Goal: Task Accomplishment & Management: Complete application form

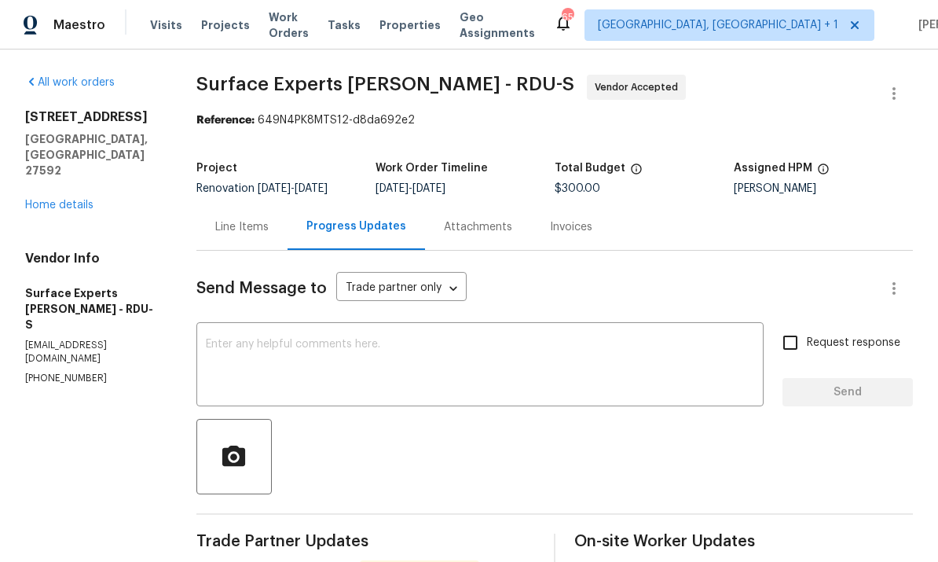
click at [88, 199] on link "Home details" at bounding box center [59, 204] width 68 height 11
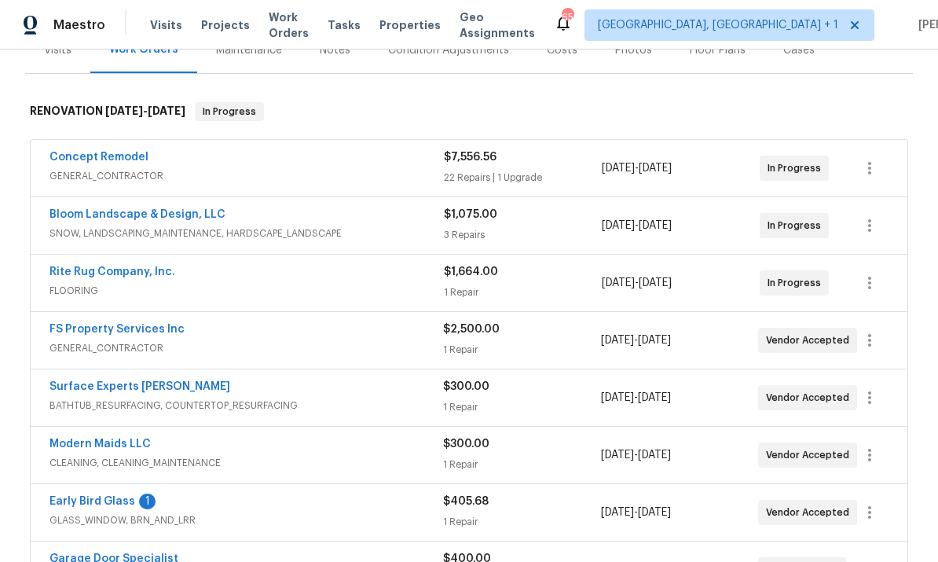
scroll to position [223, 0]
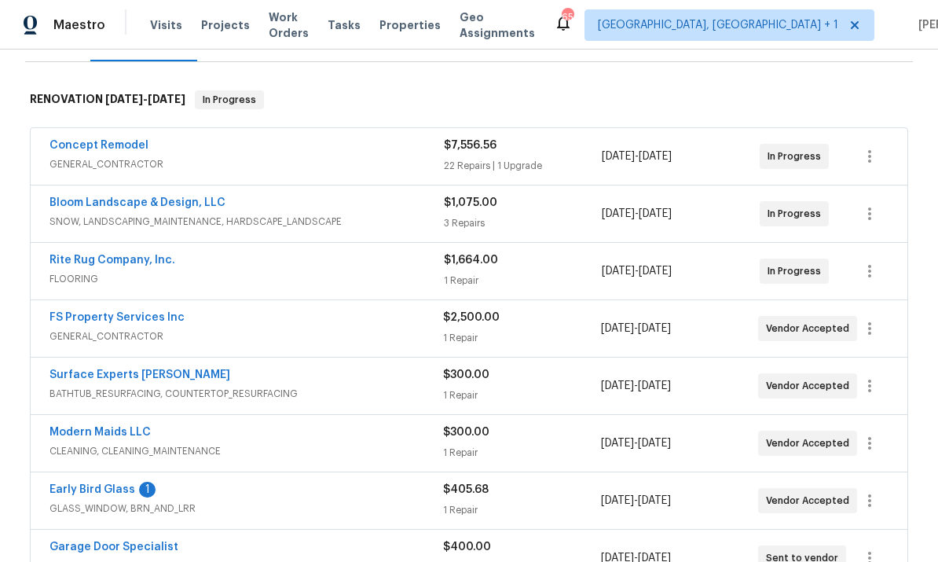
click at [148, 265] on link "Rite Rug Company, Inc." at bounding box center [112, 259] width 126 height 11
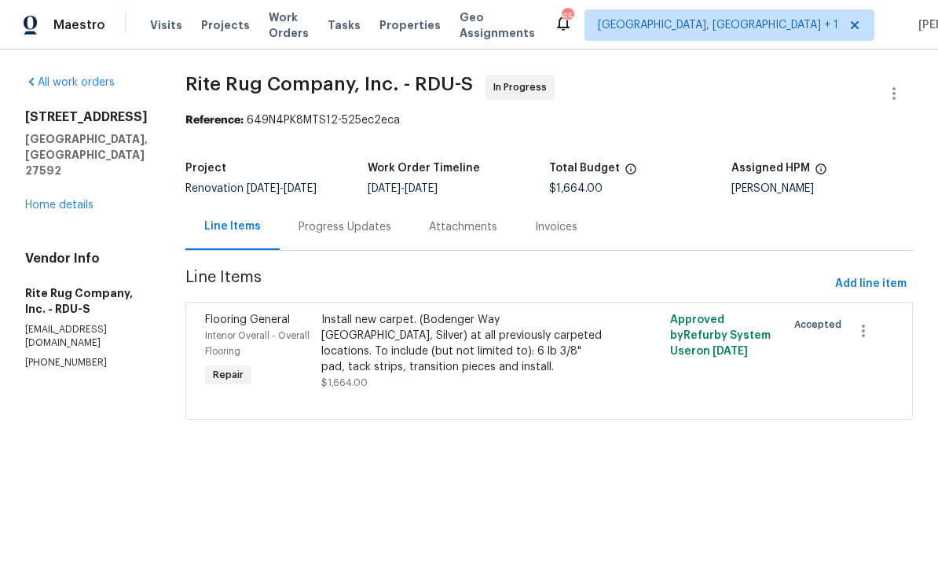
click at [83, 199] on link "Home details" at bounding box center [59, 204] width 68 height 11
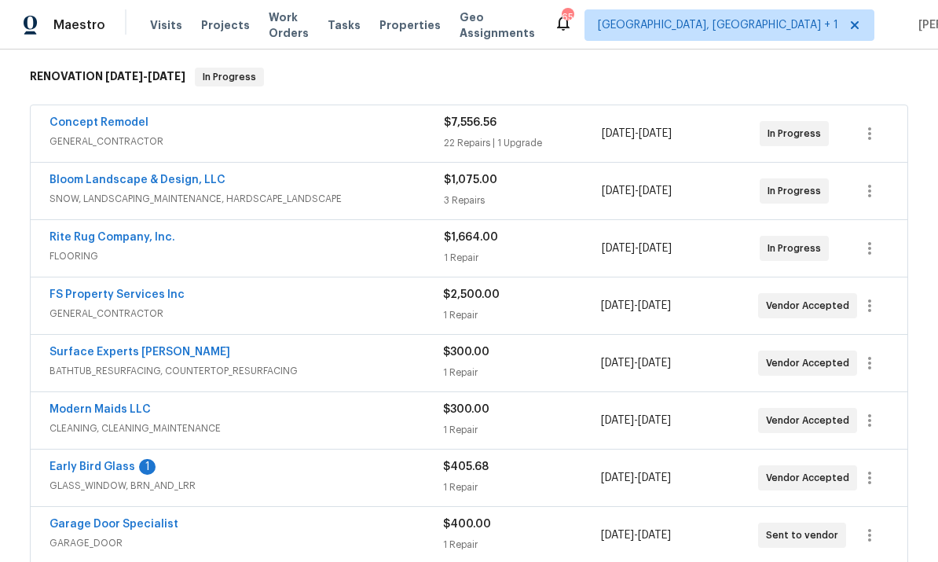
scroll to position [247, 0]
click at [115, 463] on link "Early Bird Glass" at bounding box center [92, 465] width 86 height 11
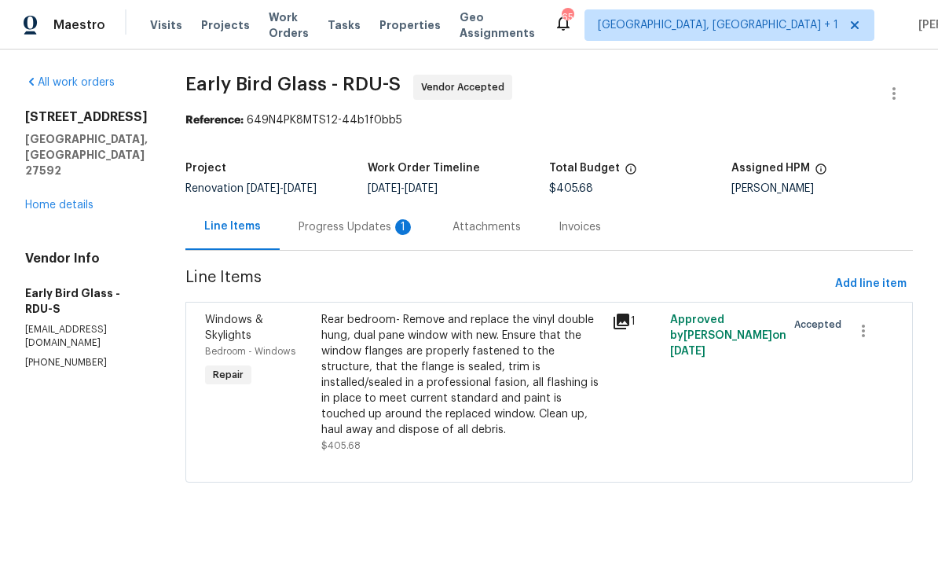
click at [358, 232] on div "Progress Updates 1" at bounding box center [356, 227] width 116 height 16
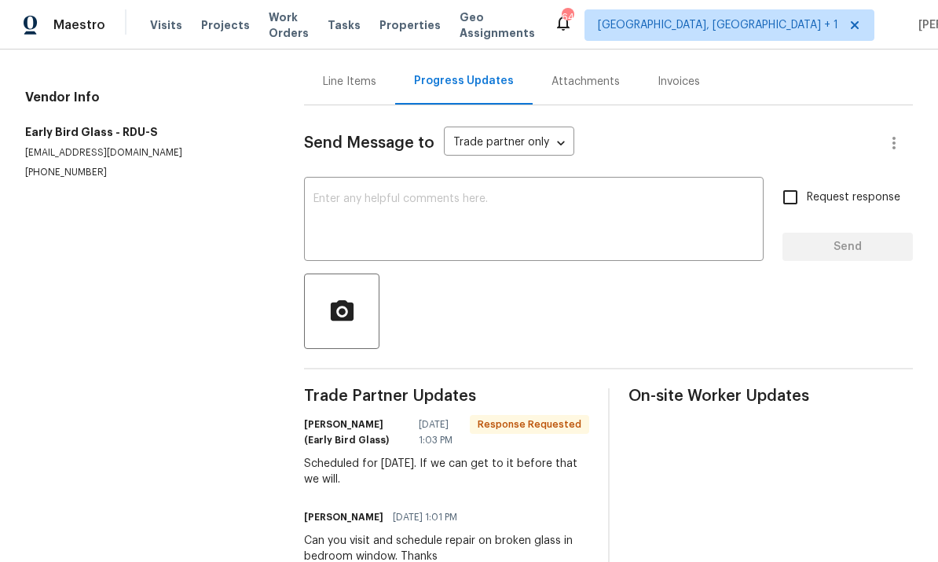
scroll to position [145, 0]
click at [378, 210] on textarea at bounding box center [533, 221] width 441 height 55
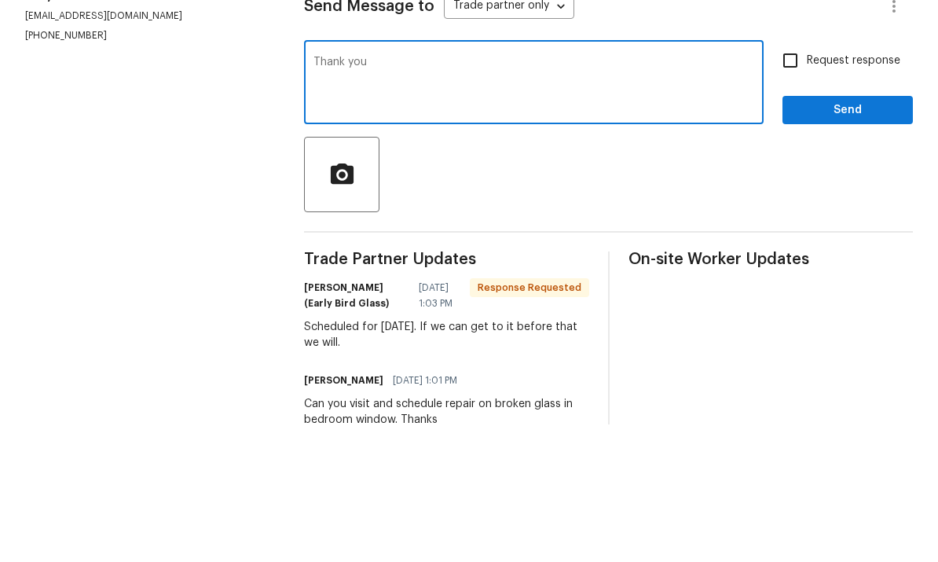
type textarea "Thank you"
click at [796, 181] on input "Request response" at bounding box center [790, 197] width 33 height 33
checkbox input "true"
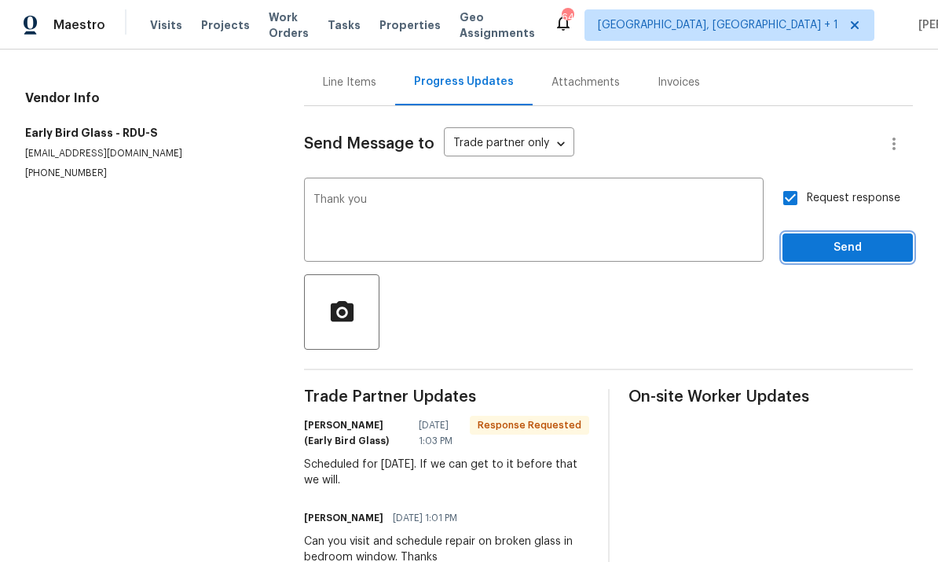
click at [862, 233] on button "Send" at bounding box center [847, 247] width 130 height 29
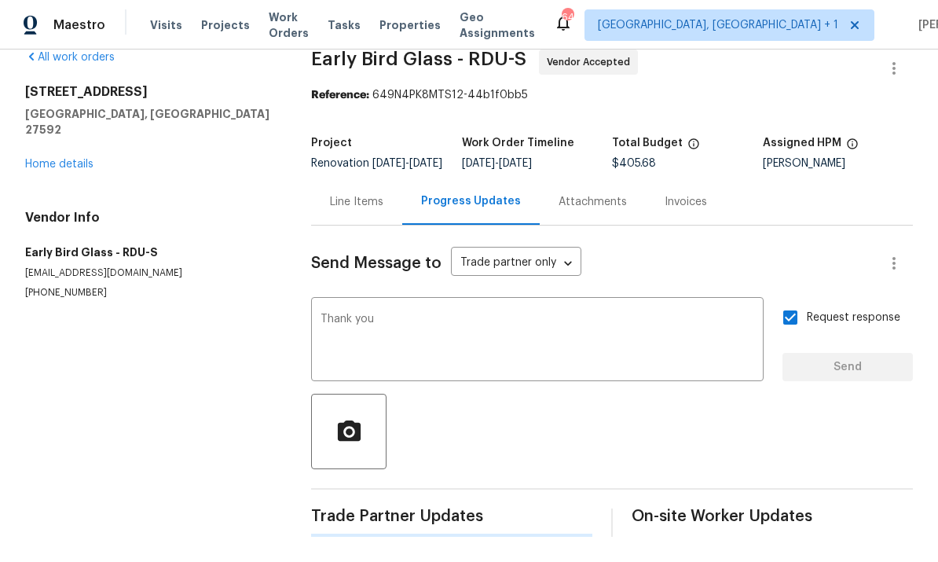
scroll to position [0, 0]
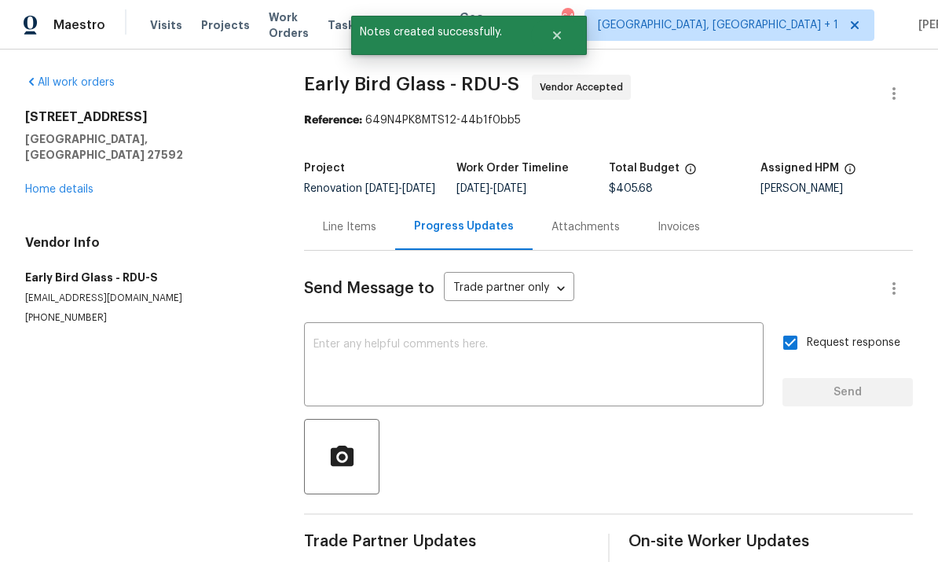
click at [88, 184] on link "Home details" at bounding box center [59, 189] width 68 height 11
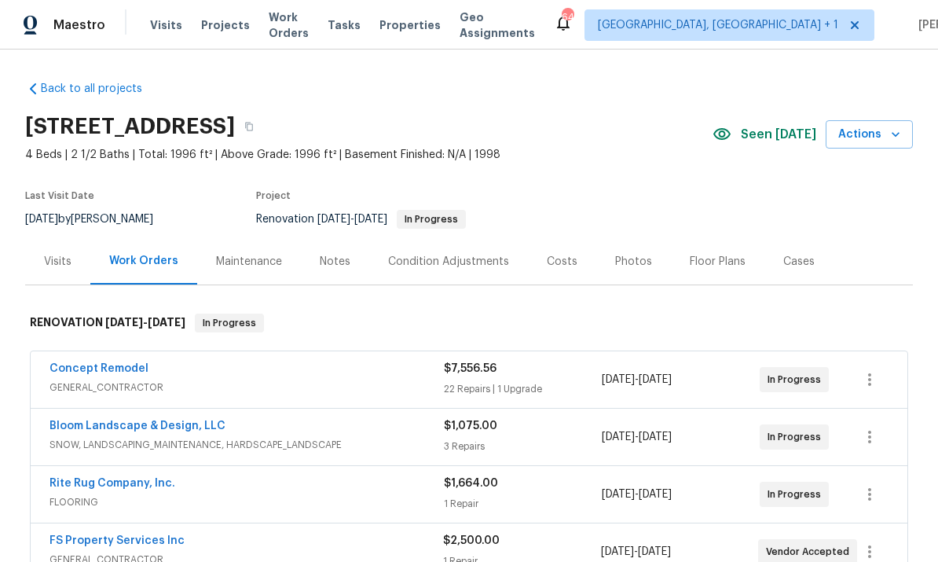
click at [148, 478] on link "Rite Rug Company, Inc." at bounding box center [112, 483] width 126 height 11
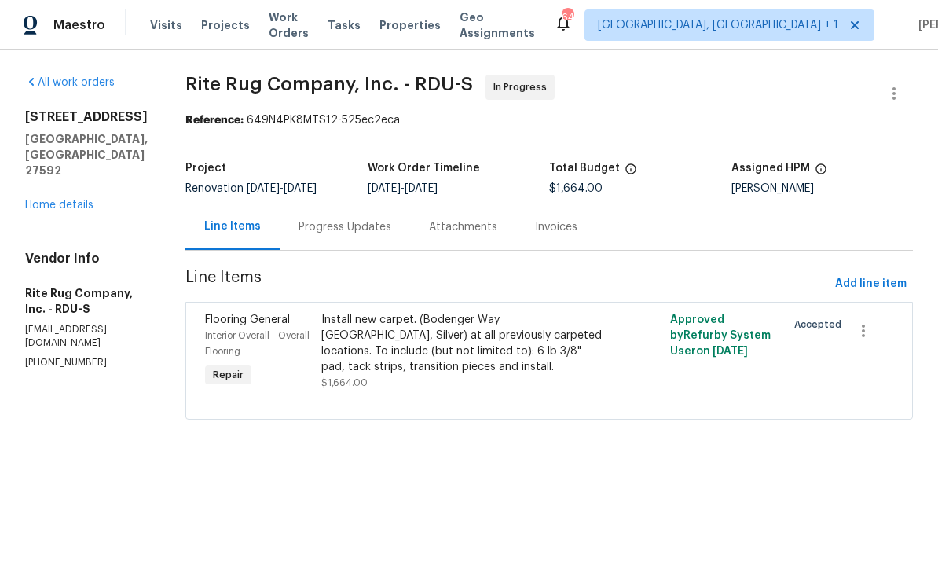
click at [352, 232] on div "Progress Updates" at bounding box center [344, 227] width 93 height 16
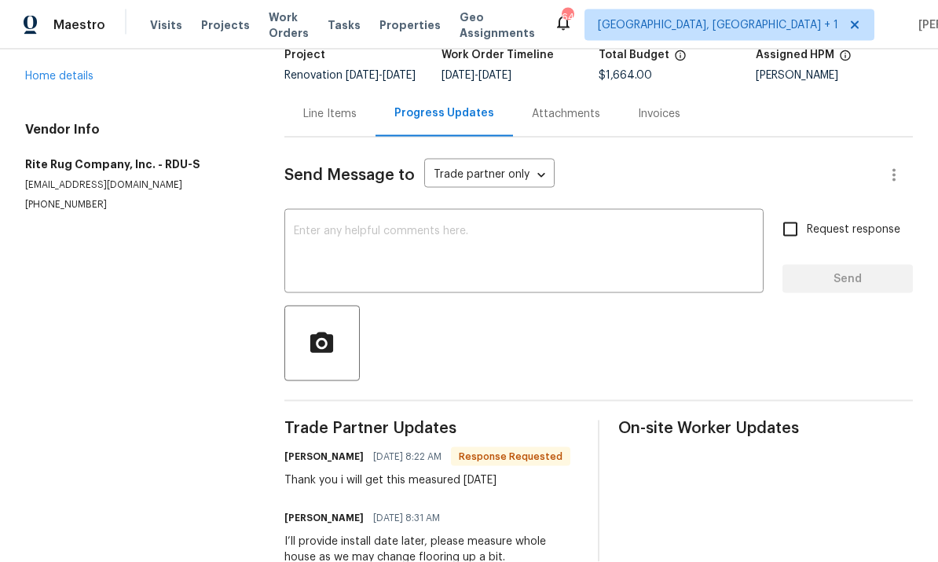
scroll to position [53, 0]
click at [406, 225] on textarea at bounding box center [524, 252] width 460 height 55
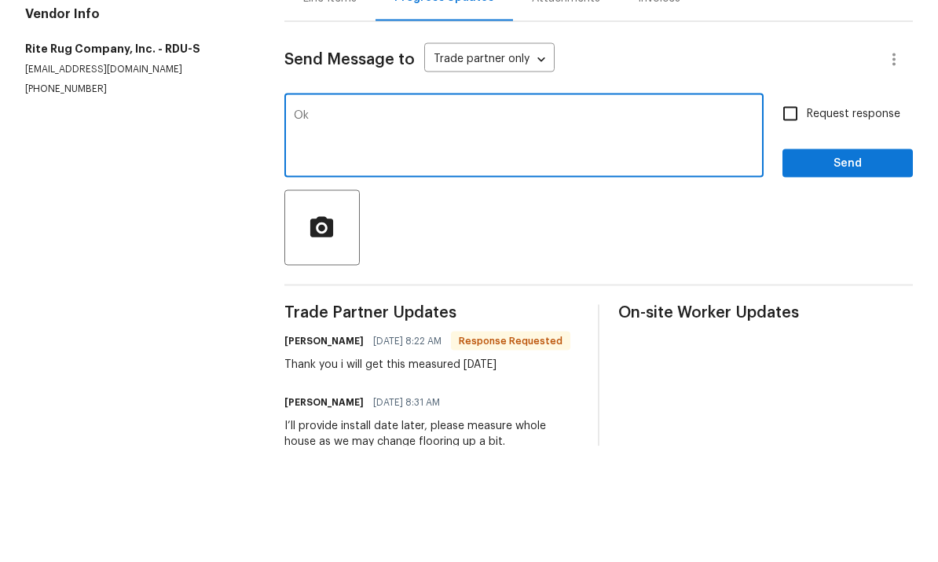
type textarea "Ok"
click at [866, 269] on span "Send" at bounding box center [847, 279] width 105 height 20
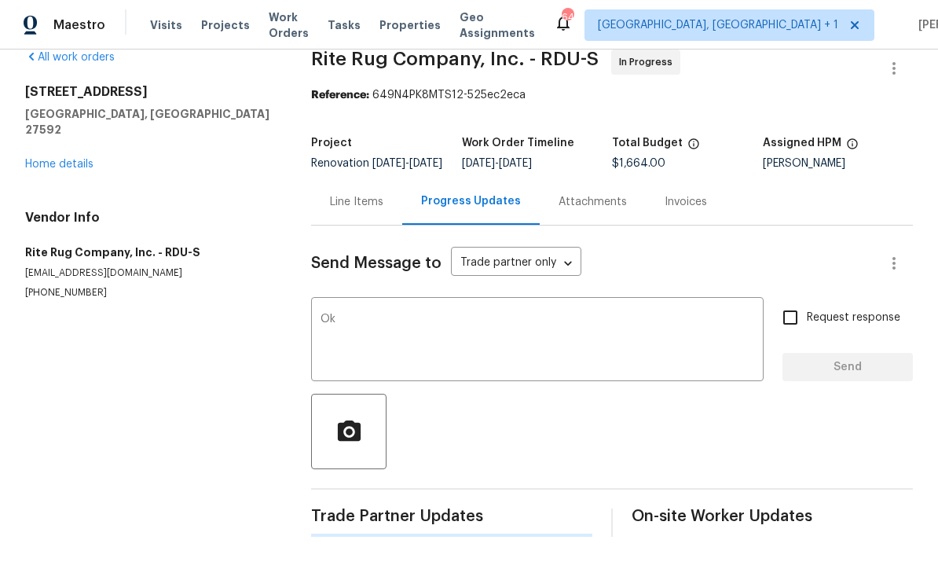
scroll to position [0, 0]
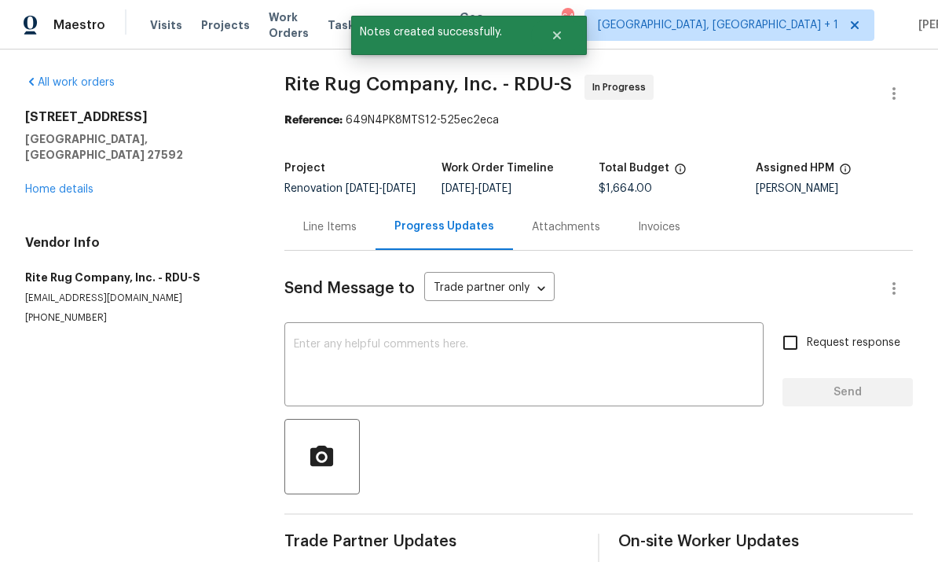
click at [91, 151] on div "All work orders 401 Blackberry Creek Dr Willow Spring, NC 27592 Home details Ve…" at bounding box center [135, 200] width 221 height 250
click at [77, 184] on link "Home details" at bounding box center [59, 189] width 68 height 11
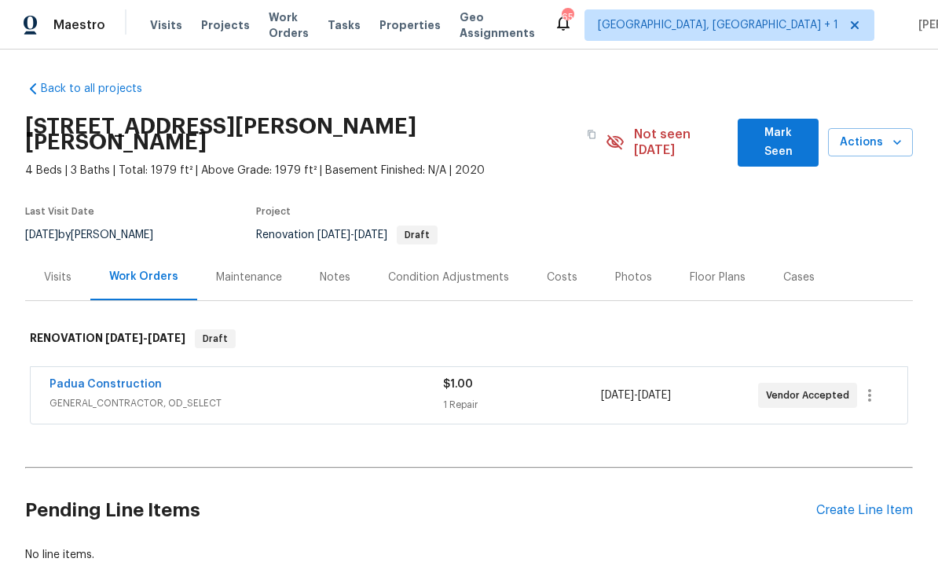
click at [139, 379] on link "Padua Construction" at bounding box center [105, 384] width 112 height 11
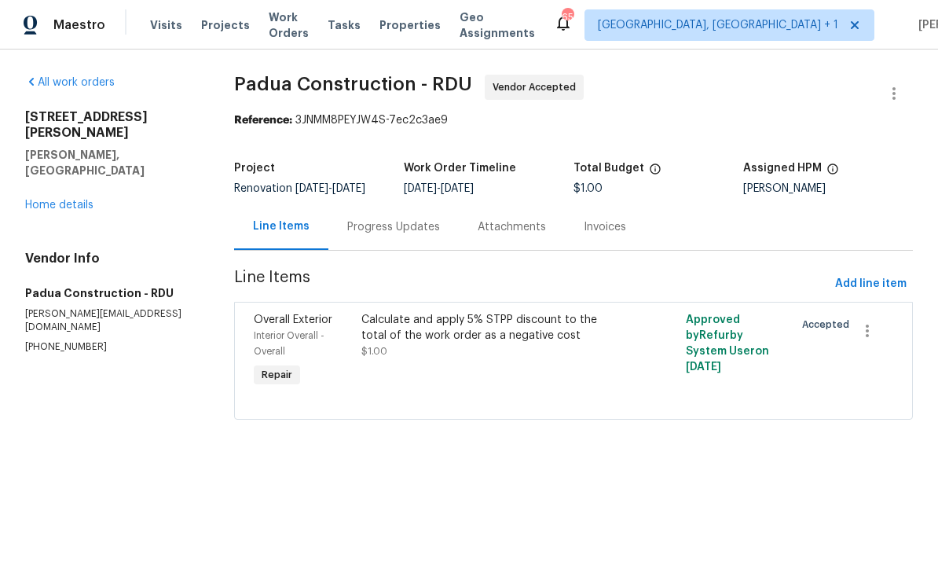
click at [407, 226] on div "Progress Updates" at bounding box center [393, 226] width 130 height 46
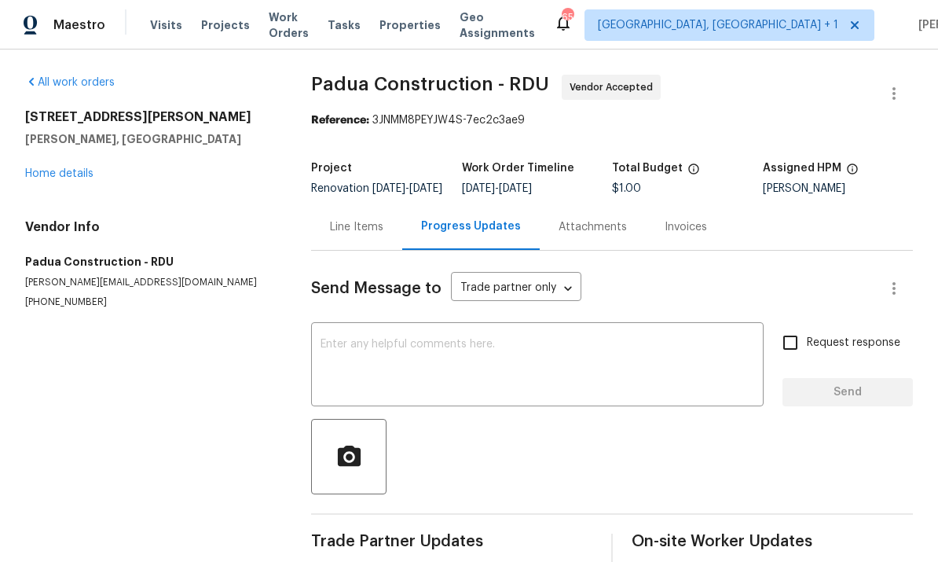
click at [417, 346] on div "x ​" at bounding box center [537, 366] width 452 height 80
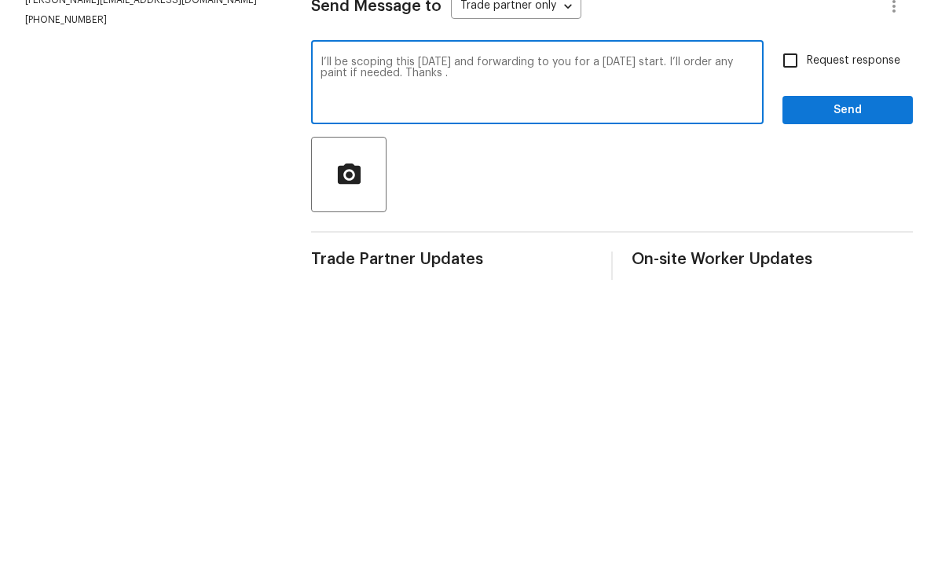
type textarea "I’ll be scoping this [DATE] and forwarding to you for a [DATE] start. I’ll orde…"
click at [796, 326] on input "Request response" at bounding box center [790, 342] width 33 height 33
checkbox input "true"
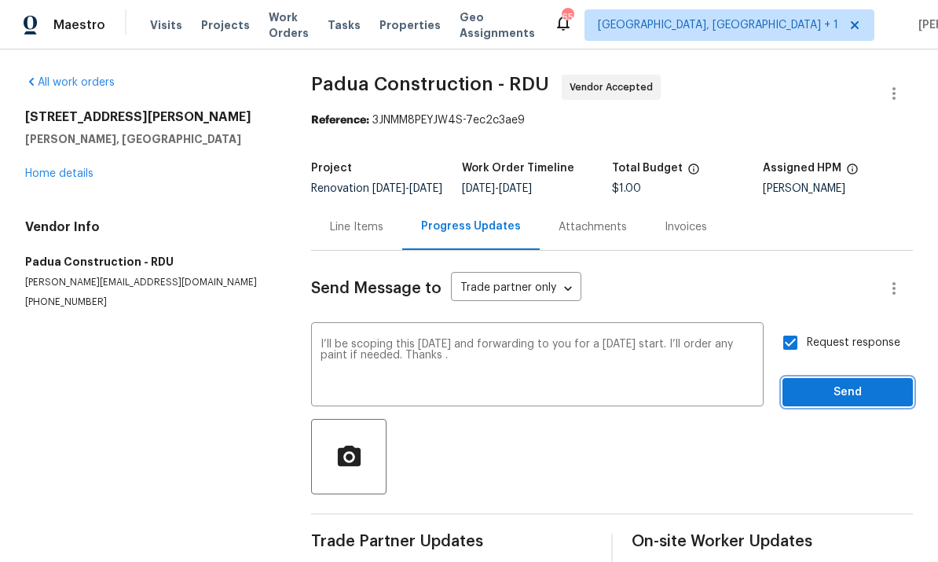
click at [836, 382] on span "Send" at bounding box center [847, 392] width 105 height 20
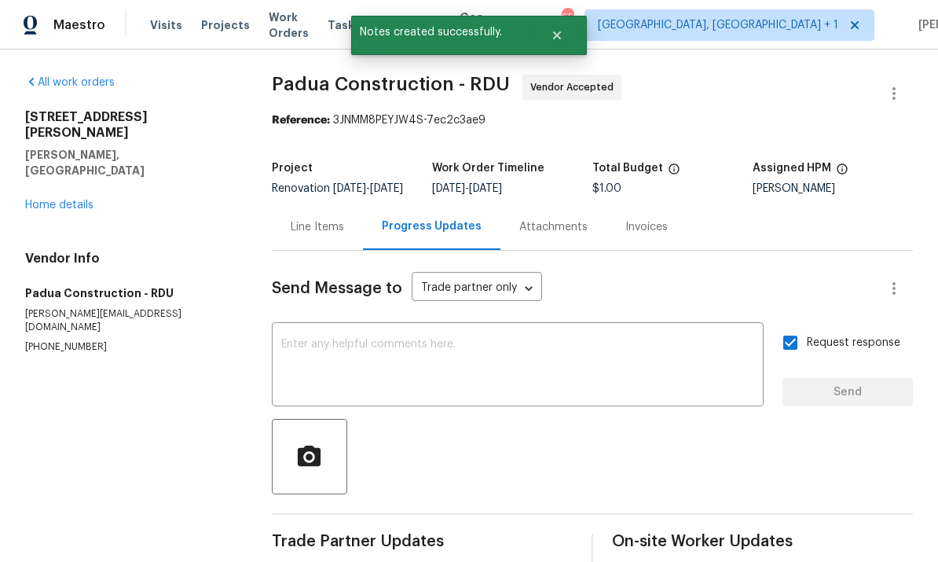
click at [86, 199] on link "Home details" at bounding box center [59, 204] width 68 height 11
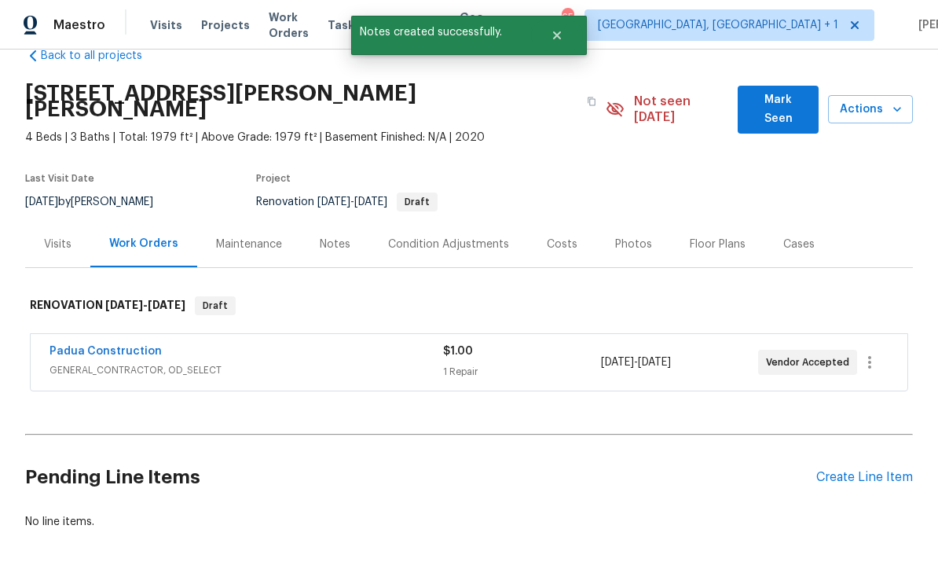
scroll to position [32, 0]
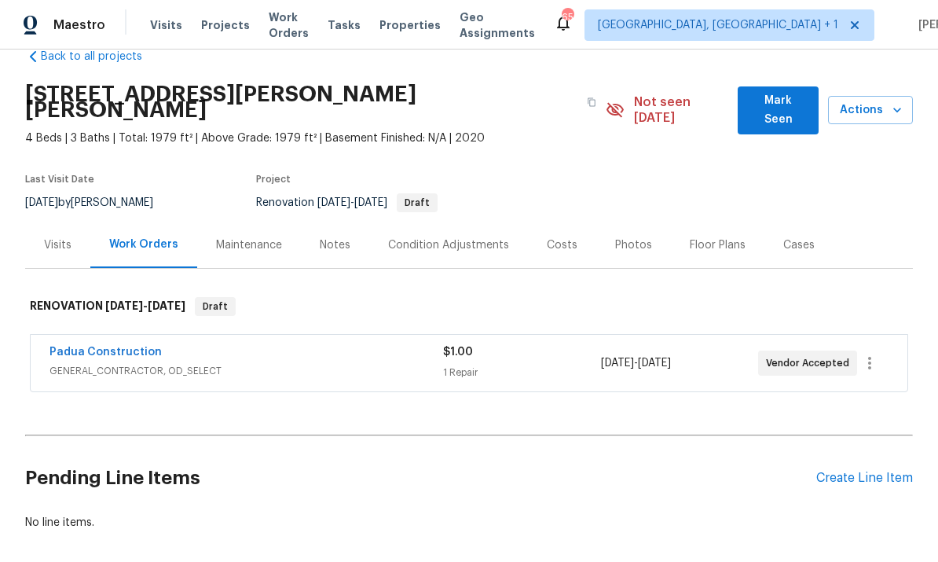
click at [854, 470] on div "Create Line Item" at bounding box center [864, 477] width 97 height 15
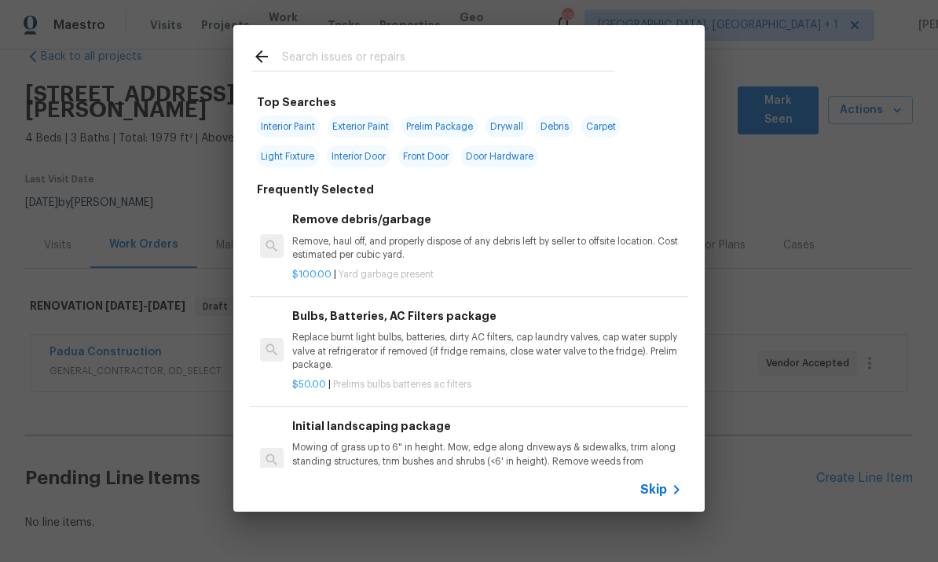
click at [343, 63] on input "text" at bounding box center [448, 59] width 333 height 24
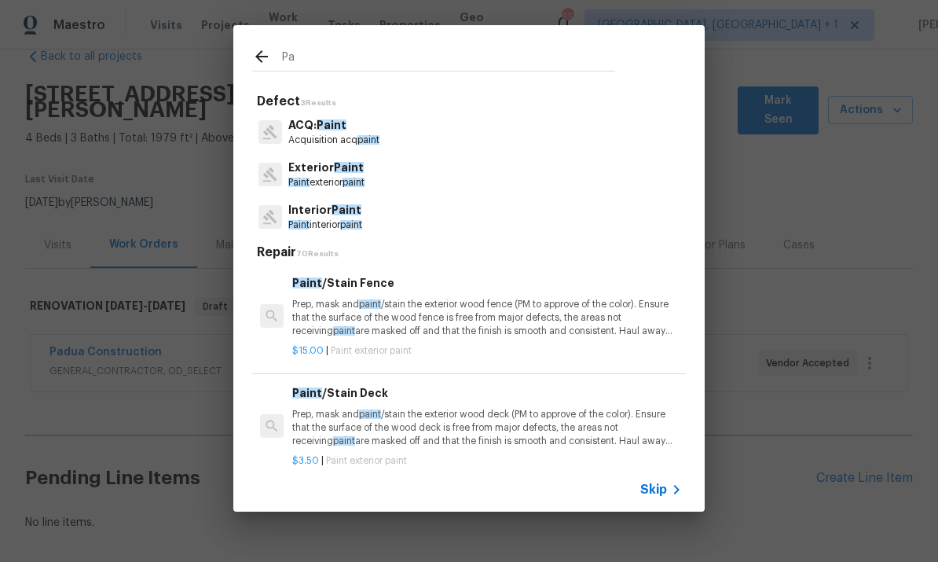
type input "P"
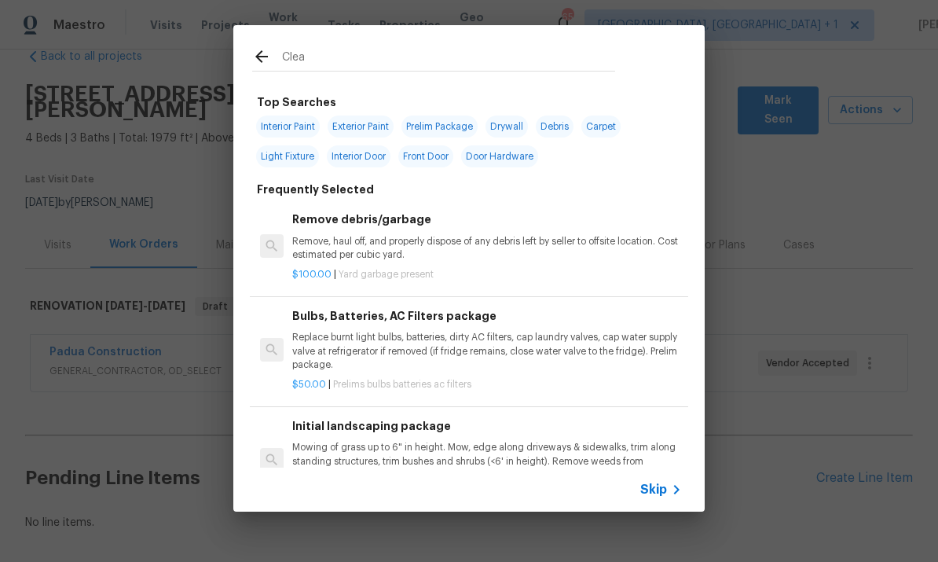
type input "Clean"
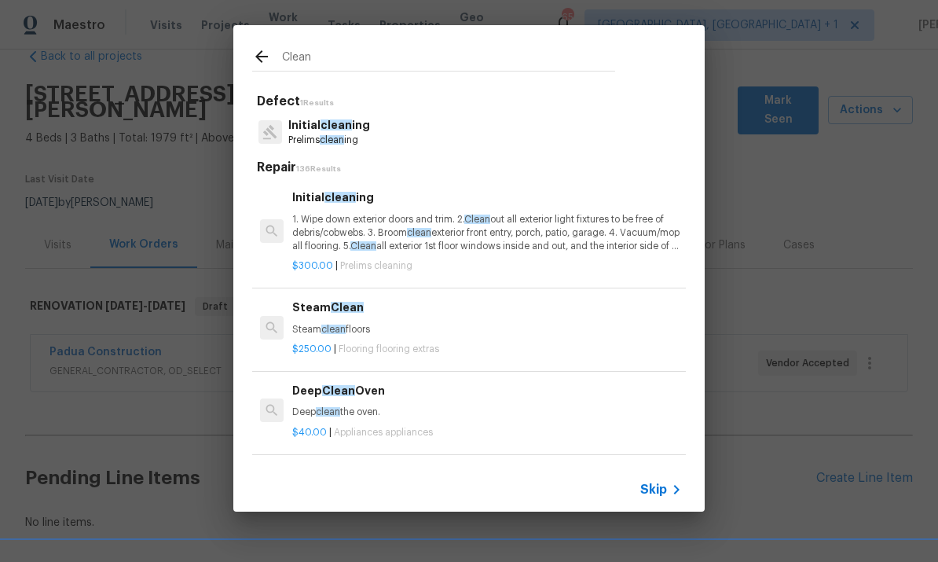
click at [334, 130] on span "clean" at bounding box center [335, 124] width 31 height 11
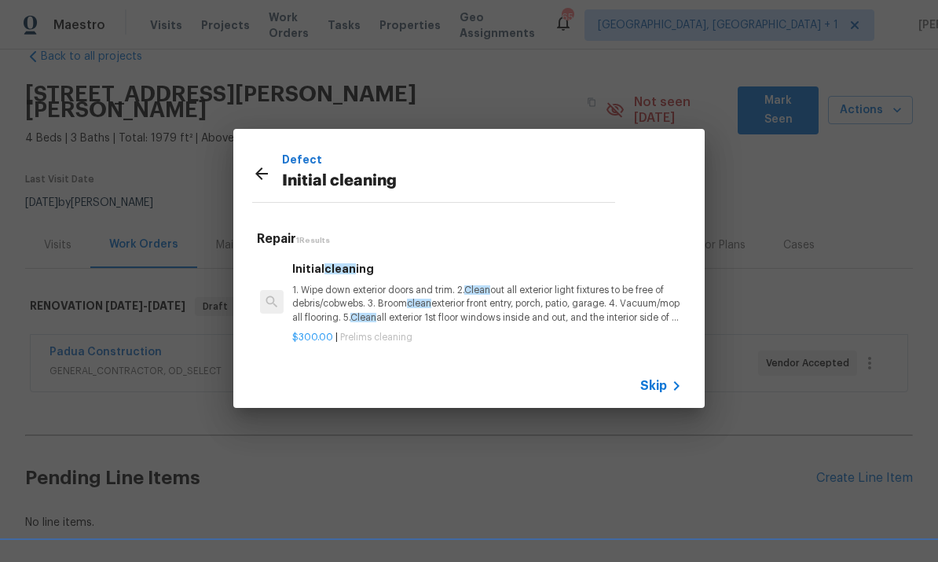
click at [333, 129] on div "Defect Initial cleaning Repair 1 Results Initial clean ing 1. Wipe down exterio…" at bounding box center [469, 268] width 938 height 536
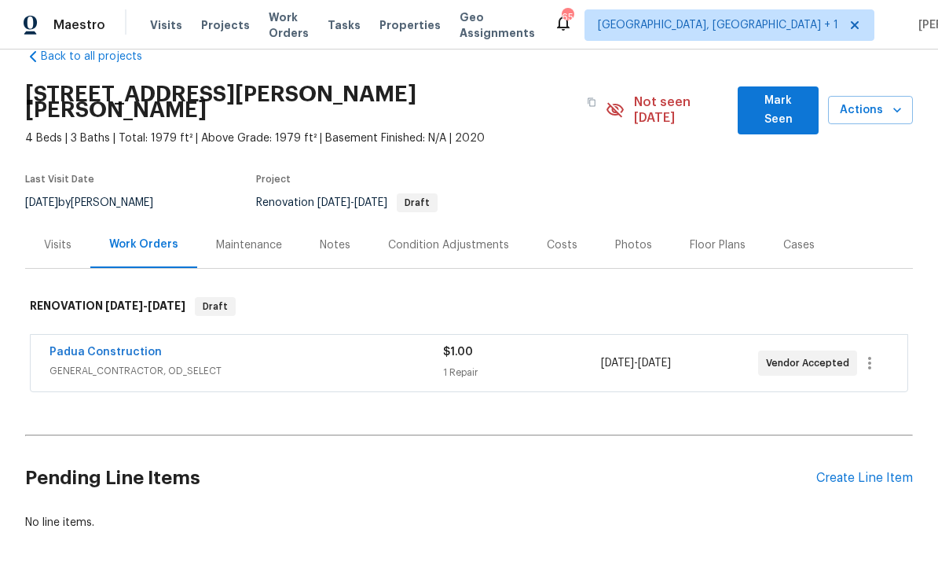
click at [849, 441] on div "Pending Line Items Create Line Item" at bounding box center [468, 477] width 887 height 73
click at [840, 470] on div "Create Line Item" at bounding box center [864, 477] width 97 height 15
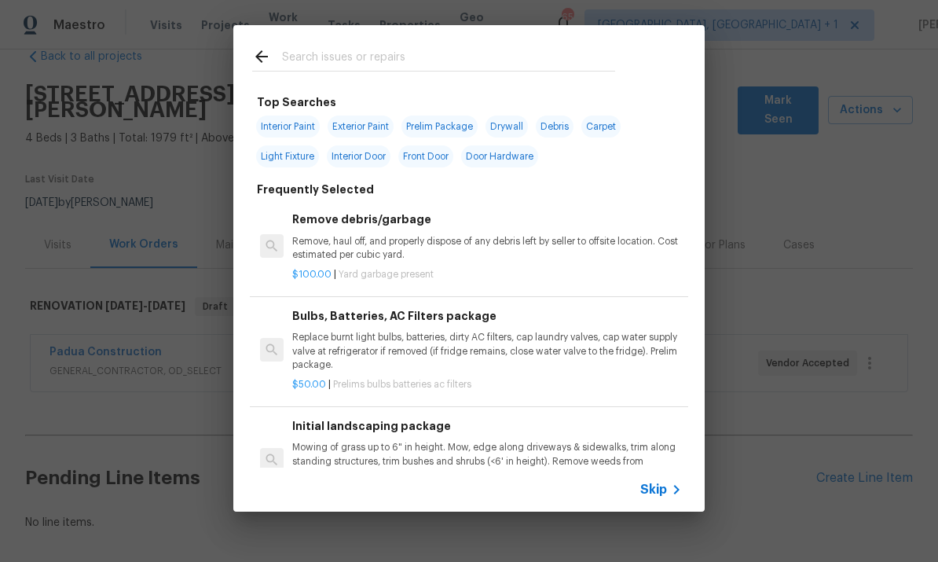
click at [371, 61] on input "text" at bounding box center [448, 59] width 333 height 24
type input "Clean"
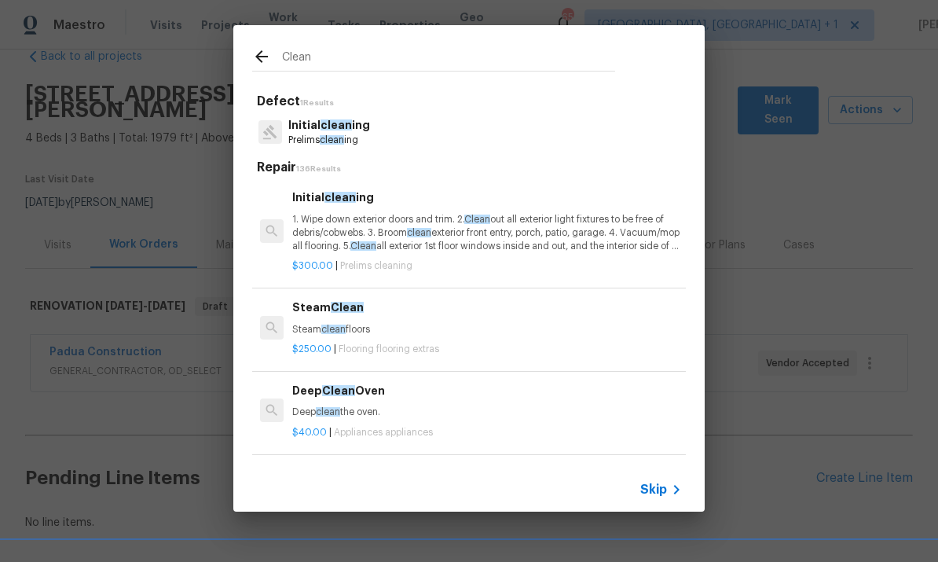
click at [331, 126] on span "clean" at bounding box center [335, 124] width 31 height 11
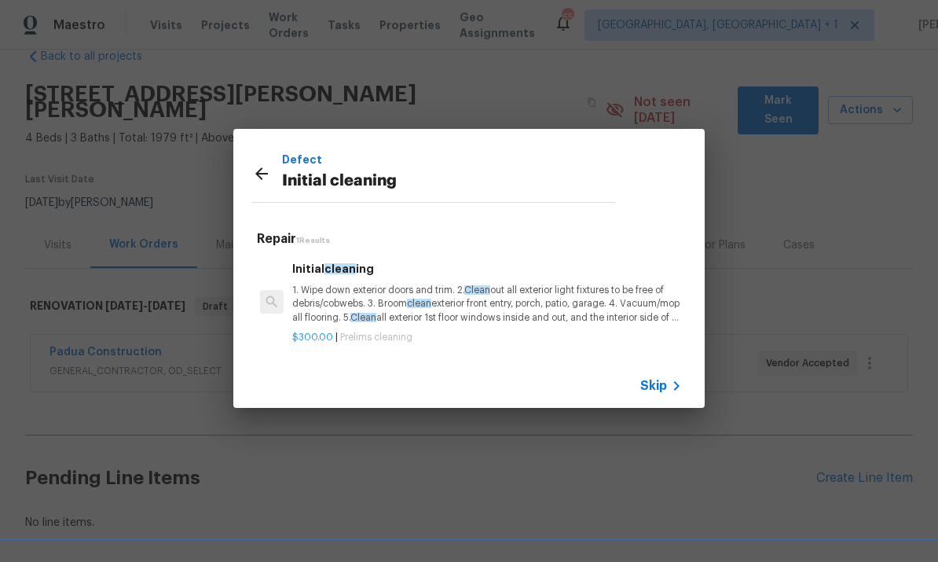
click at [387, 307] on p "1. Wipe down exterior doors and trim. 2. Clean out all exterior light fixtures …" at bounding box center [487, 304] width 390 height 40
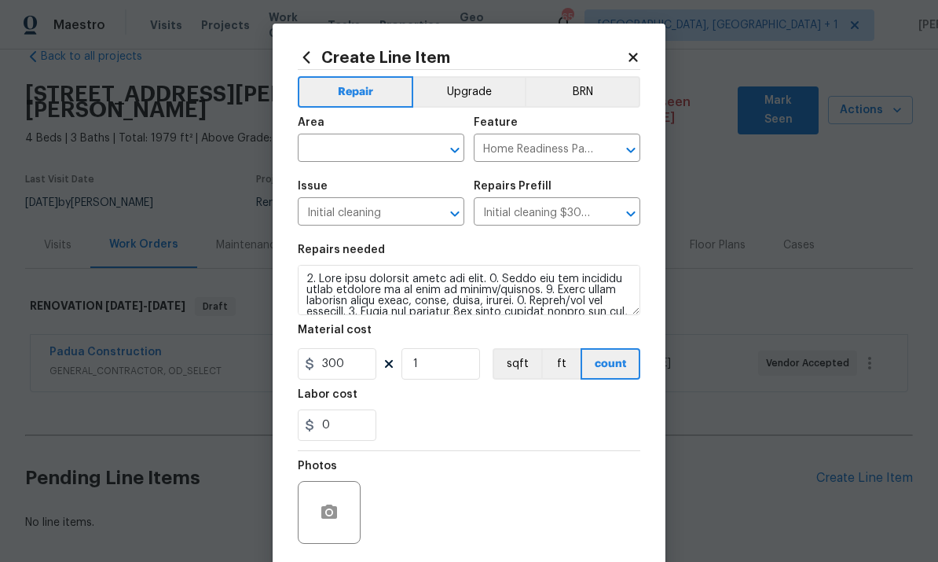
click at [369, 145] on input "text" at bounding box center [359, 149] width 123 height 24
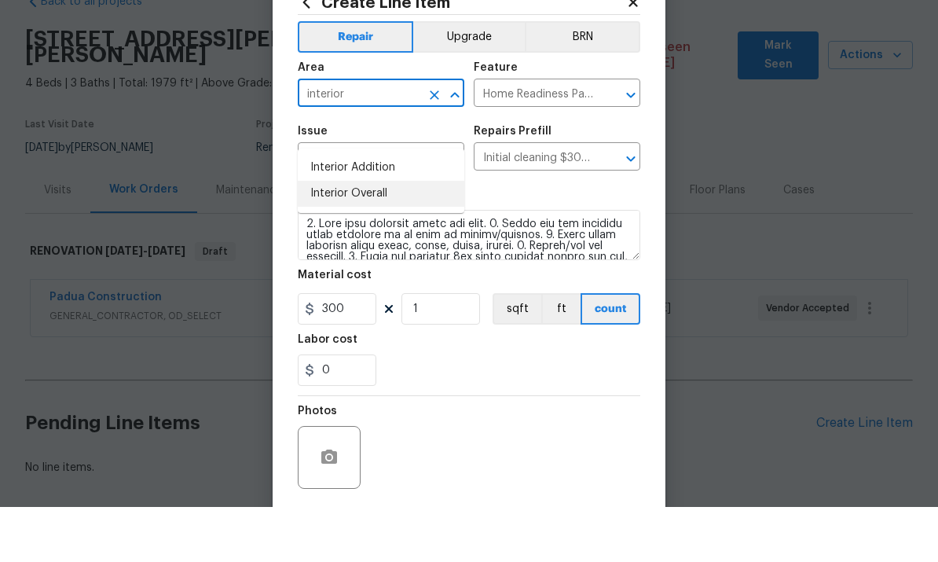
click at [384, 236] on li "Interior Overall" at bounding box center [381, 249] width 166 height 26
type input "Interior Overall"
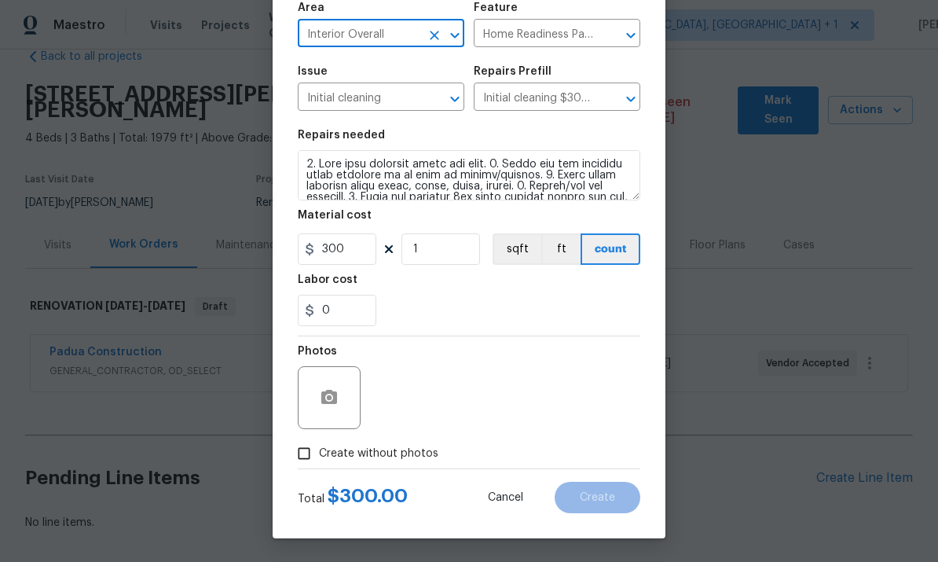
scroll to position [118, 0]
click at [312, 464] on input "Create without photos" at bounding box center [304, 453] width 30 height 30
checkbox input "true"
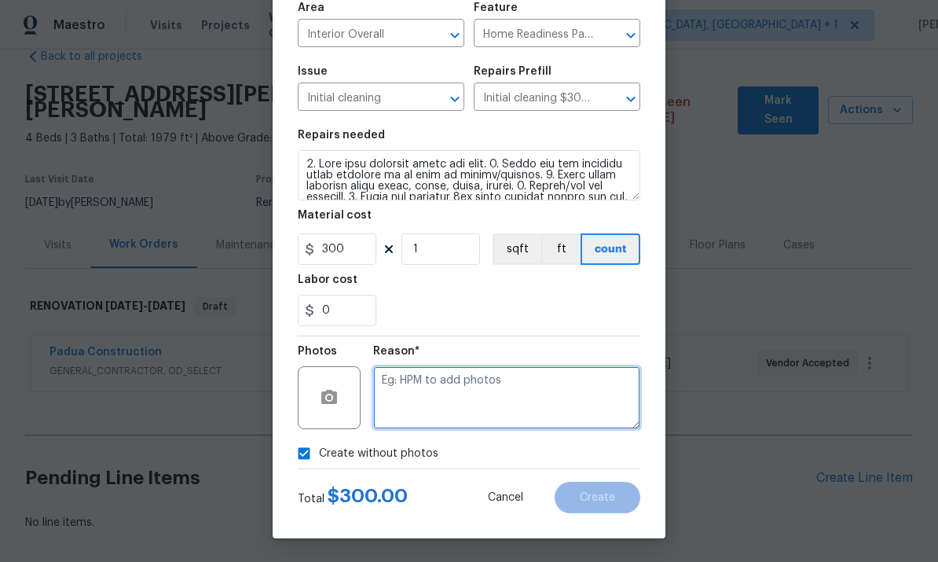
click at [423, 390] on textarea at bounding box center [506, 397] width 267 height 63
type textarea "To come."
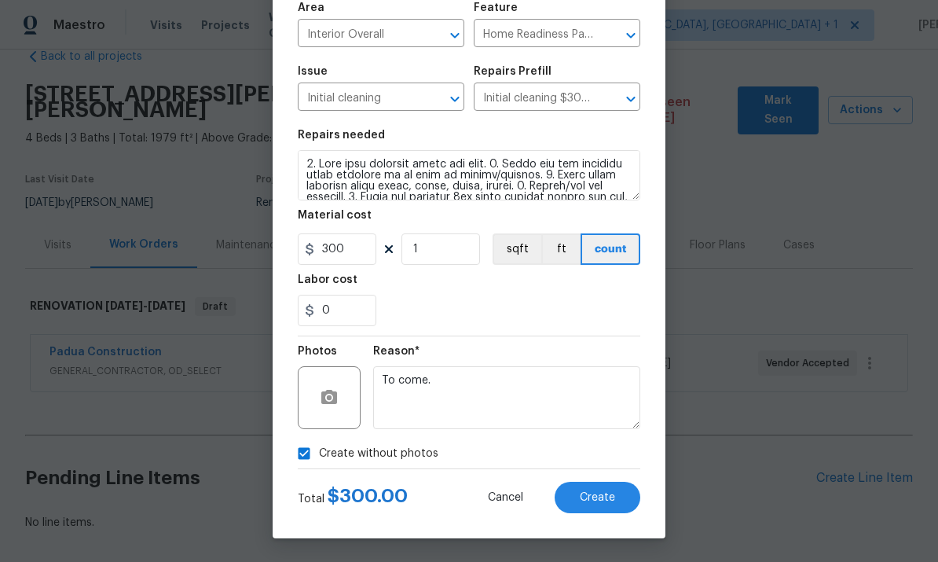
click at [601, 497] on span "Create" at bounding box center [597, 498] width 35 height 12
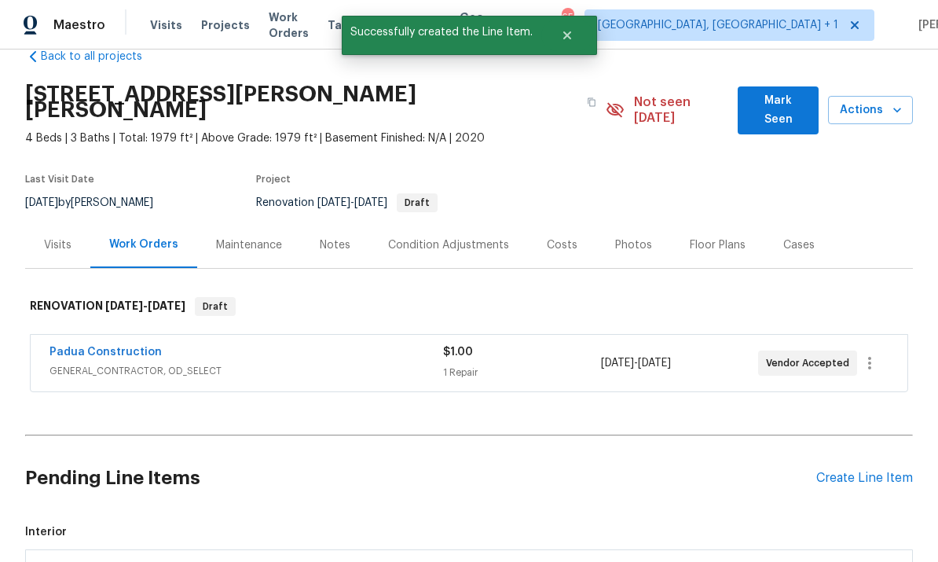
click at [839, 470] on div "Create Line Item" at bounding box center [864, 477] width 97 height 15
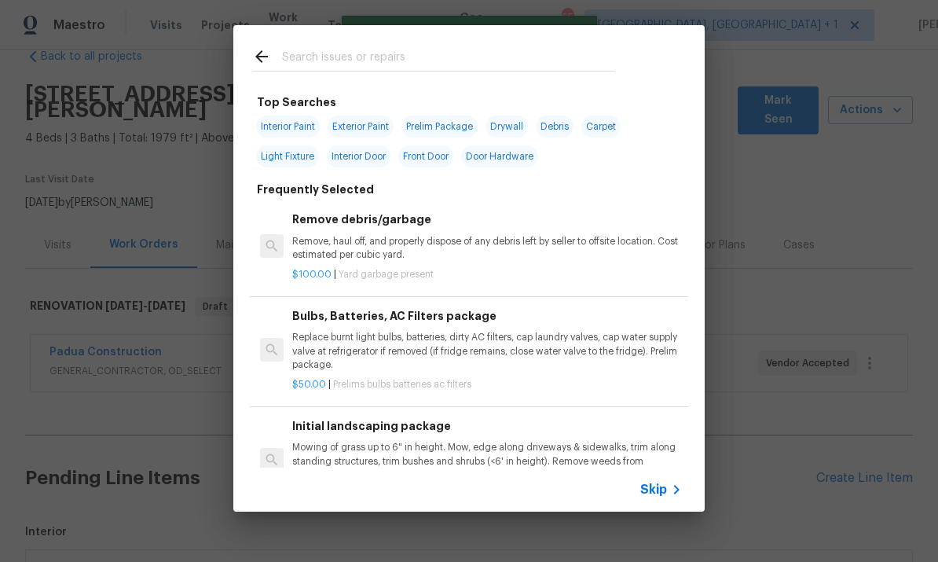
click at [316, 62] on input "text" at bounding box center [448, 59] width 333 height 24
type input "Land"
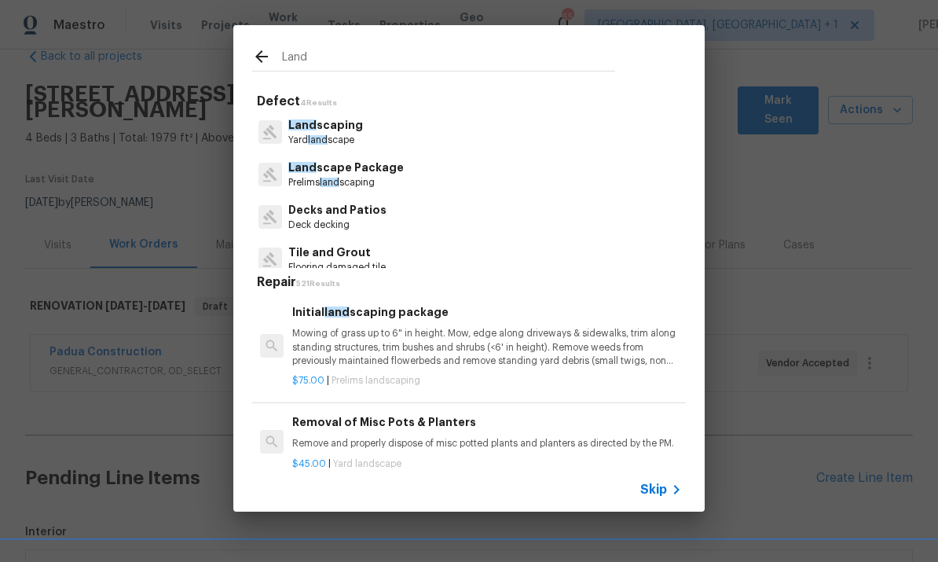
click at [361, 170] on p "Land scape Package" at bounding box center [345, 167] width 115 height 16
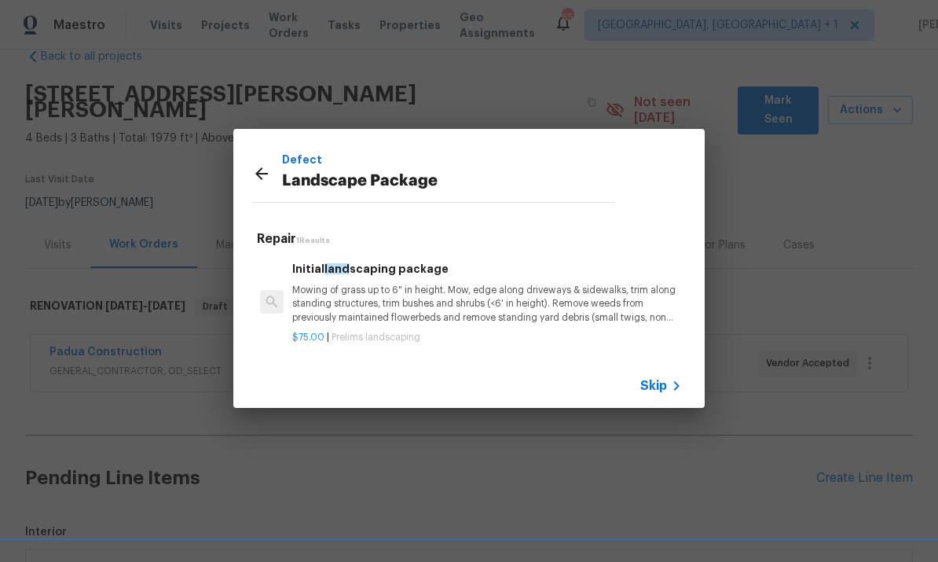
click at [413, 287] on p "Mowing of grass up to 6" in height. Mow, edge along driveways & sidewalks, trim…" at bounding box center [487, 304] width 390 height 40
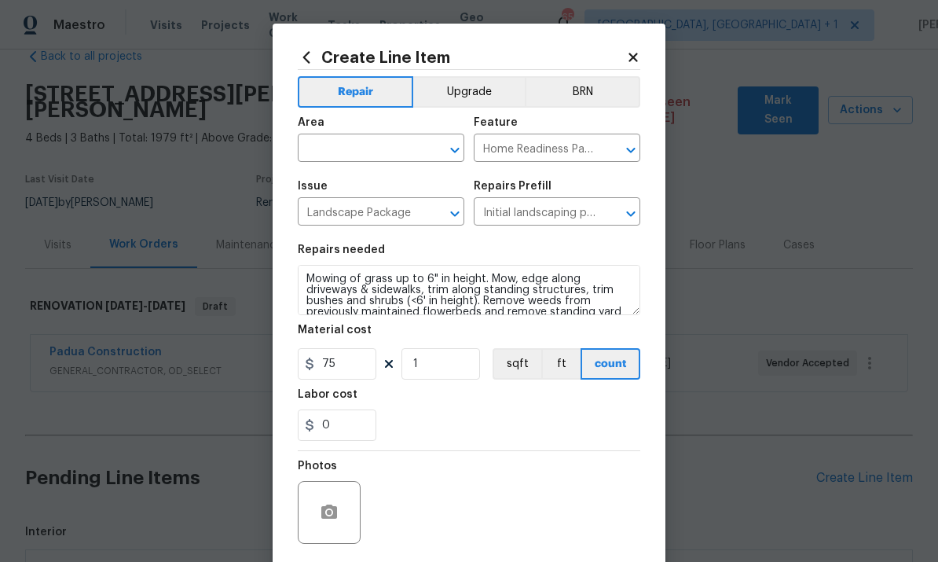
click at [365, 148] on input "text" at bounding box center [359, 149] width 123 height 24
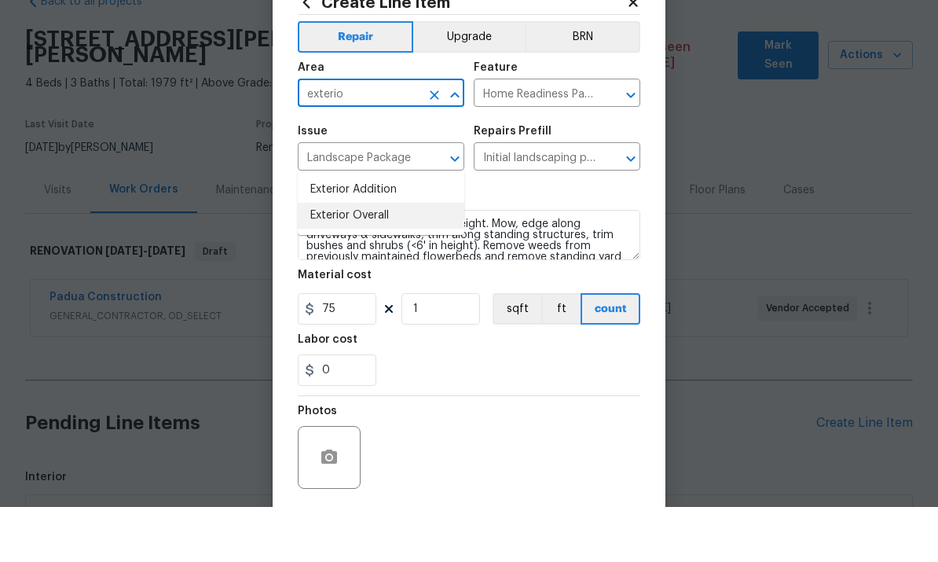
click at [368, 258] on li "Exterior Overall" at bounding box center [381, 271] width 166 height 26
type input "Exterior Overall"
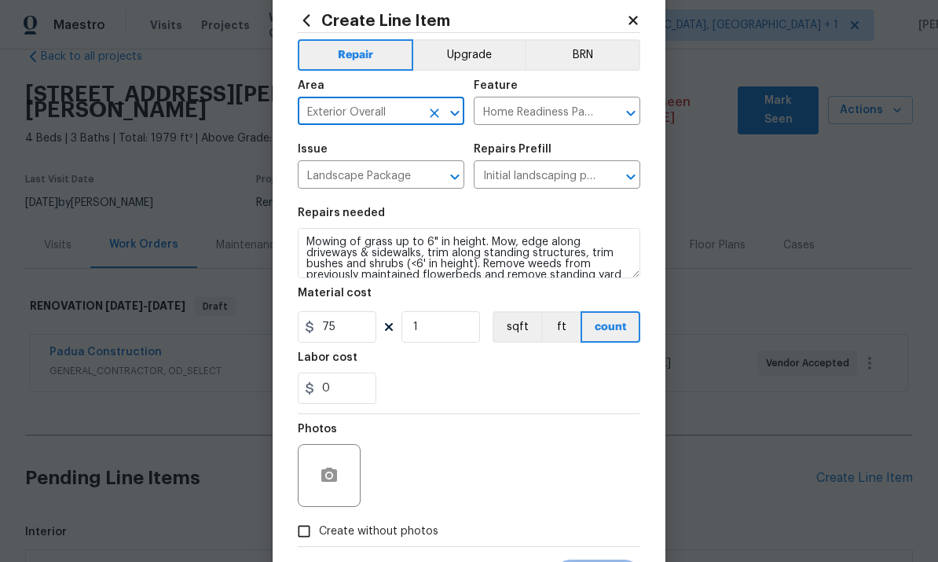
scroll to position [46, 0]
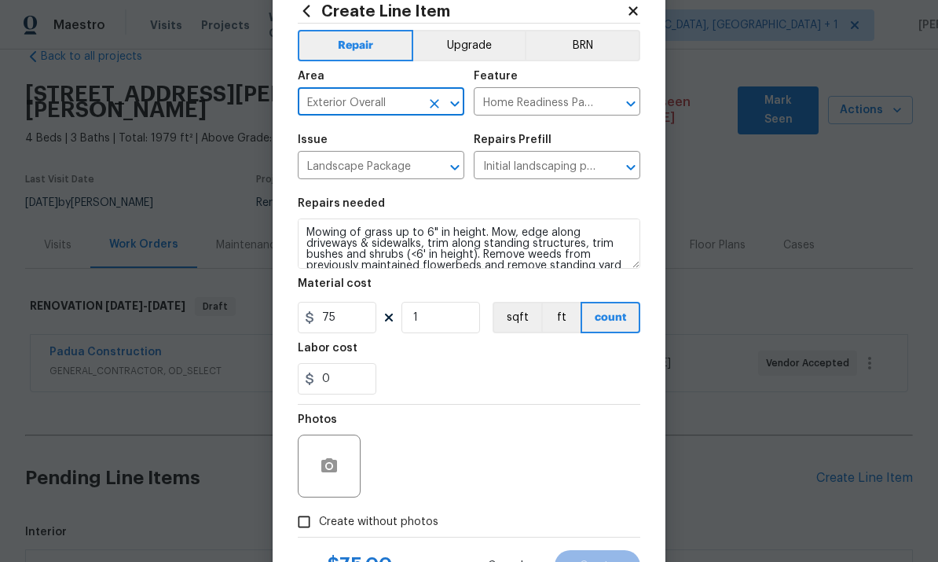
click at [307, 521] on input "Create without photos" at bounding box center [304, 522] width 30 height 30
checkbox input "true"
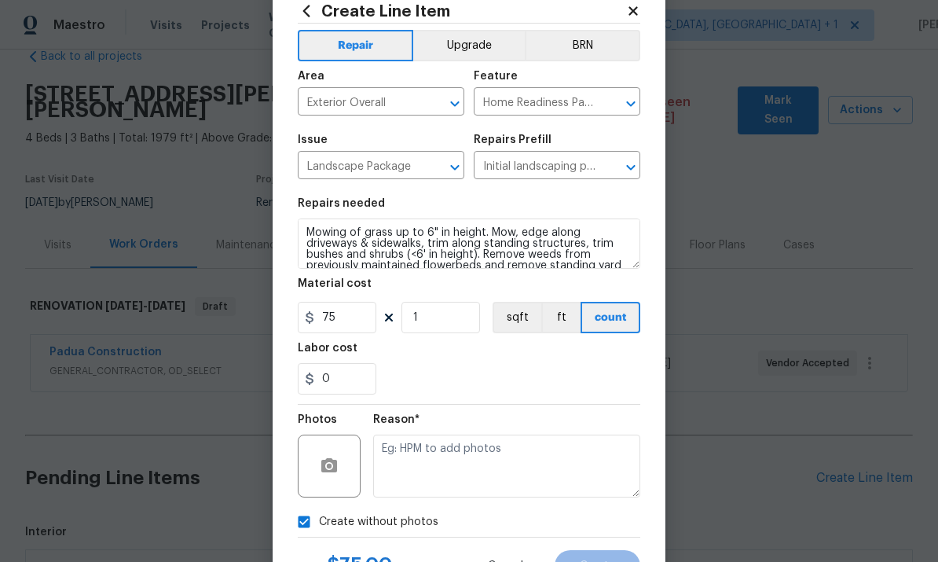
click at [433, 445] on textarea at bounding box center [506, 465] width 267 height 63
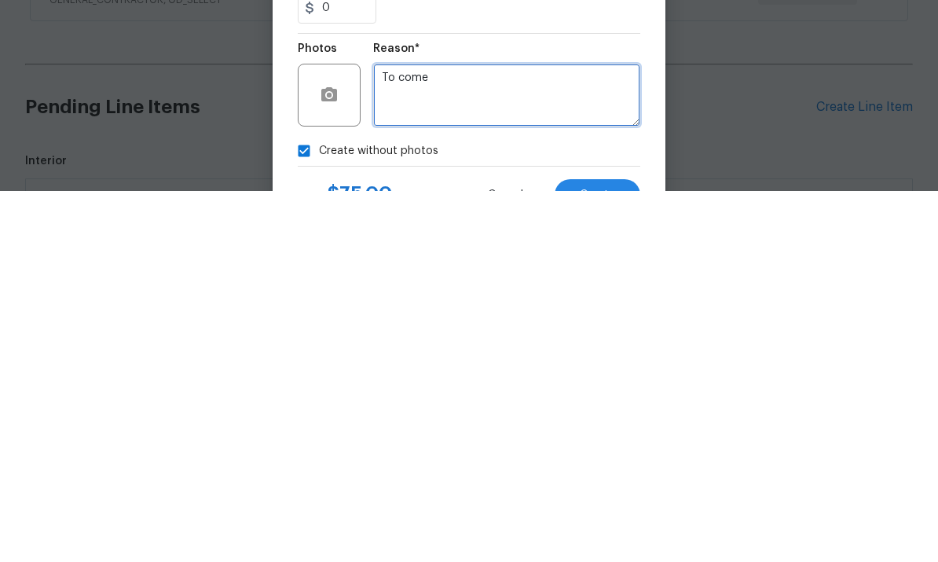
type textarea "To come"
click at [594, 537] on div "Total $ 75.00 Cancel Create" at bounding box center [469, 559] width 342 height 44
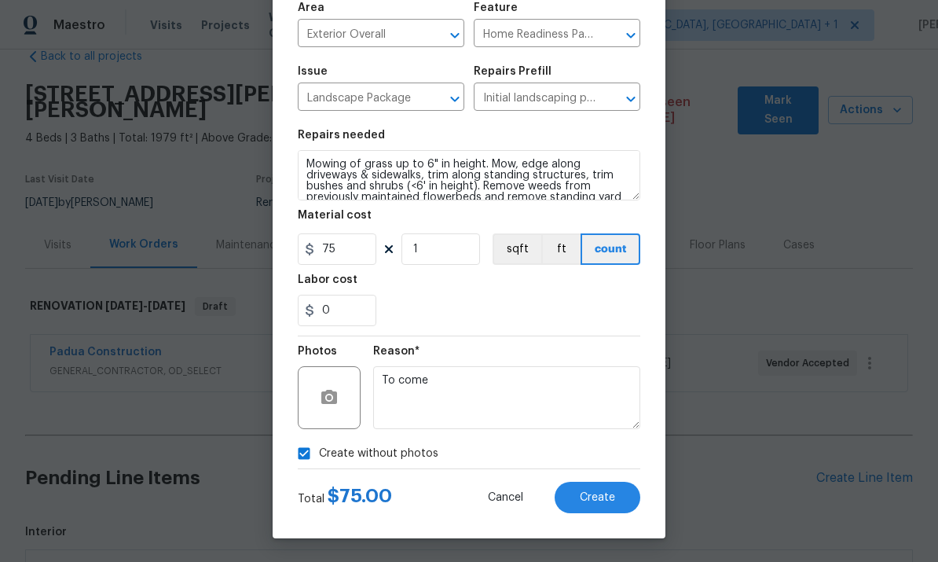
scroll to position [118, 0]
click at [596, 493] on span "Create" at bounding box center [597, 498] width 35 height 12
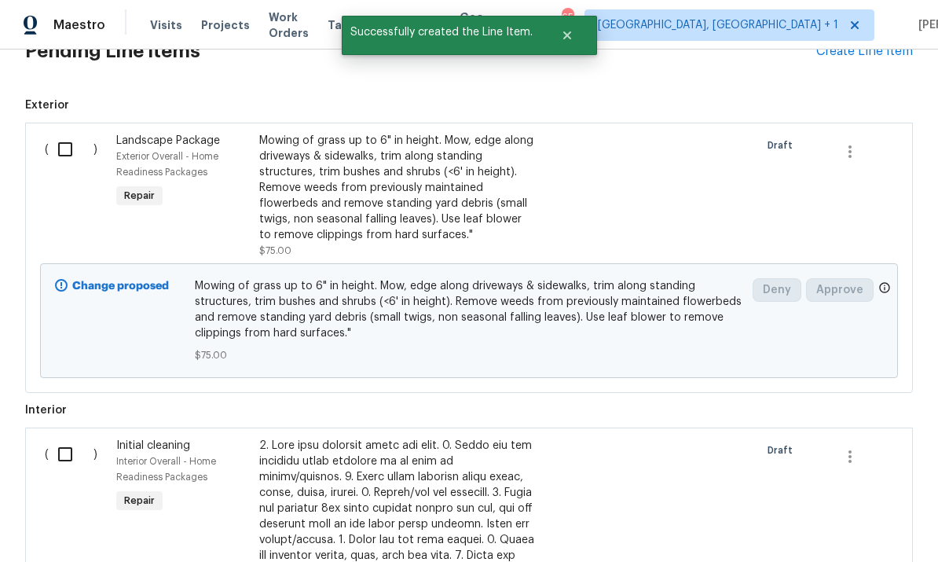
scroll to position [457, 0]
click at [57, 134] on input "checkbox" at bounding box center [71, 150] width 45 height 33
checkbox input "true"
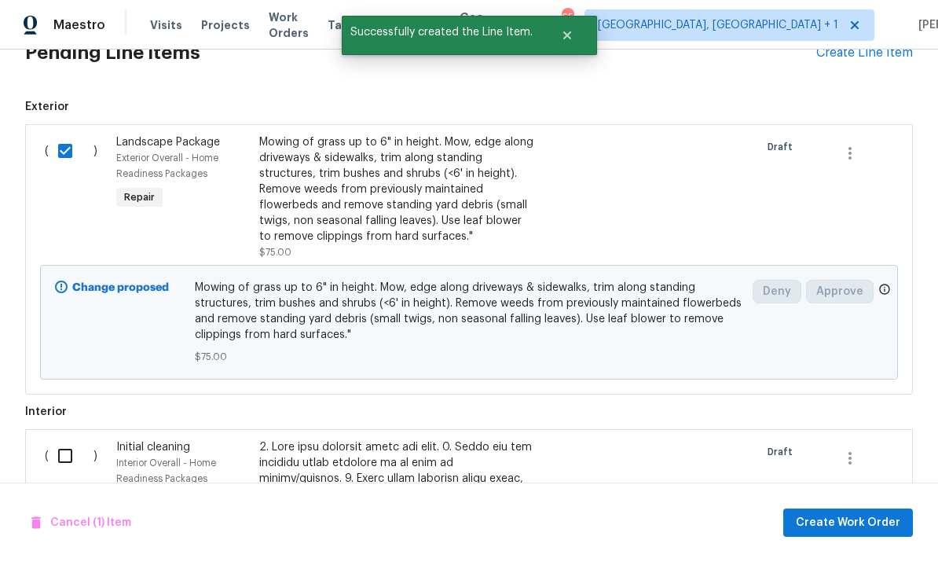
click at [67, 439] on input "checkbox" at bounding box center [71, 455] width 45 height 33
click at [835, 519] on span "Create Work Order" at bounding box center [848, 523] width 104 height 20
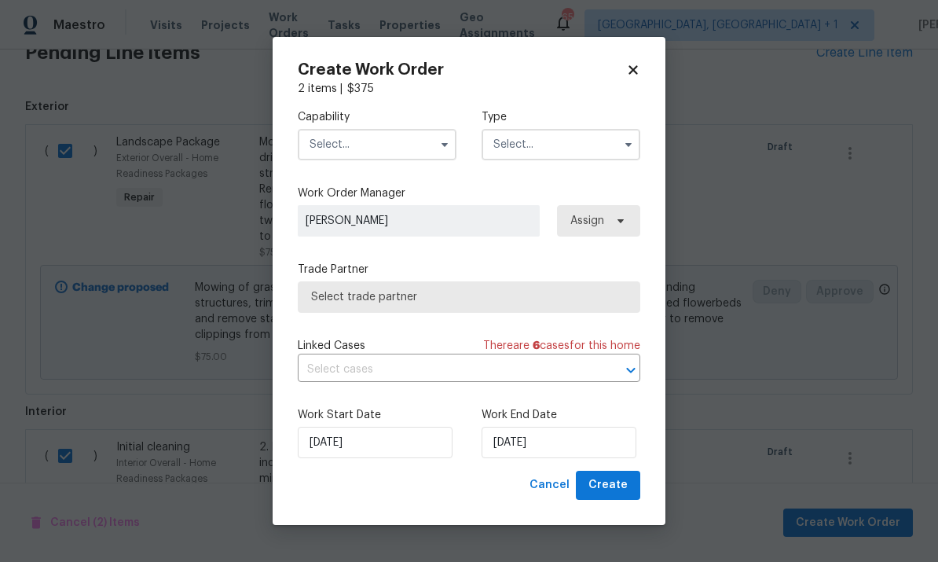
click at [422, 144] on input "text" at bounding box center [377, 144] width 159 height 31
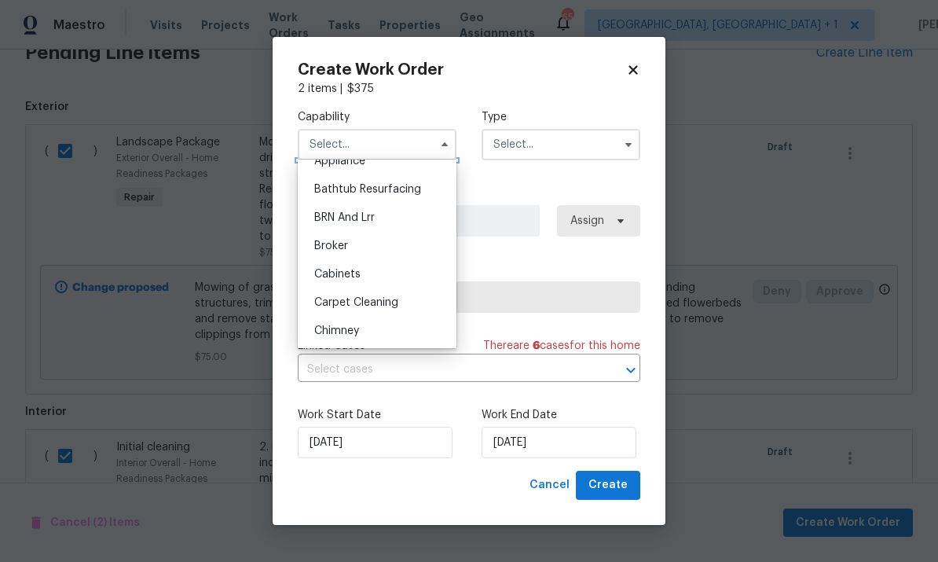
scroll to position [157, 0]
checkbox input "false"
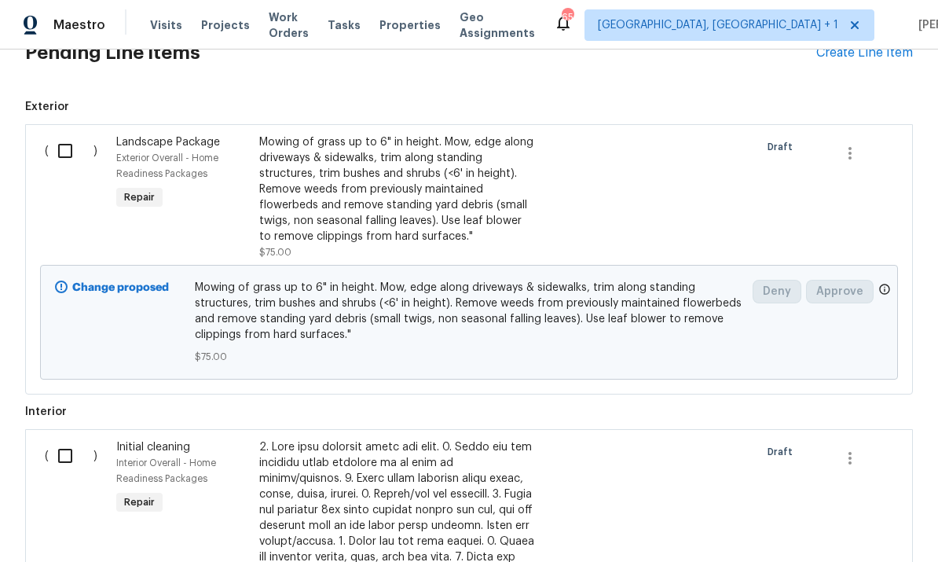
click at [64, 134] on input "checkbox" at bounding box center [71, 150] width 45 height 33
checkbox input "true"
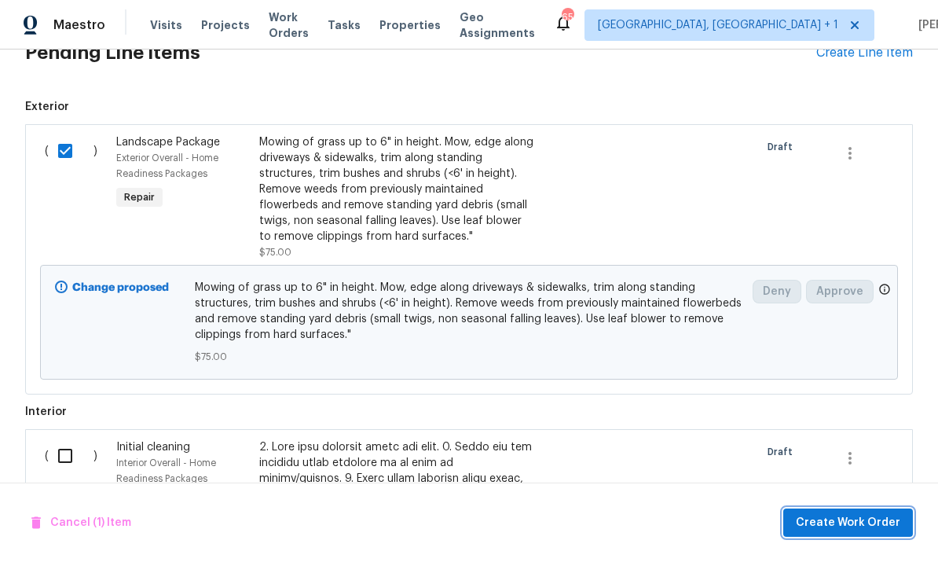
click at [828, 517] on span "Create Work Order" at bounding box center [848, 523] width 104 height 20
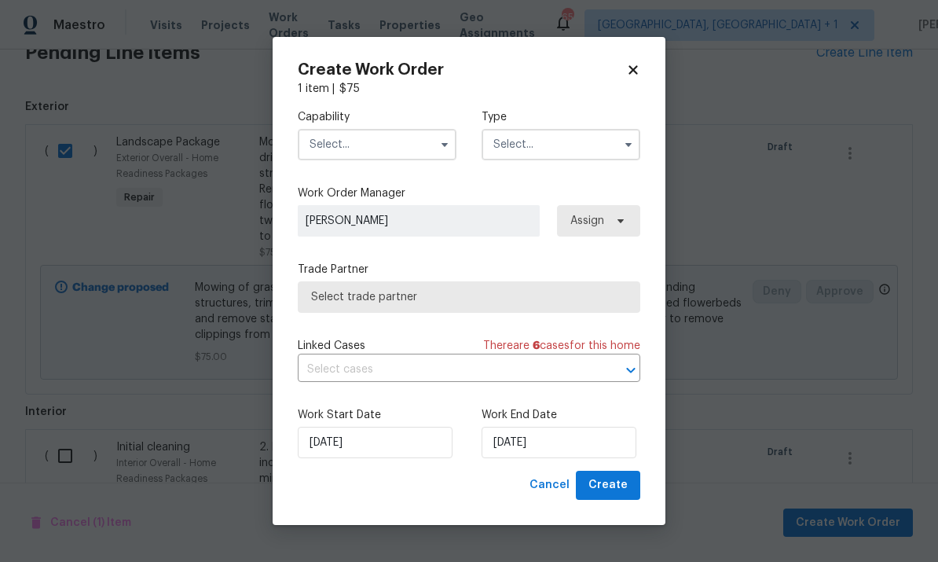
click at [422, 137] on input "text" at bounding box center [377, 144] width 159 height 31
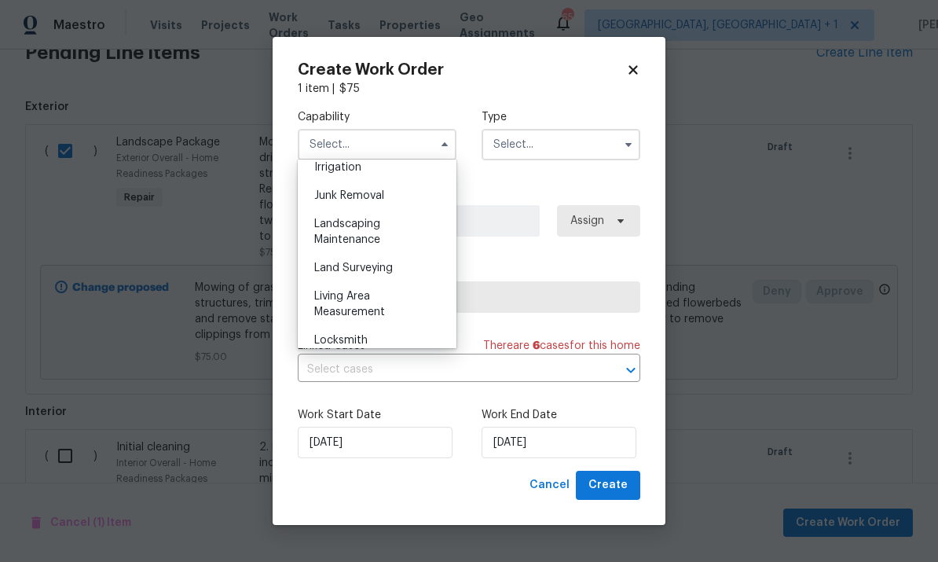
scroll to position [993, 0]
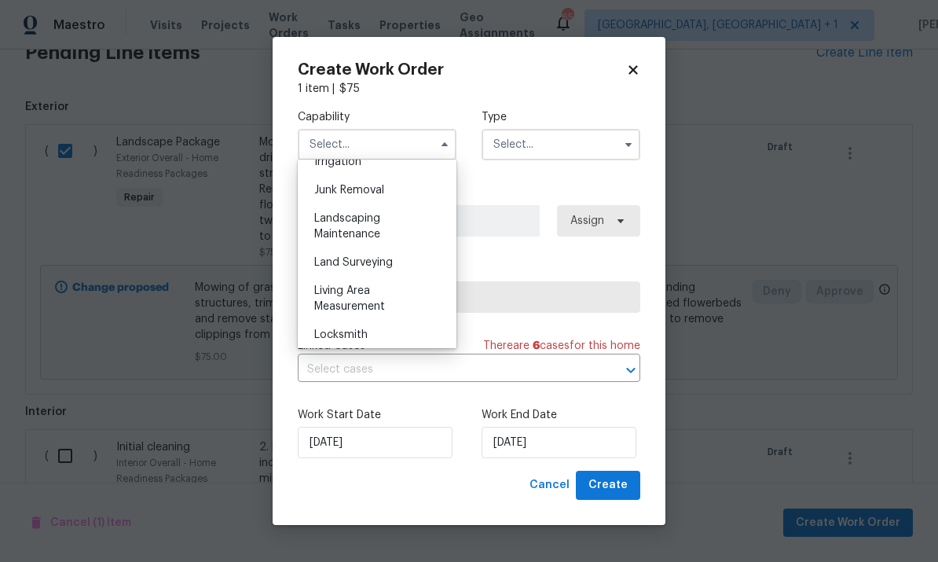
click at [374, 221] on span "Landscaping Maintenance" at bounding box center [347, 226] width 66 height 27
type input "Landscaping Maintenance"
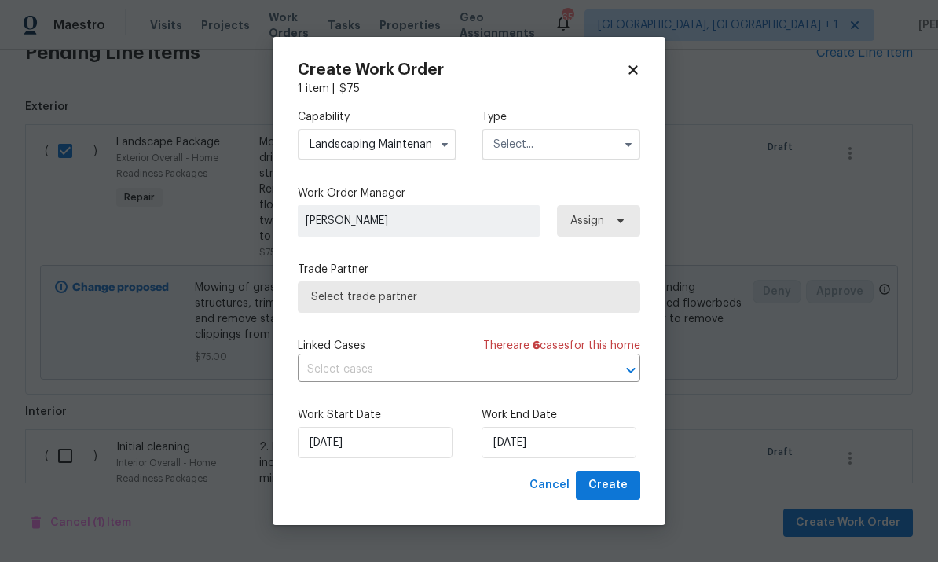
click at [602, 136] on input "text" at bounding box center [560, 144] width 159 height 31
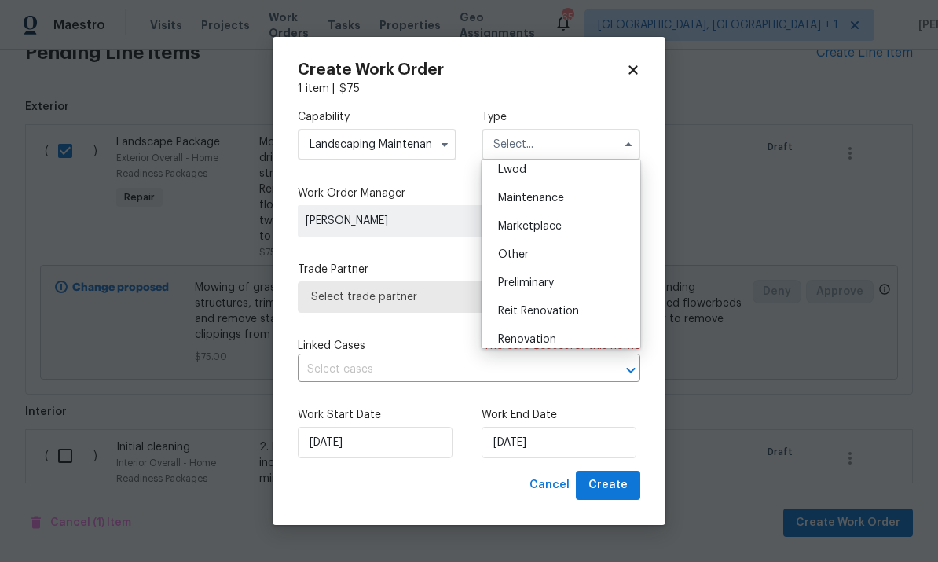
scroll to position [250, 0]
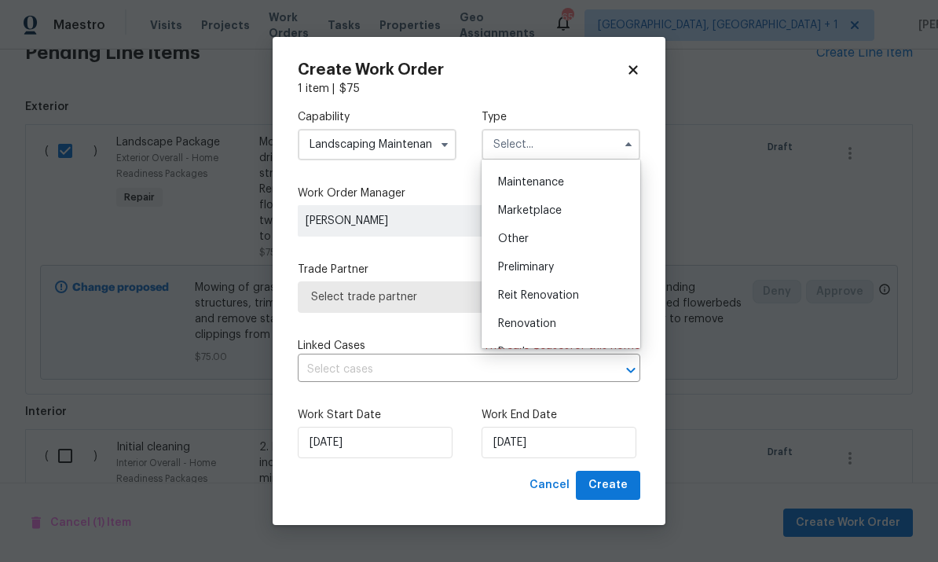
click at [559, 313] on div "Renovation" at bounding box center [560, 323] width 151 height 28
type input "Renovation"
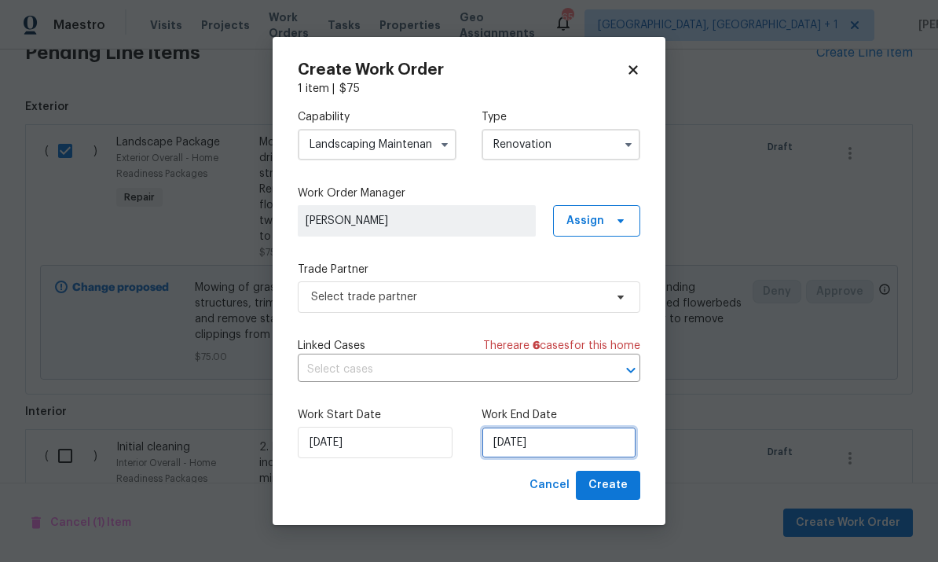
click at [574, 444] on input "[DATE]" at bounding box center [558, 441] width 155 height 31
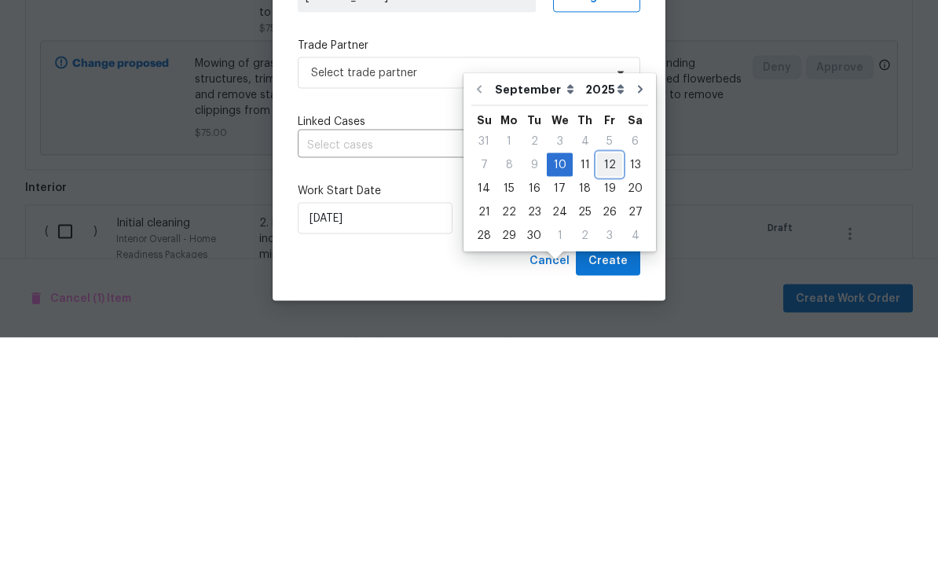
click at [612, 378] on div "12" at bounding box center [609, 389] width 25 height 22
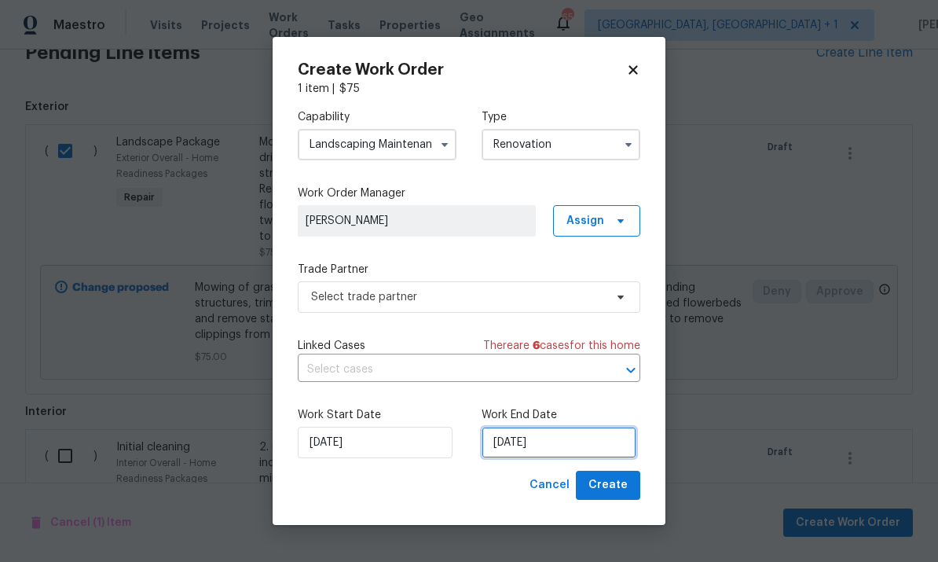
click at [562, 432] on input "[DATE]" at bounding box center [558, 441] width 155 height 31
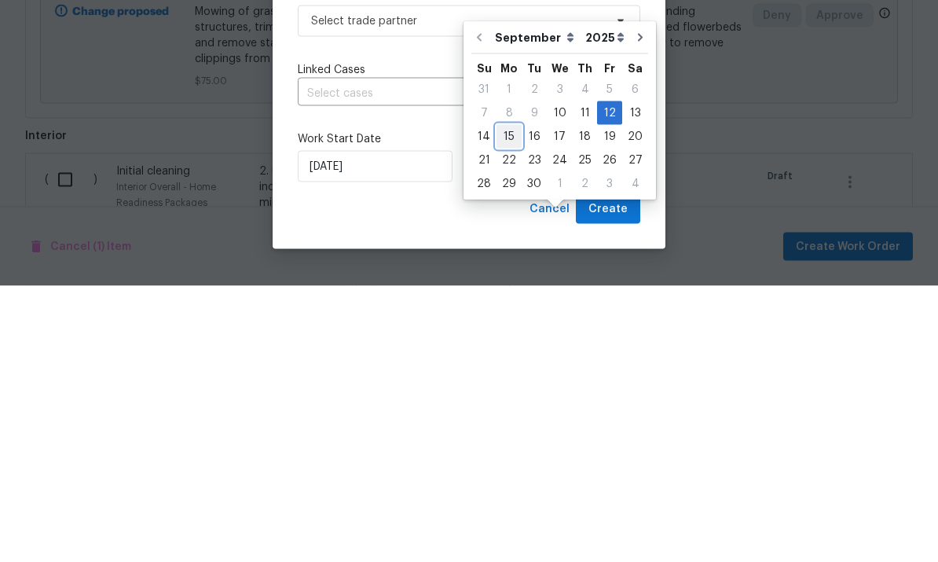
click at [509, 401] on div "15" at bounding box center [508, 412] width 25 height 22
type input "[DATE]"
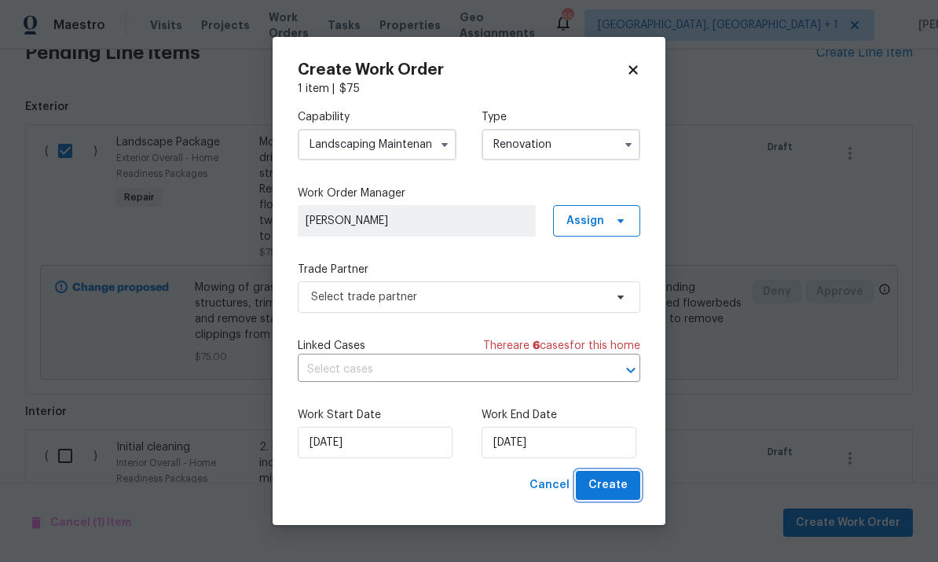
click at [613, 486] on span "Create" at bounding box center [607, 485] width 39 height 20
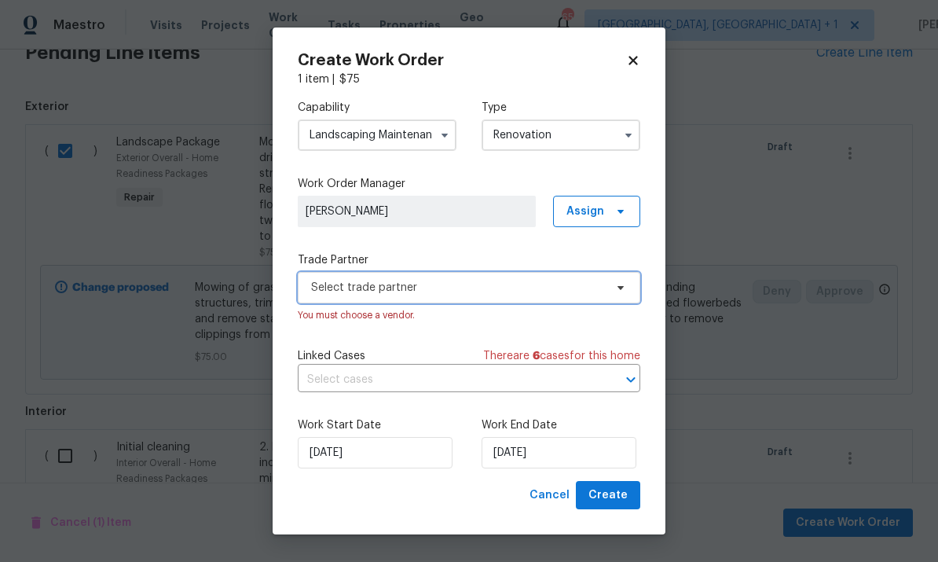
click at [602, 287] on span "Select trade partner" at bounding box center [457, 288] width 293 height 16
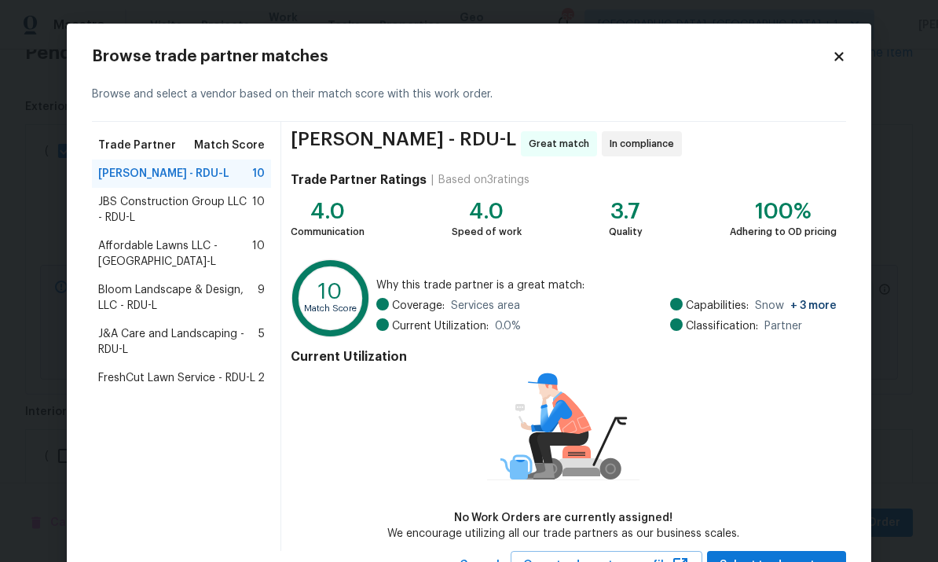
click at [241, 282] on span "Bloom Landscape & Design, LLC - RDU-L" at bounding box center [177, 297] width 159 height 31
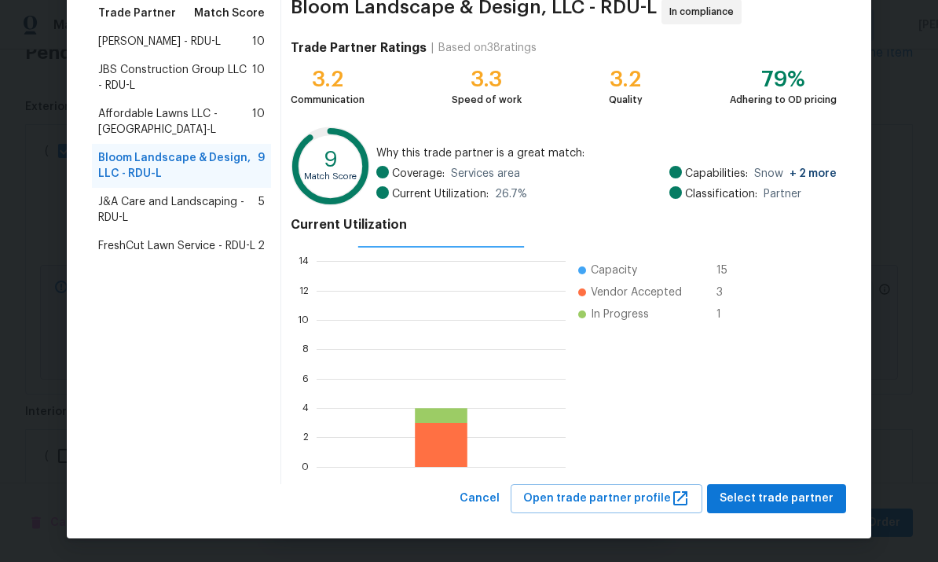
scroll to position [131, 0]
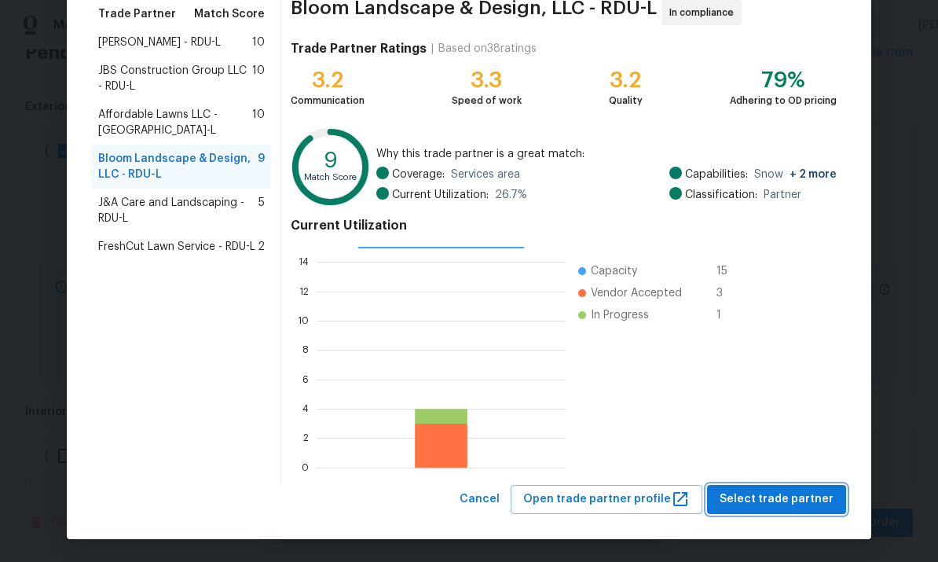
click at [781, 492] on span "Select trade partner" at bounding box center [776, 499] width 114 height 20
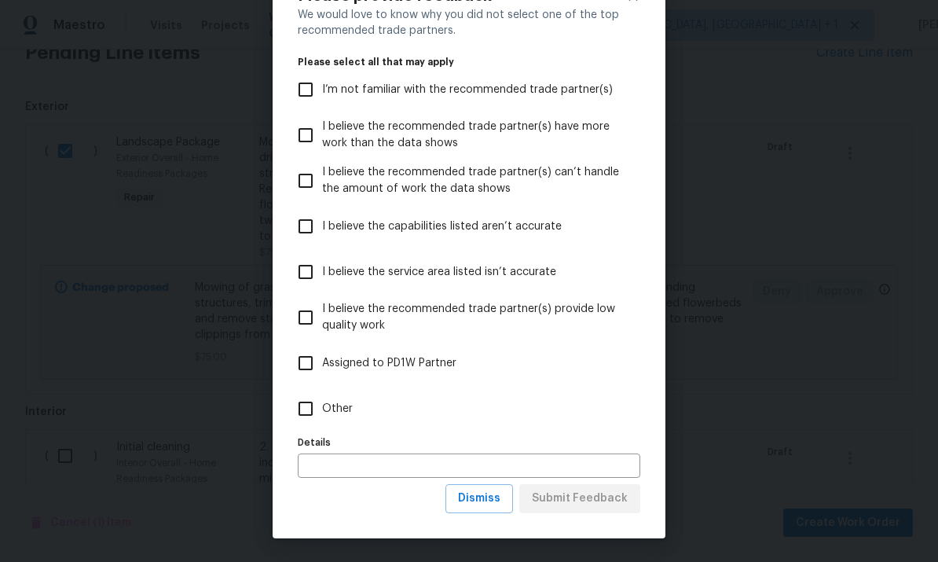
scroll to position [61, 0]
click at [481, 492] on span "Dismiss" at bounding box center [479, 499] width 42 height 20
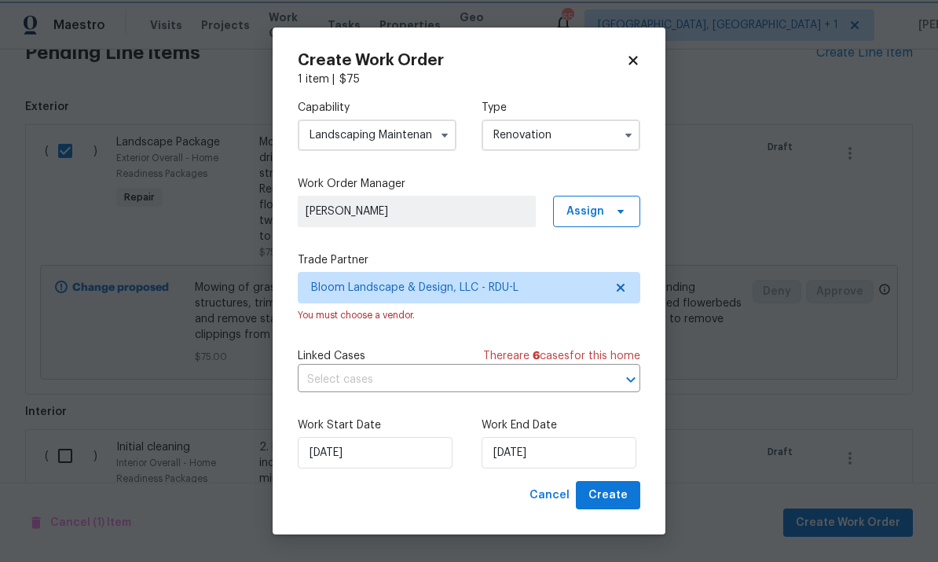
click at [481, 492] on div "Cancel Create" at bounding box center [469, 495] width 342 height 29
click at [609, 498] on span "Create" at bounding box center [607, 495] width 39 height 20
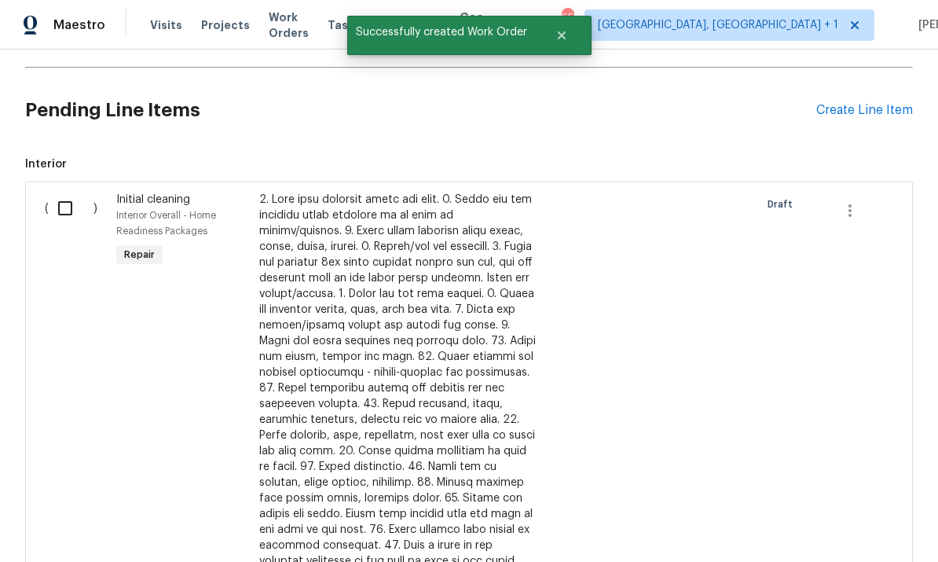
click at [73, 192] on input "checkbox" at bounding box center [71, 208] width 45 height 33
checkbox input "true"
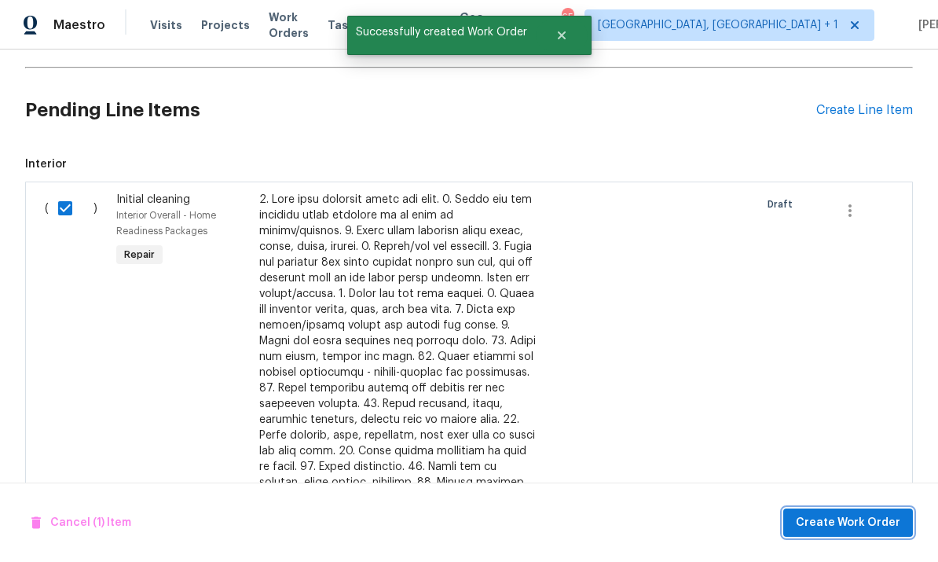
click at [828, 523] on span "Create Work Order" at bounding box center [848, 523] width 104 height 20
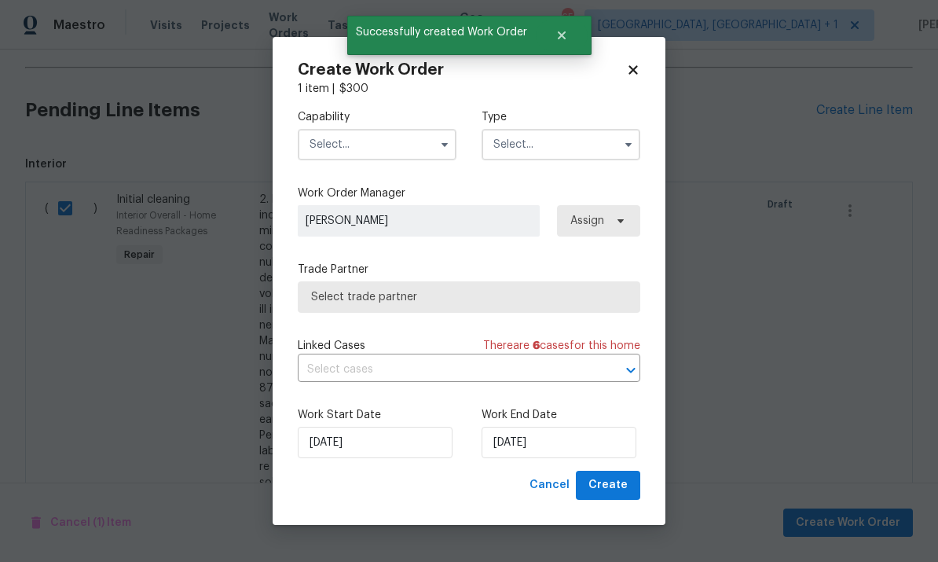
click at [426, 141] on input "text" at bounding box center [377, 144] width 159 height 31
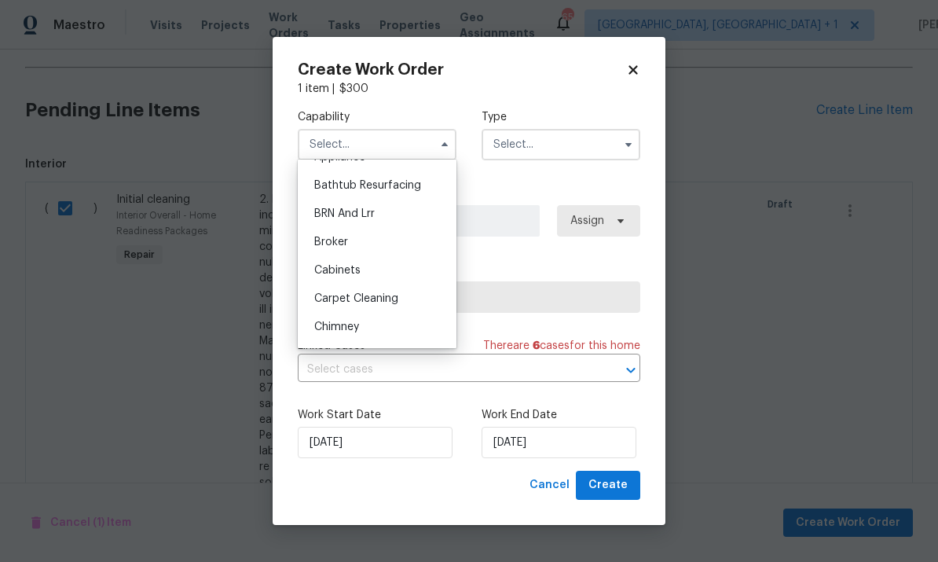
scroll to position [181, 0]
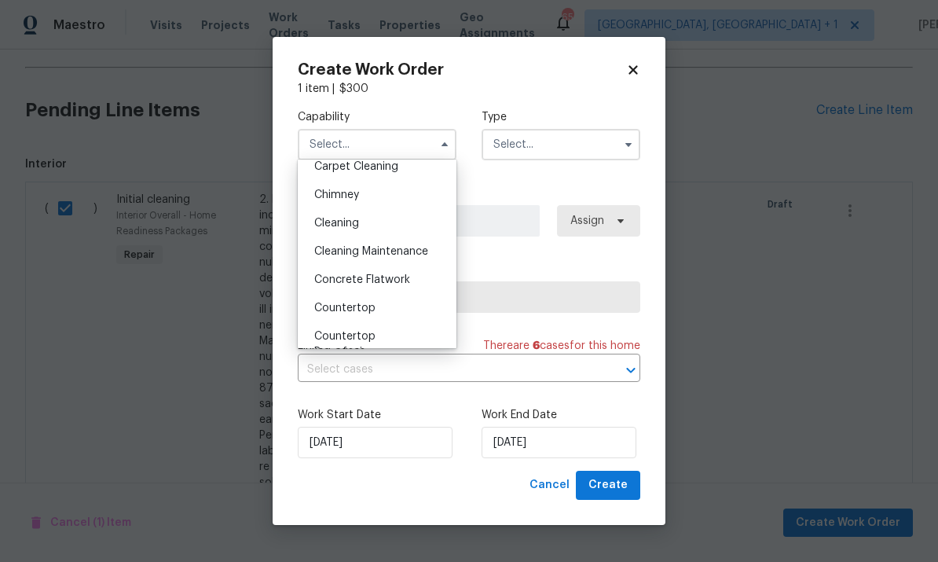
click at [358, 223] on span "Cleaning" at bounding box center [336, 223] width 45 height 11
type input "Cleaning"
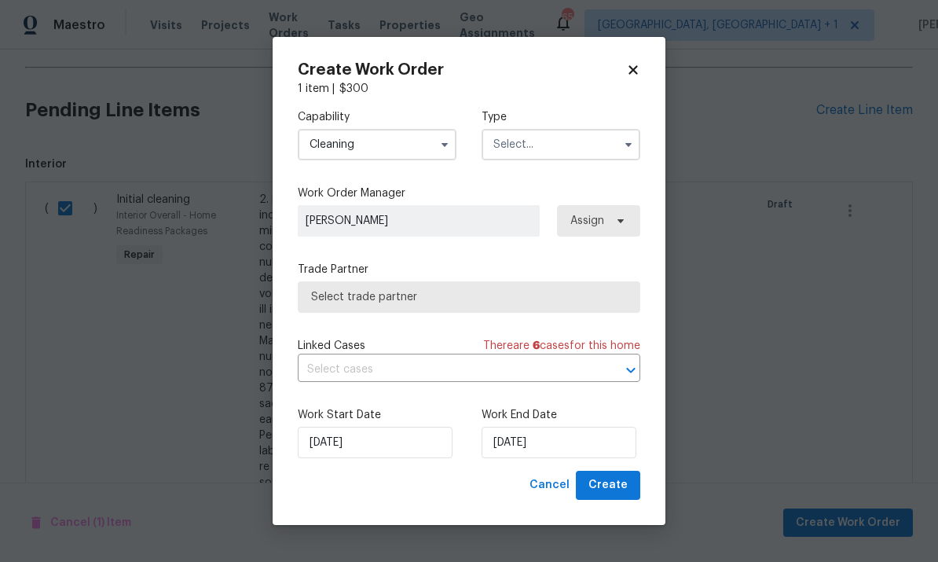
click at [613, 148] on input "text" at bounding box center [560, 144] width 159 height 31
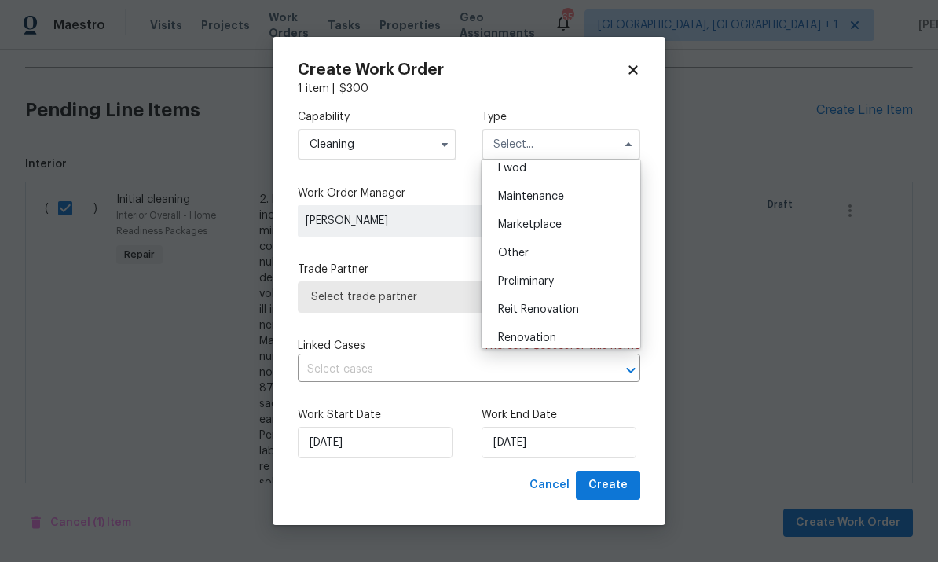
scroll to position [267, 0]
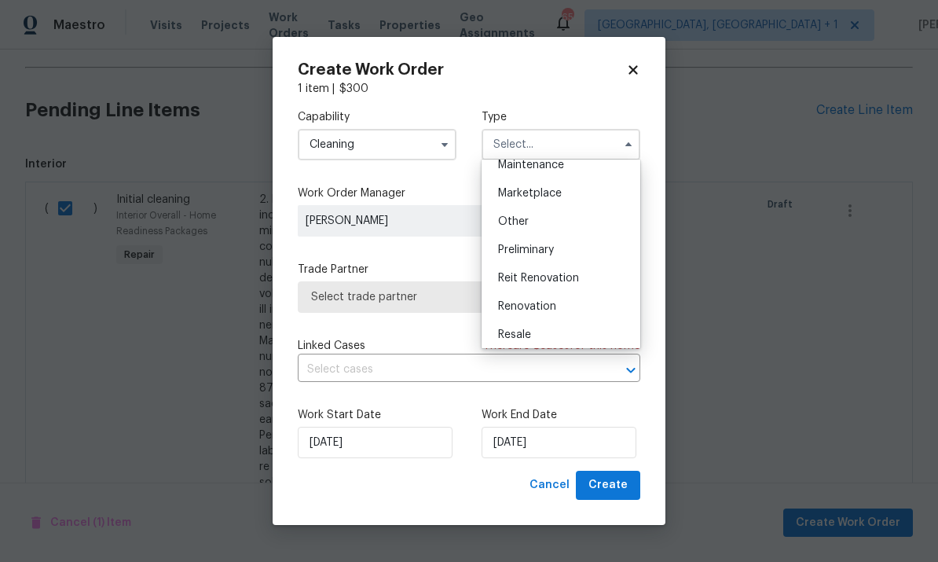
click at [551, 306] on span "Renovation" at bounding box center [527, 306] width 58 height 11
type input "Renovation"
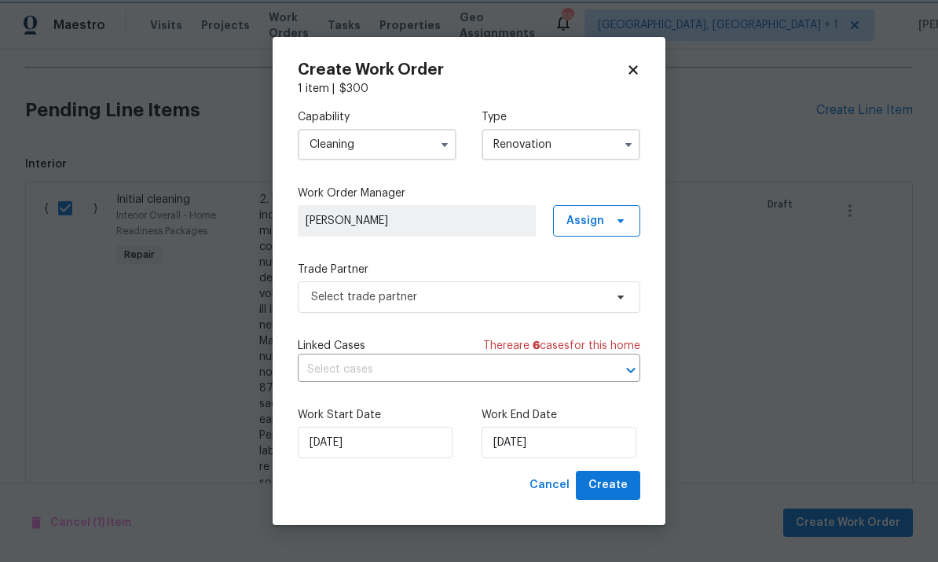
scroll to position [0, 0]
click at [611, 300] on span at bounding box center [617, 297] width 17 height 13
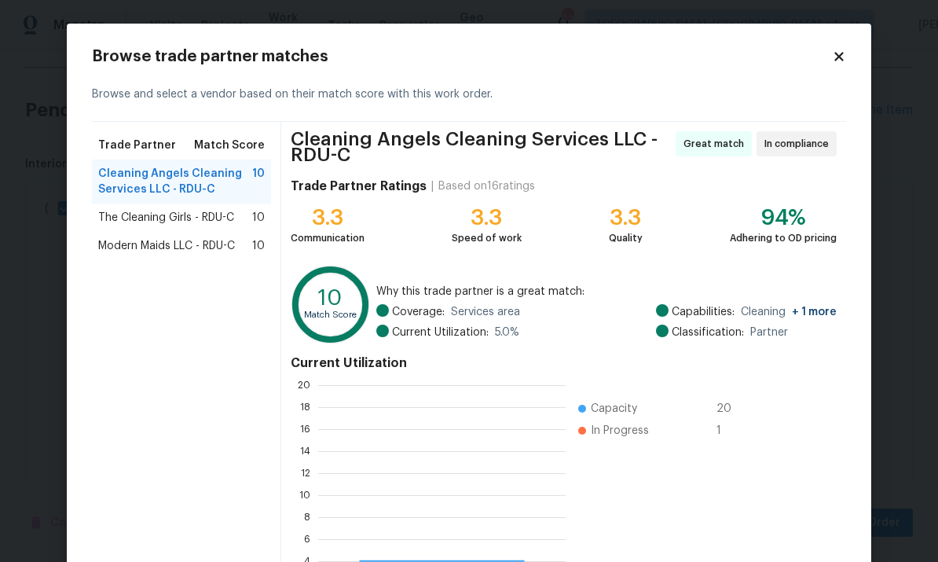
scroll to position [220, 247]
click at [186, 236] on div "Modern Maids LLC - RDU-C 10" at bounding box center [181, 246] width 179 height 28
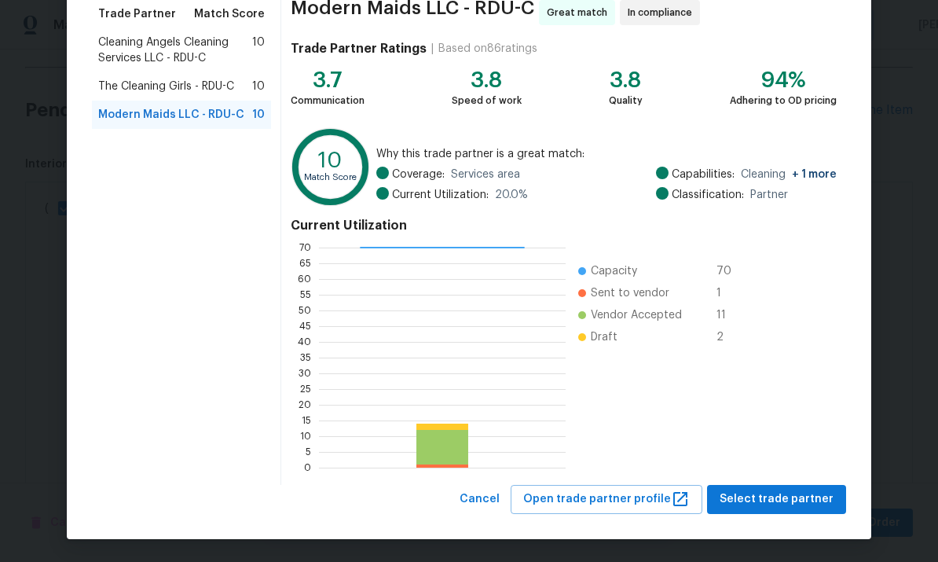
scroll to position [121, 0]
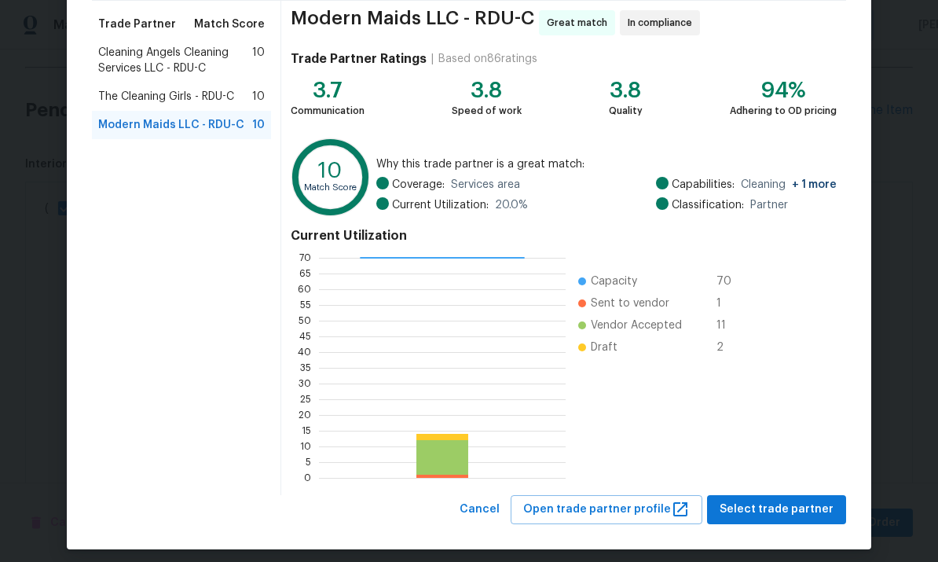
click at [193, 51] on span "Cleaning Angels Cleaning Services LLC - RDU-C" at bounding box center [175, 60] width 154 height 31
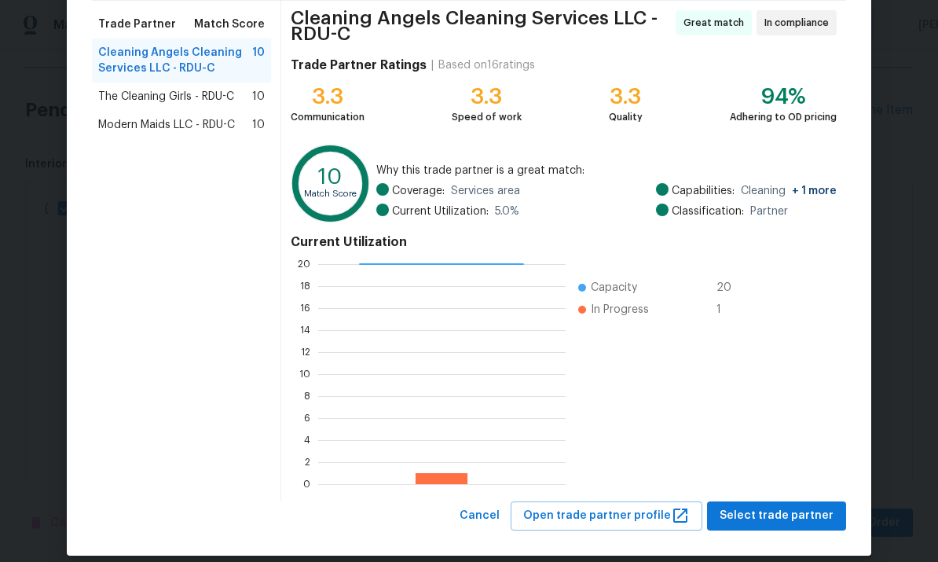
click at [175, 132] on span "Modern Maids LLC - RDU-C" at bounding box center [166, 125] width 137 height 16
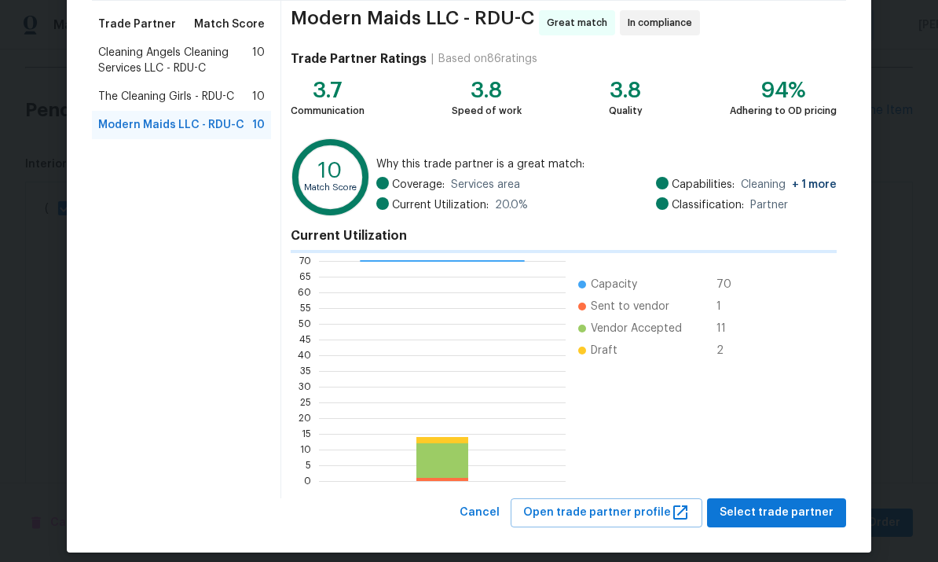
scroll to position [220, 247]
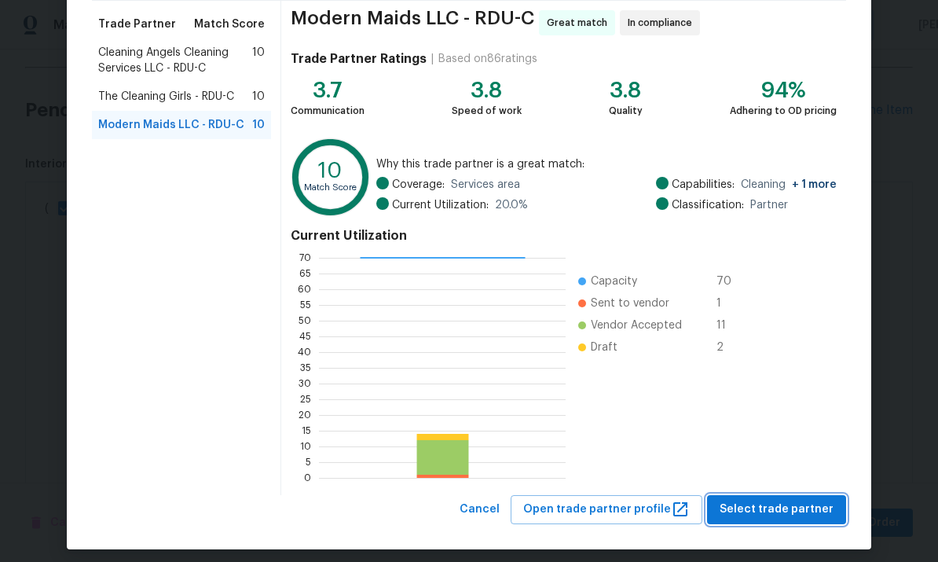
click at [791, 508] on span "Select trade partner" at bounding box center [776, 509] width 114 height 20
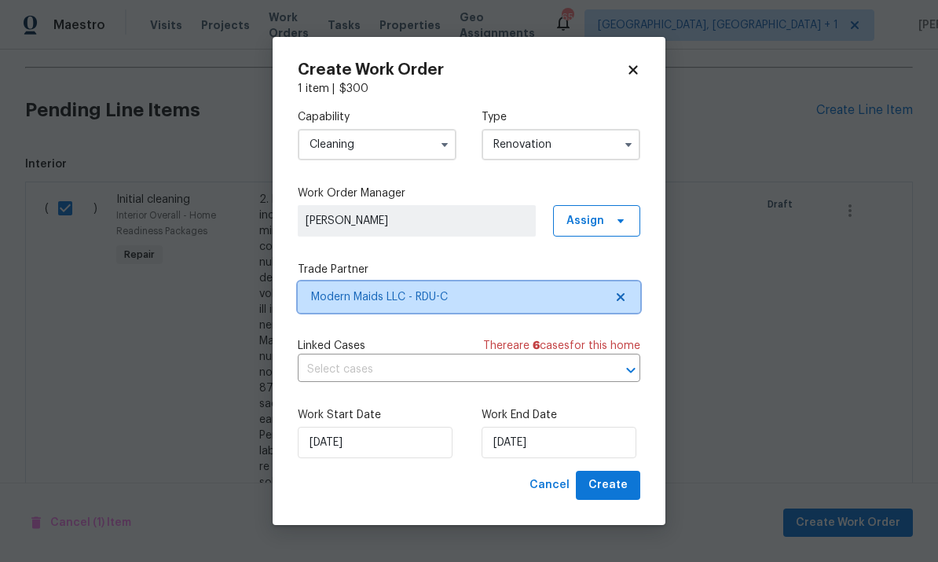
scroll to position [0, 0]
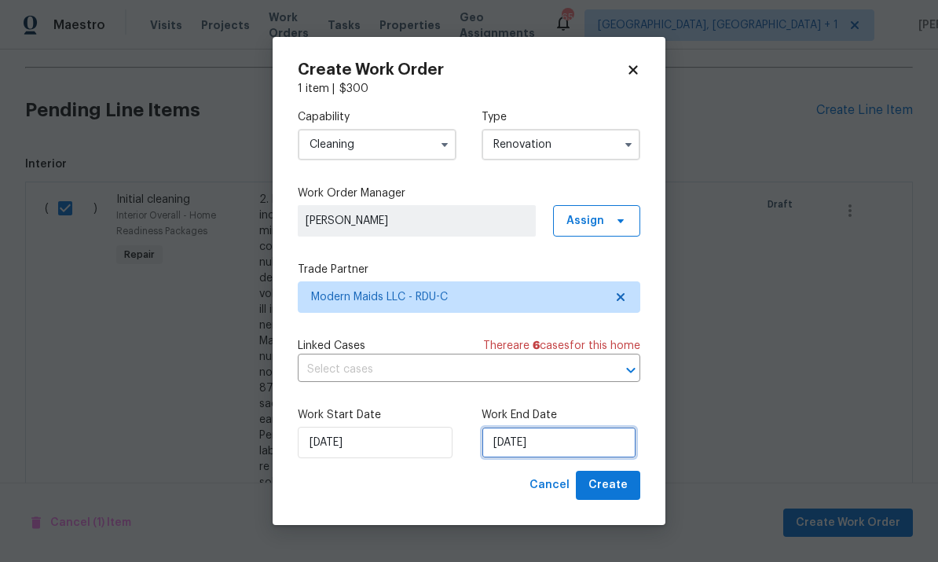
click at [550, 440] on input "[DATE]" at bounding box center [558, 441] width 155 height 31
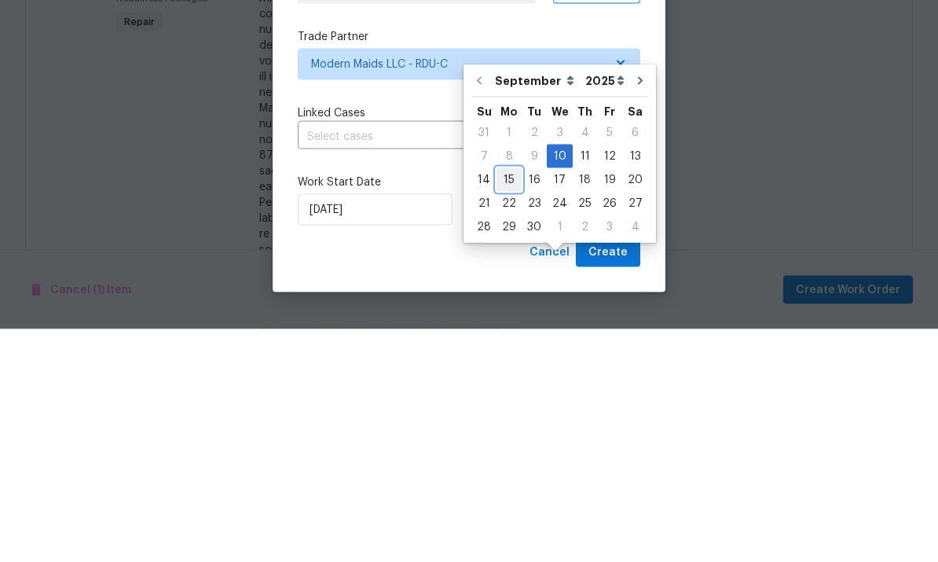
click at [510, 401] on div "15" at bounding box center [508, 412] width 25 height 22
type input "[DATE]"
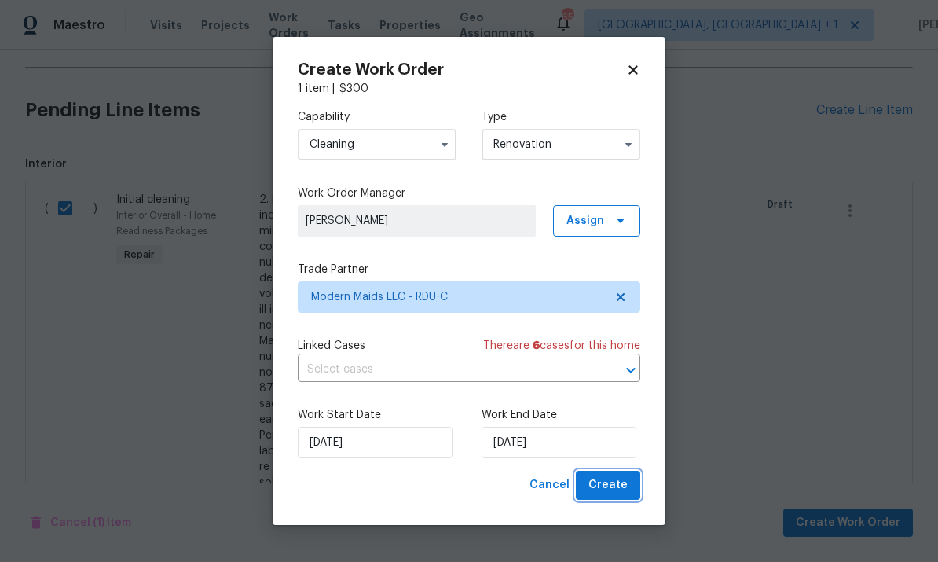
click at [608, 477] on span "Create" at bounding box center [607, 485] width 39 height 20
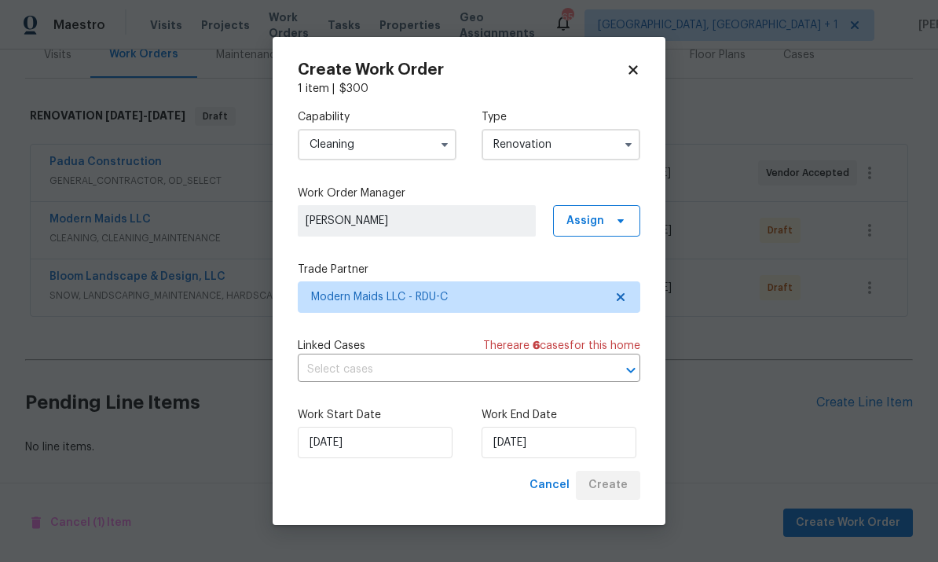
scroll to position [147, 0]
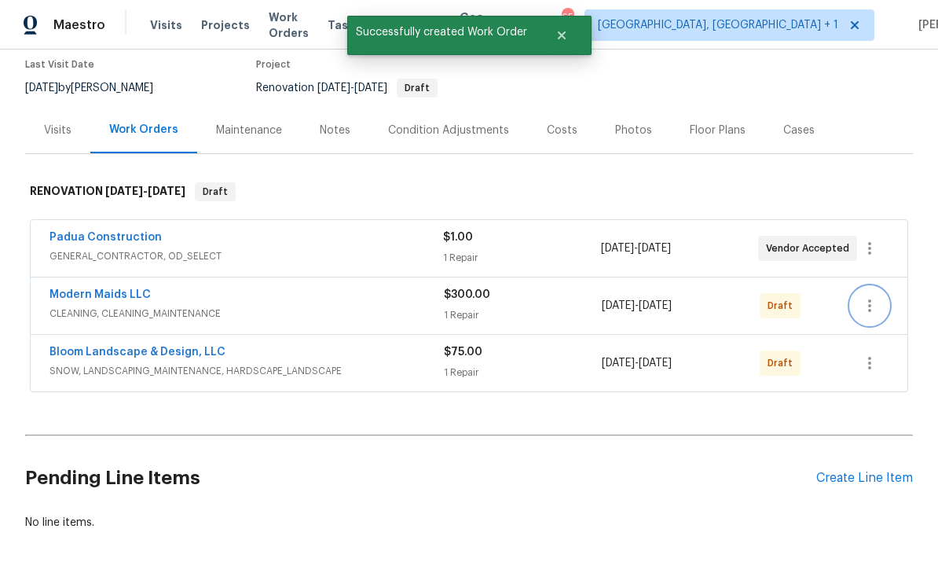
click at [865, 296] on icon "button" at bounding box center [869, 305] width 19 height 19
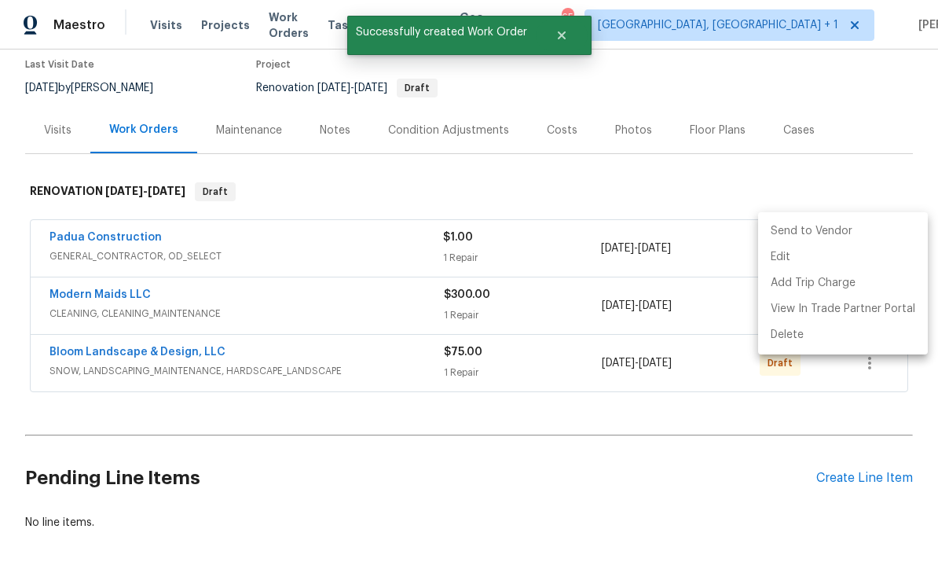
click at [801, 225] on li "Send to Vendor" at bounding box center [843, 231] width 170 height 26
click at [658, 432] on div at bounding box center [469, 281] width 938 height 562
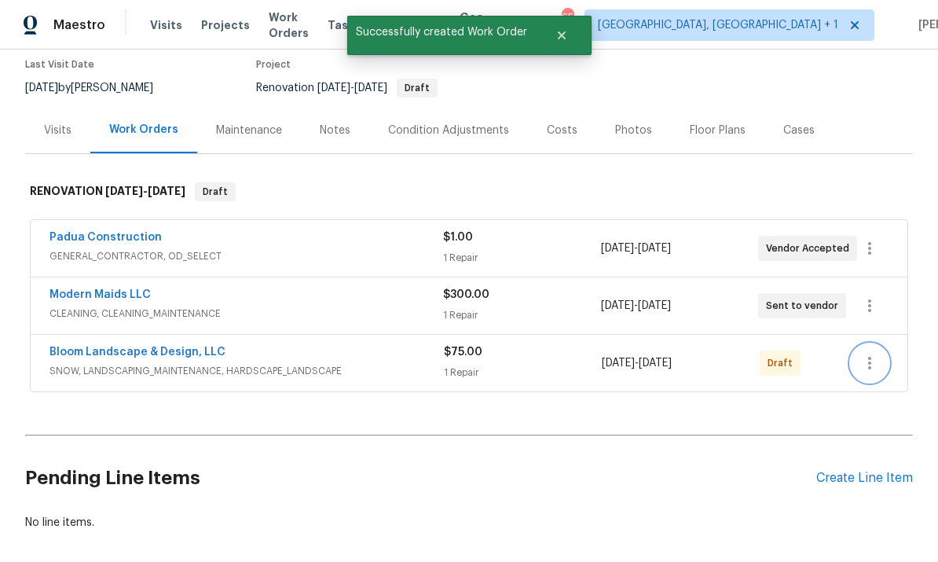
click at [869, 357] on icon "button" at bounding box center [869, 363] width 3 height 13
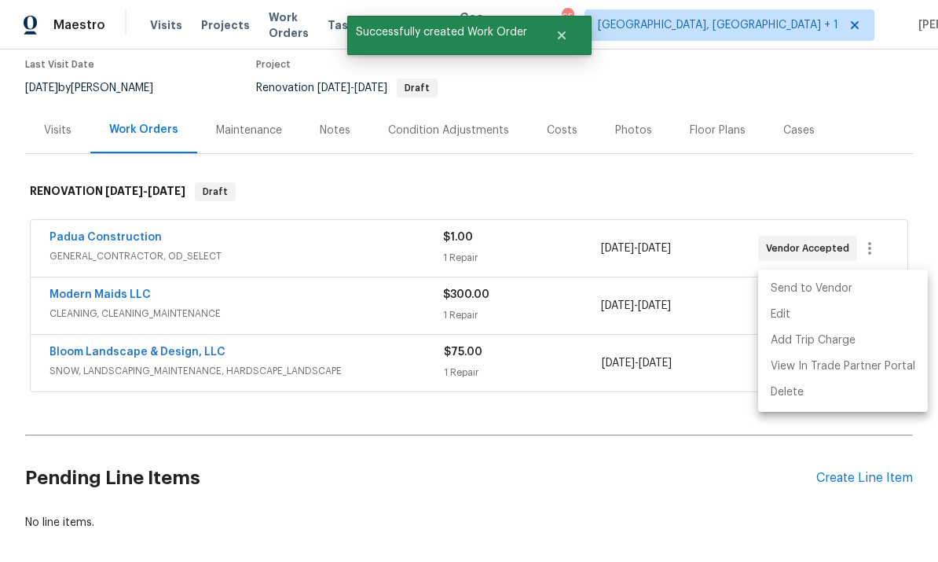
click at [805, 289] on li "Send to Vendor" at bounding box center [843, 289] width 170 height 26
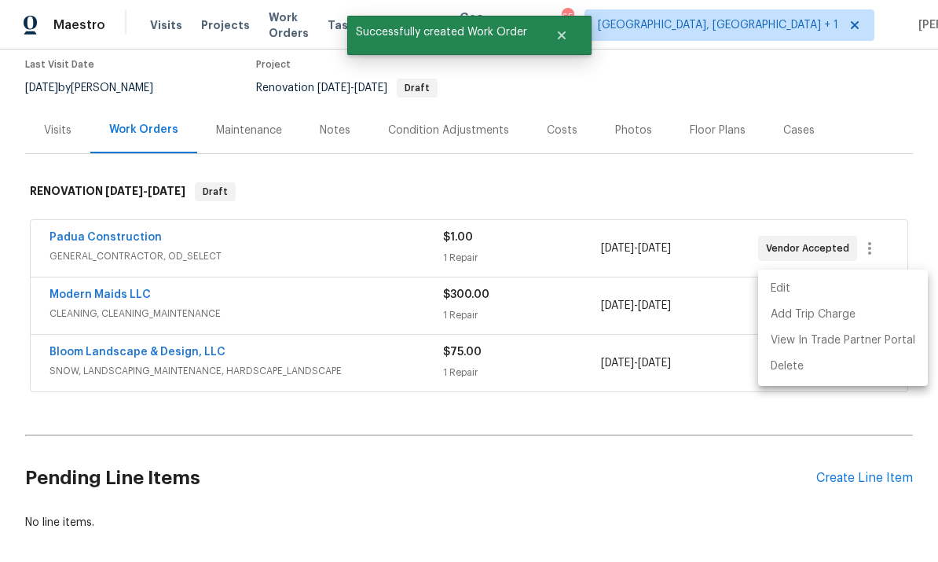
click at [588, 426] on div at bounding box center [469, 281] width 938 height 562
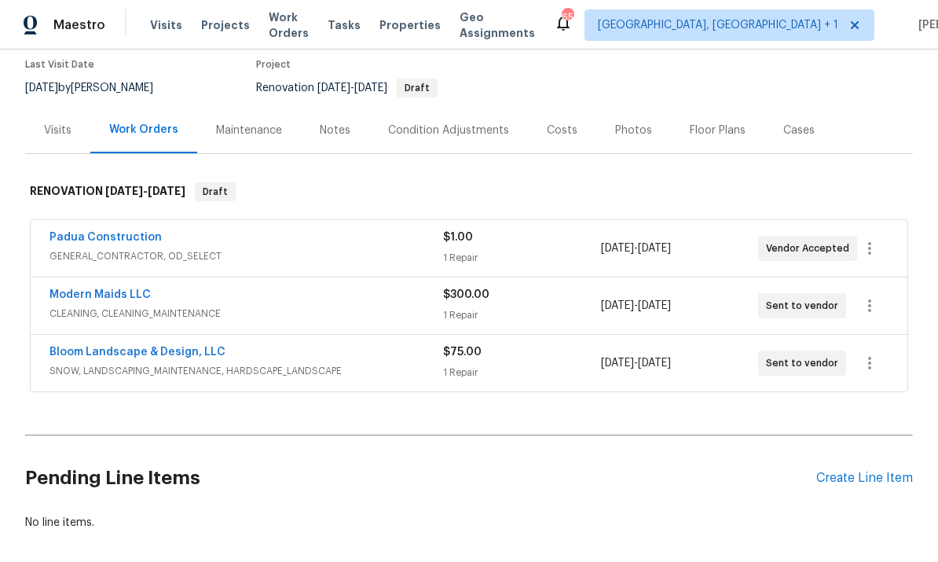
click at [113, 289] on link "Modern Maids LLC" at bounding box center [99, 294] width 101 height 11
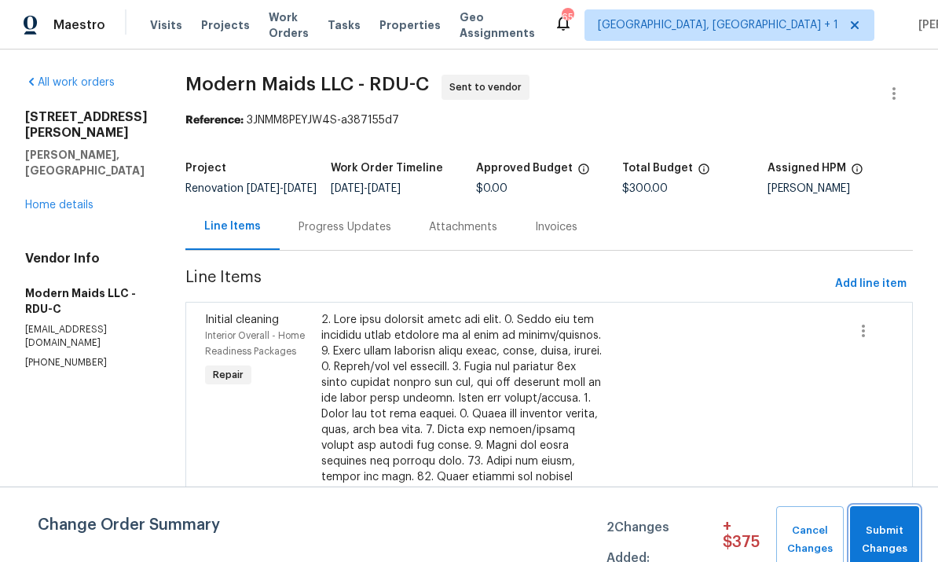
click at [887, 534] on span "Submit Changes" at bounding box center [884, 539] width 53 height 36
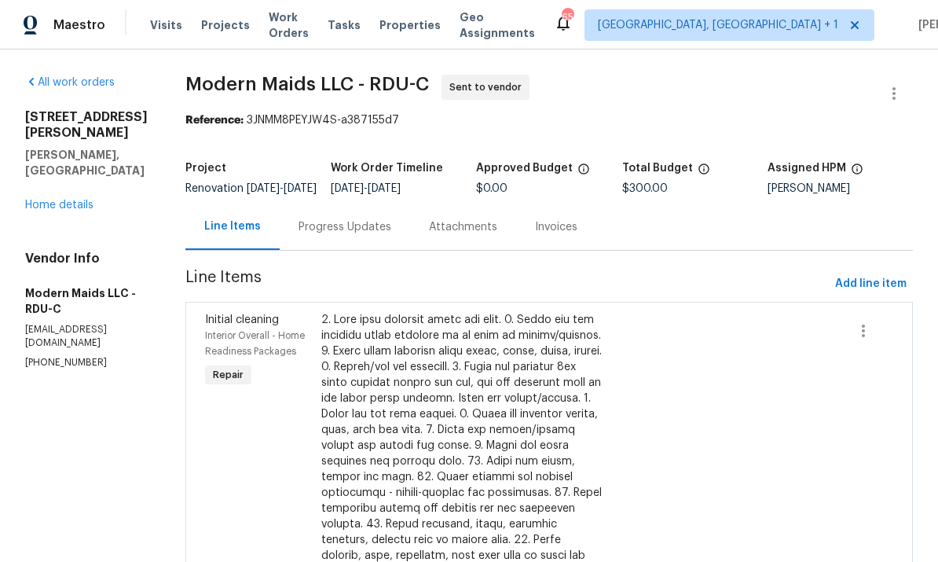
click at [354, 234] on div "Progress Updates" at bounding box center [344, 227] width 93 height 16
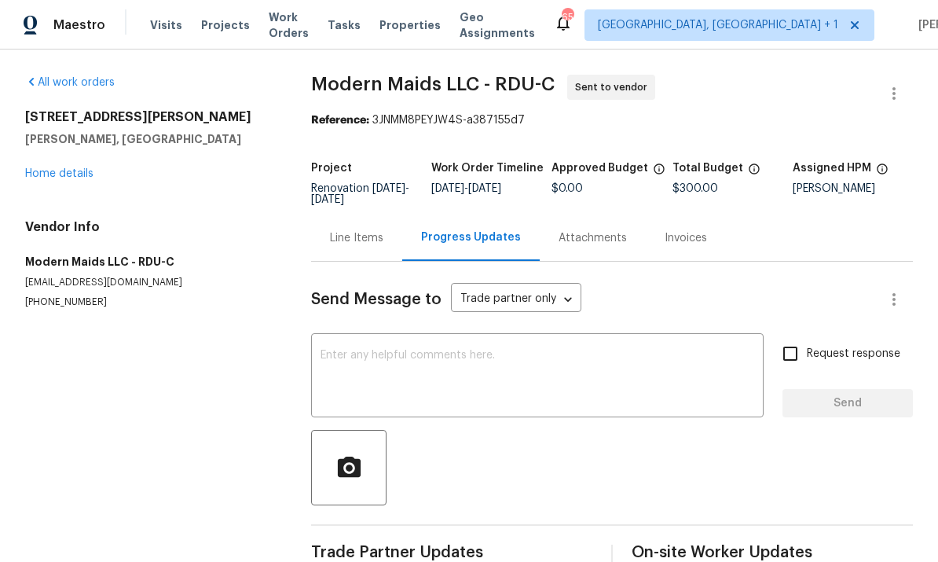
click at [379, 347] on div "x ​" at bounding box center [537, 377] width 452 height 80
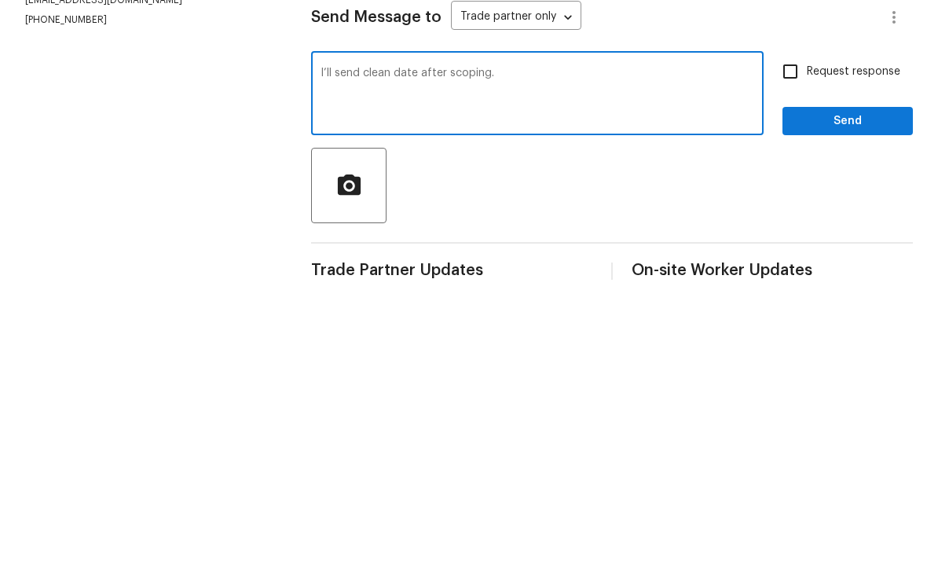
type textarea "I’ll send clean date after scoping."
click at [793, 337] on input "Request response" at bounding box center [790, 353] width 33 height 33
checkbox input "true"
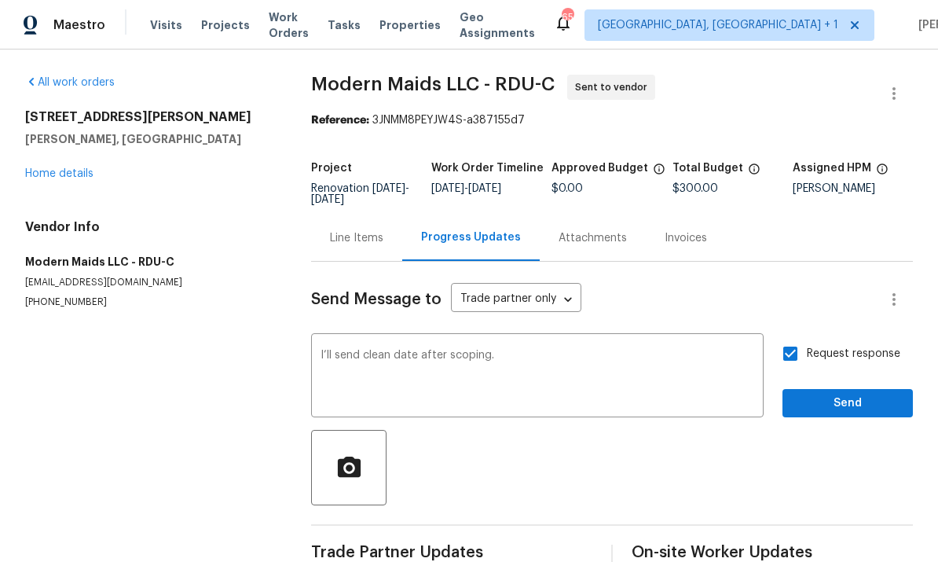
click at [848, 349] on div "Request response Send" at bounding box center [847, 377] width 130 height 80
click at [849, 393] on span "Send" at bounding box center [847, 403] width 105 height 20
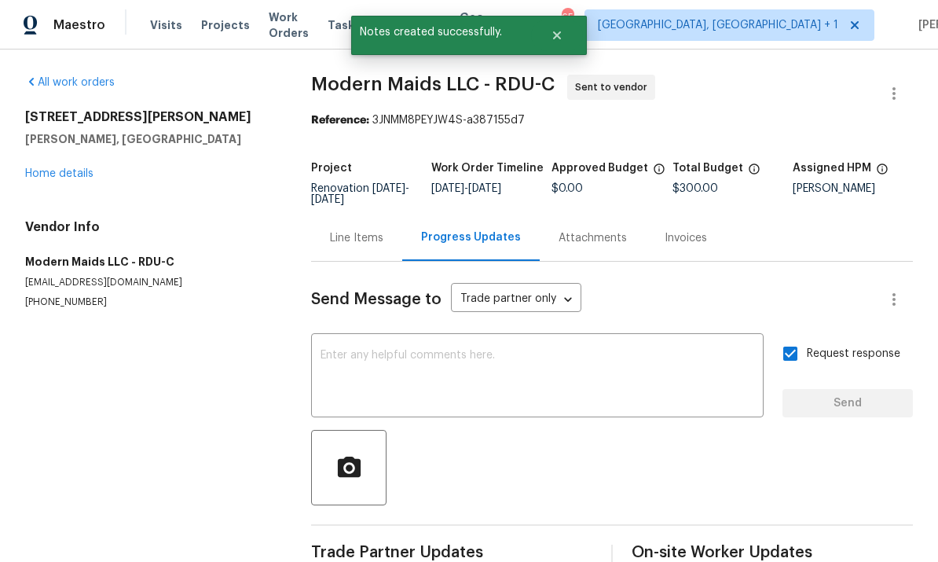
click at [92, 168] on link "Home details" at bounding box center [59, 173] width 68 height 11
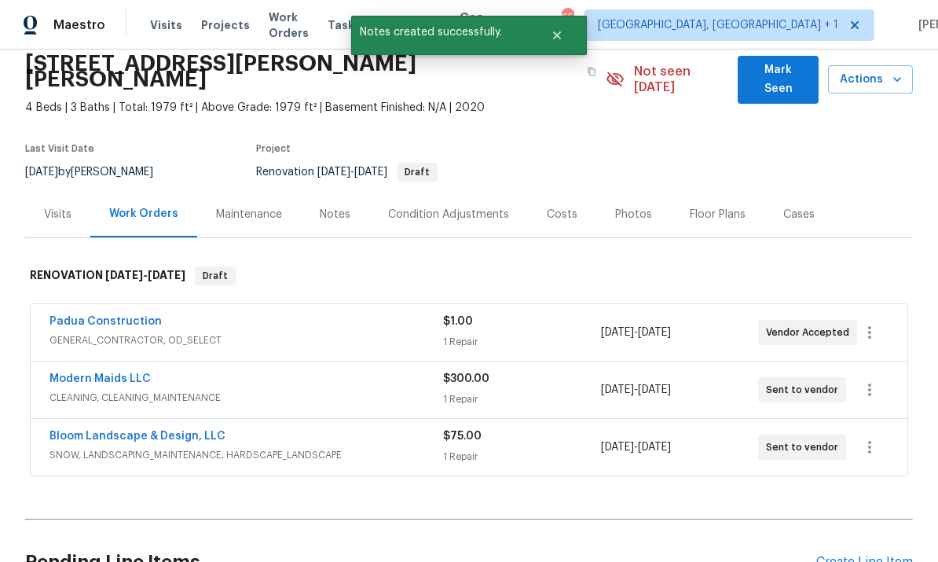
scroll to position [63, 0]
click at [172, 430] on link "Bloom Landscape & Design, LLC" at bounding box center [137, 435] width 176 height 11
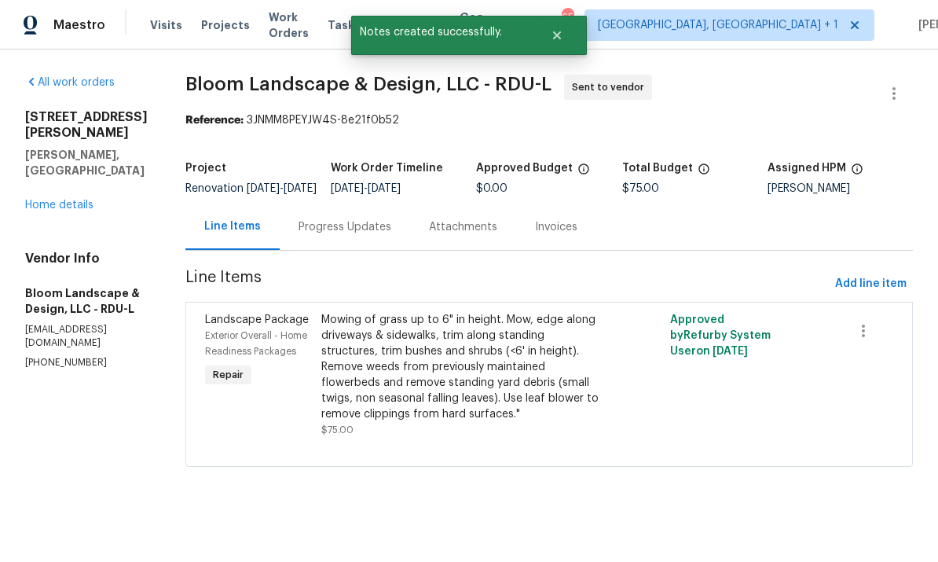
click at [355, 235] on div "Progress Updates" at bounding box center [344, 227] width 93 height 16
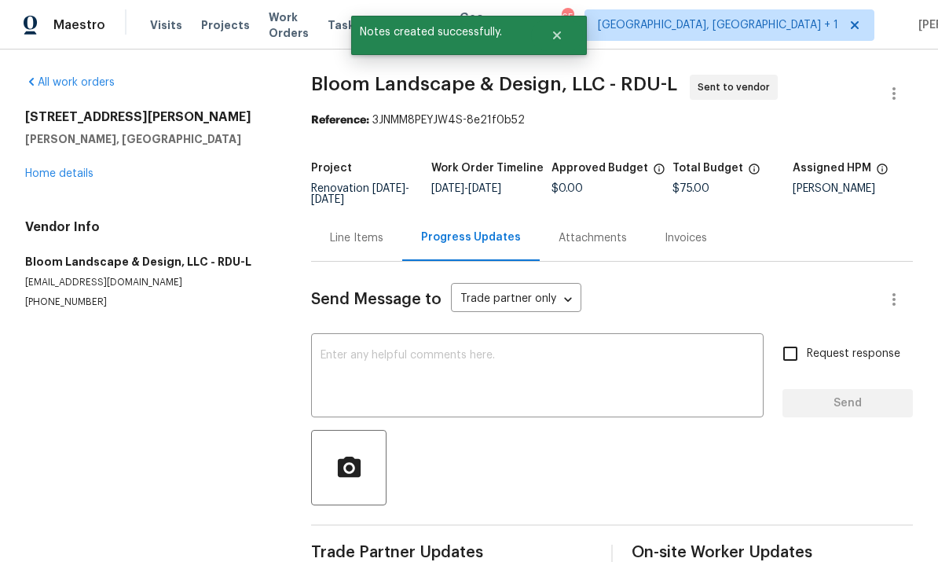
click at [393, 363] on textarea at bounding box center [537, 376] width 434 height 55
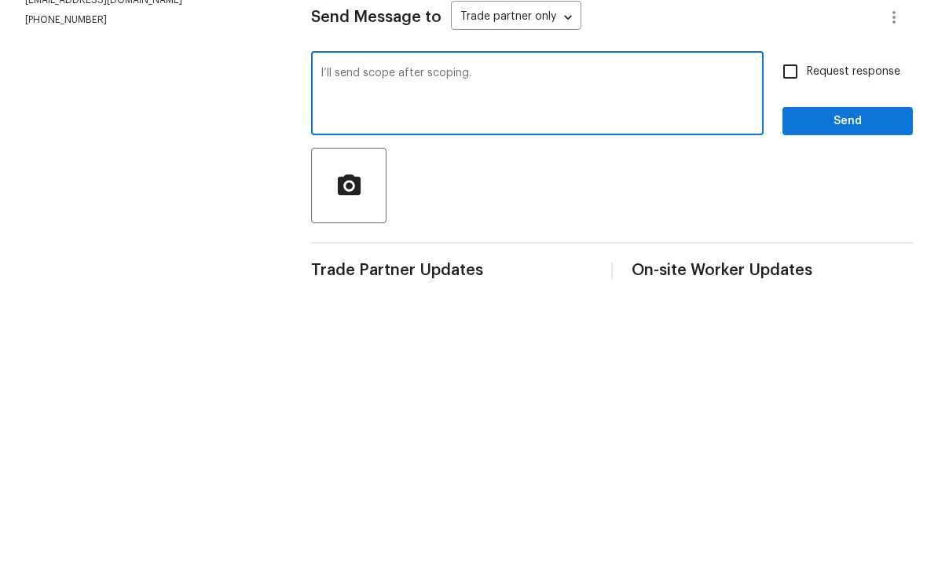
type textarea "I’ll send scope after scoping."
click at [794, 337] on input "Request response" at bounding box center [790, 353] width 33 height 33
checkbox input "true"
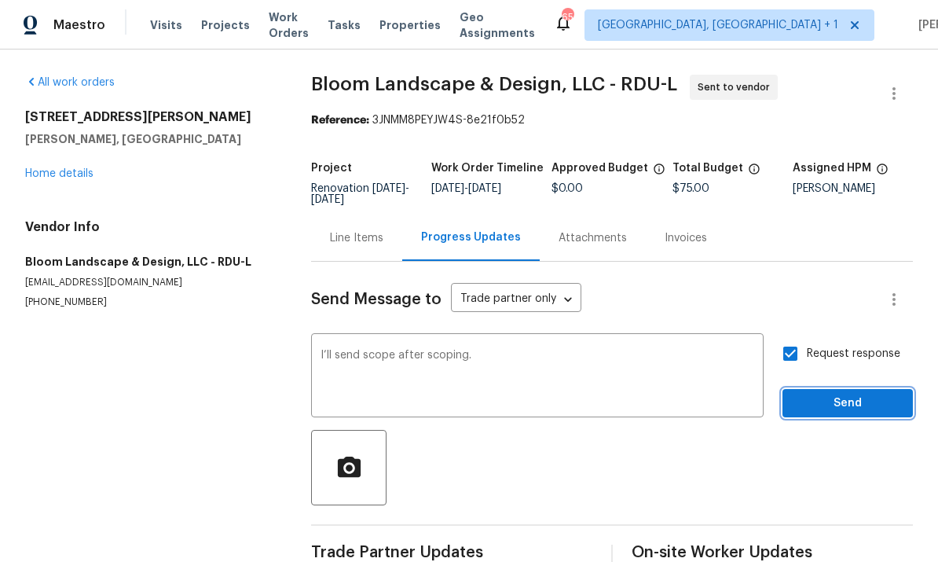
click at [863, 393] on span "Send" at bounding box center [847, 403] width 105 height 20
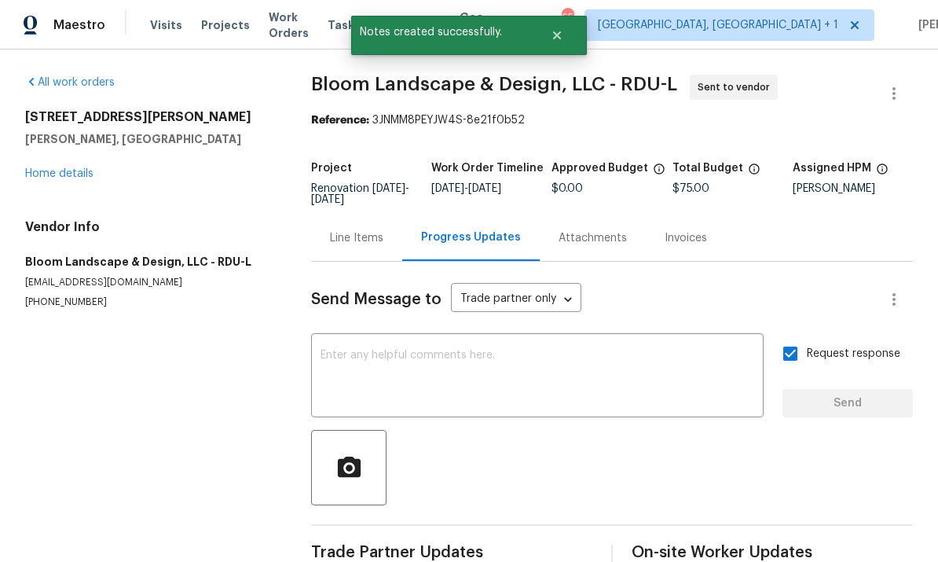
click at [80, 168] on link "Home details" at bounding box center [59, 173] width 68 height 11
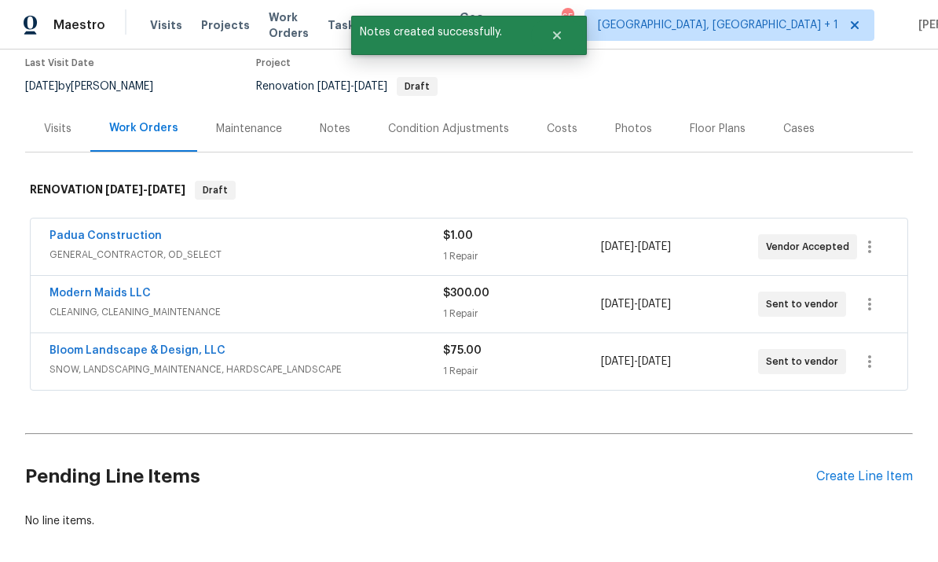
scroll to position [147, 0]
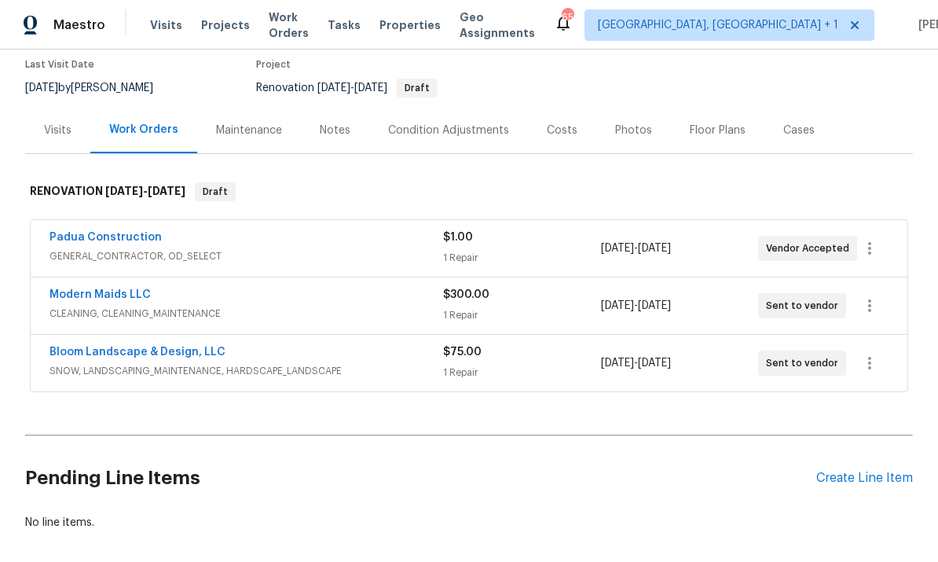
click at [137, 346] on link "Bloom Landscape & Design, LLC" at bounding box center [137, 351] width 176 height 11
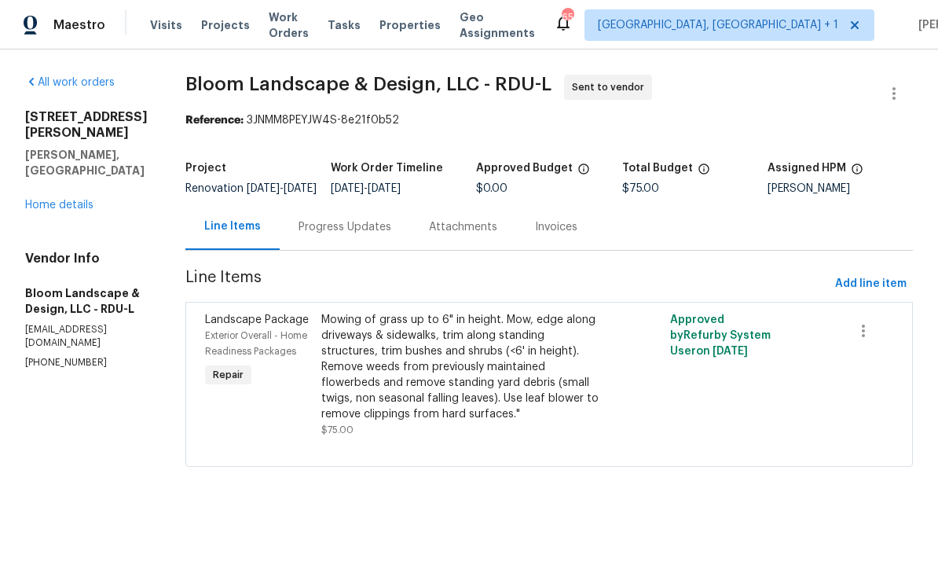
click at [351, 232] on div "Progress Updates" at bounding box center [344, 227] width 93 height 16
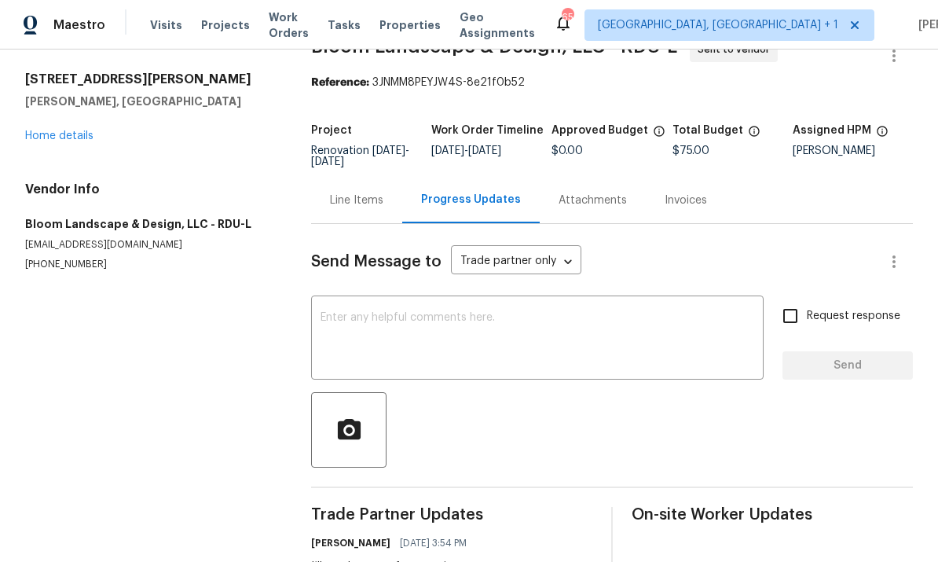
scroll to position [36, 0]
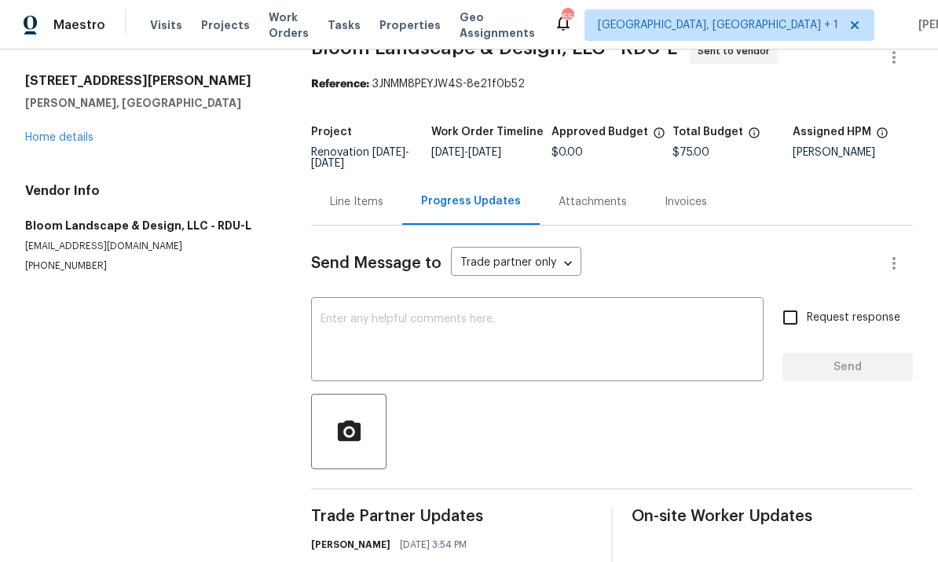
click at [375, 317] on textarea at bounding box center [537, 340] width 434 height 55
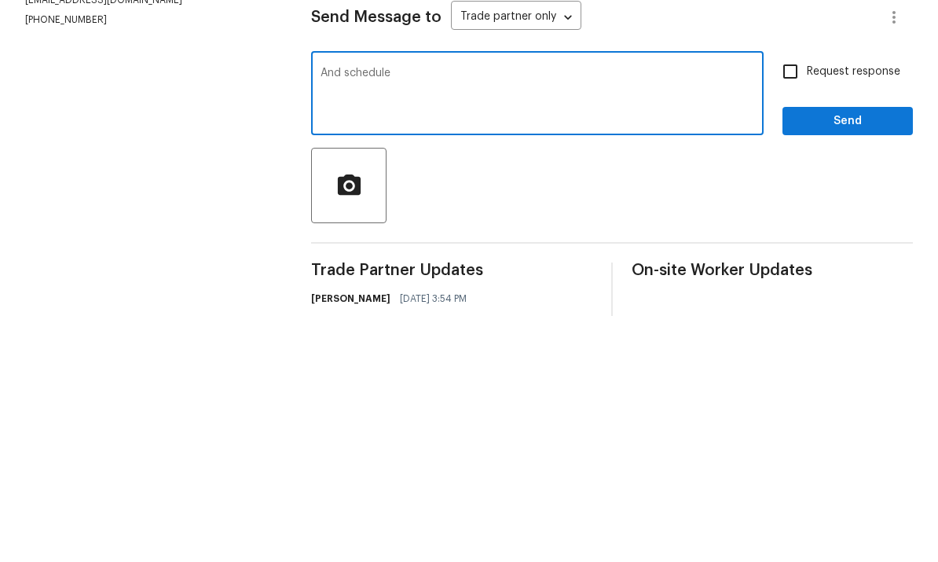
type textarea "And schedule"
click at [792, 301] on input "Request response" at bounding box center [790, 317] width 33 height 33
checkbox input "true"
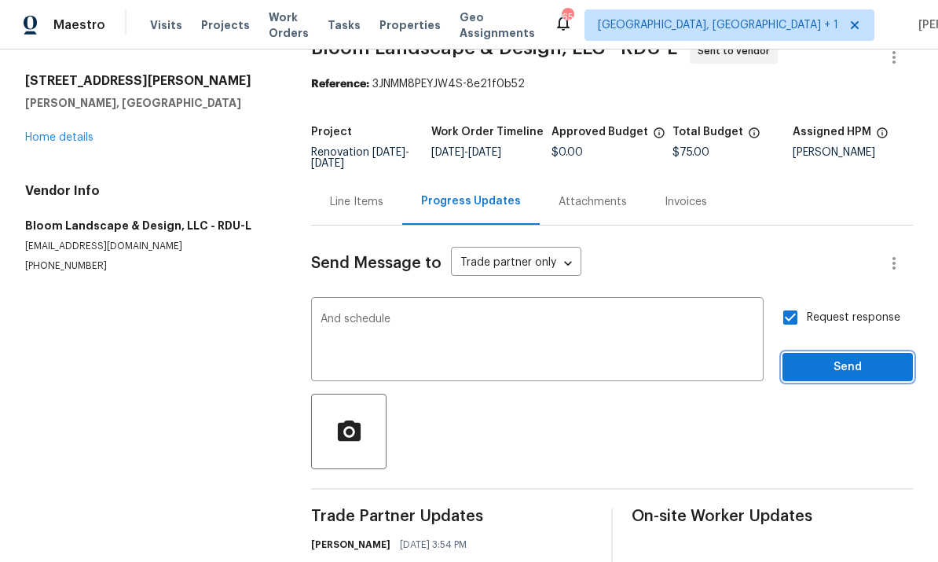
click at [837, 357] on span "Send" at bounding box center [847, 367] width 105 height 20
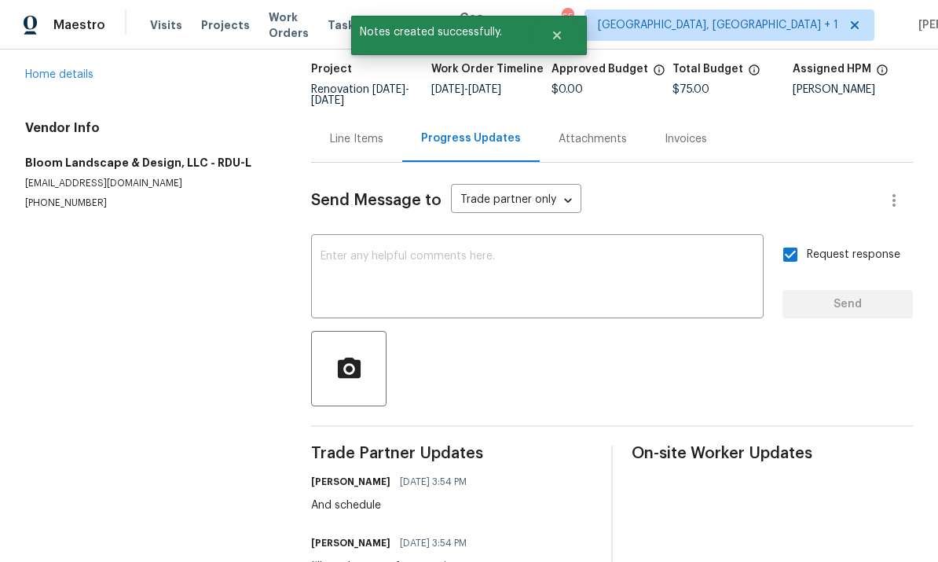
scroll to position [97, 0]
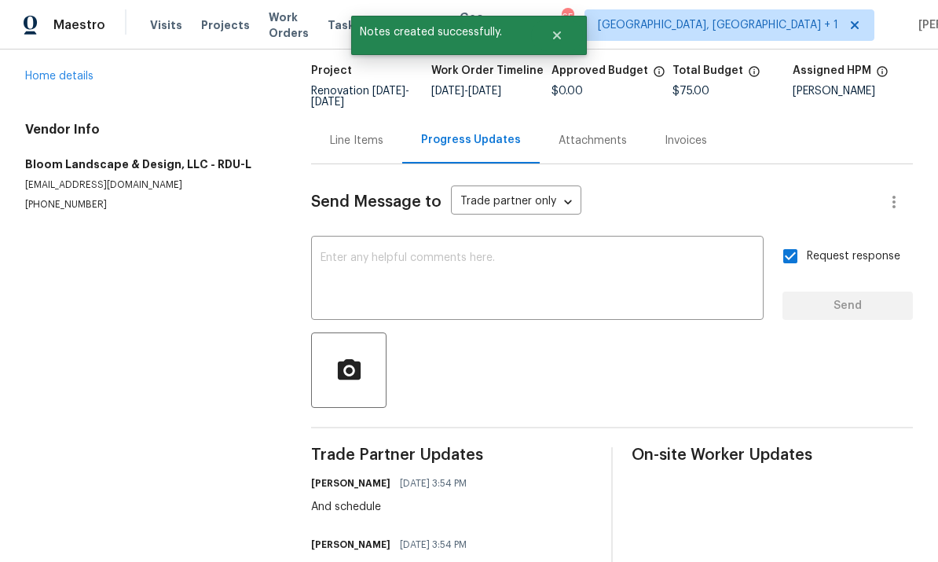
click at [71, 71] on link "Home details" at bounding box center [59, 76] width 68 height 11
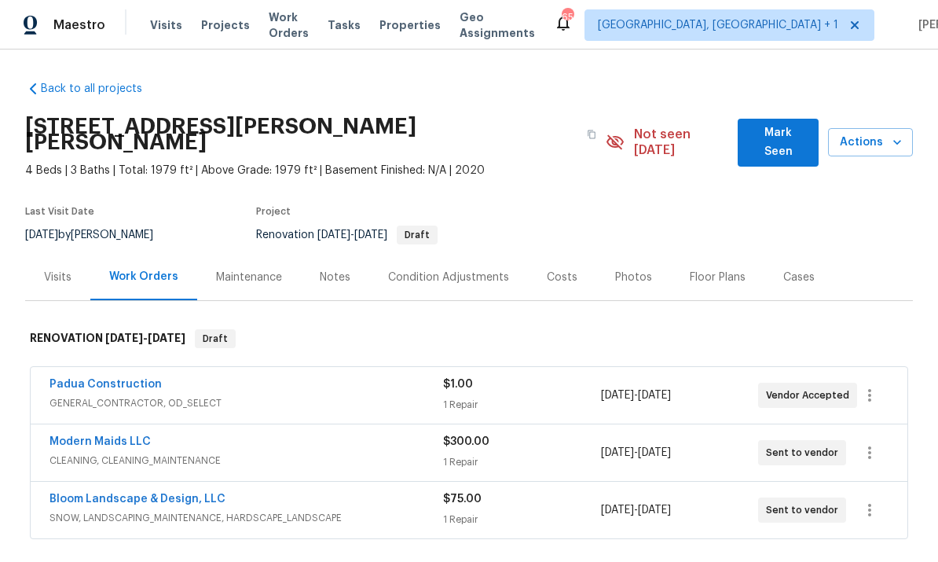
click at [459, 269] on div "Condition Adjustments" at bounding box center [448, 277] width 121 height 16
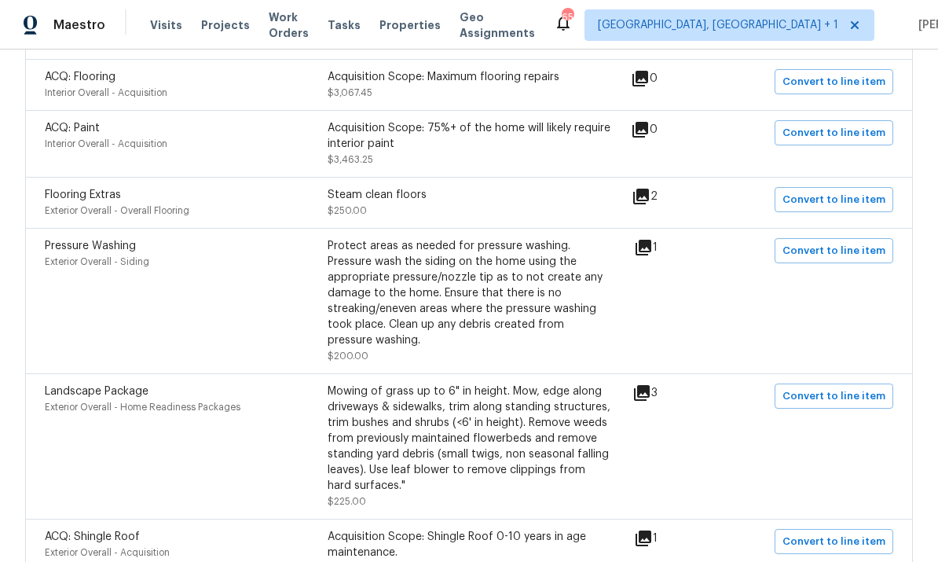
scroll to position [407, 0]
click at [646, 188] on icon at bounding box center [641, 196] width 16 height 16
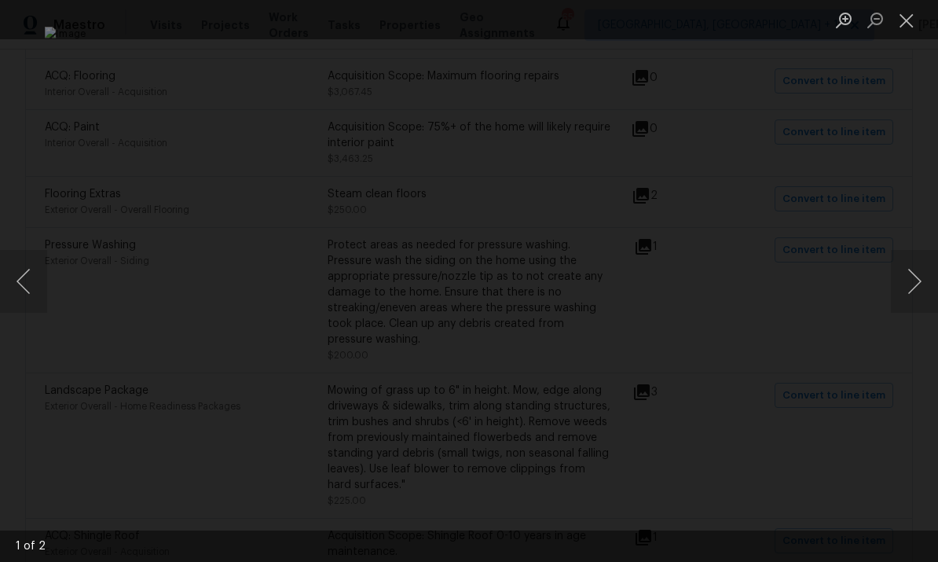
click at [916, 258] on button "Next image" at bounding box center [914, 281] width 47 height 63
click at [920, 159] on div "Lightbox" at bounding box center [469, 281] width 938 height 562
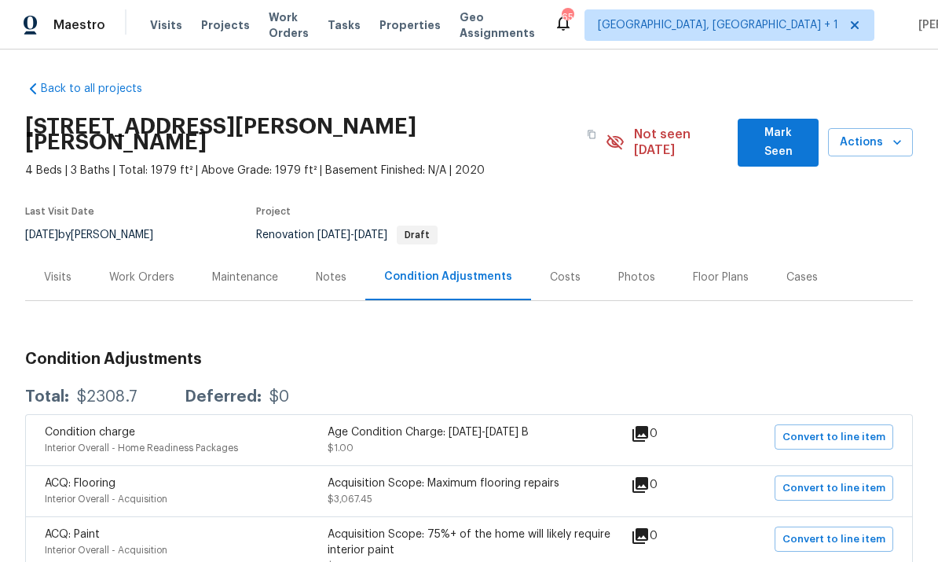
scroll to position [0, 0]
click at [799, 131] on span "Mark Seen" at bounding box center [778, 142] width 56 height 38
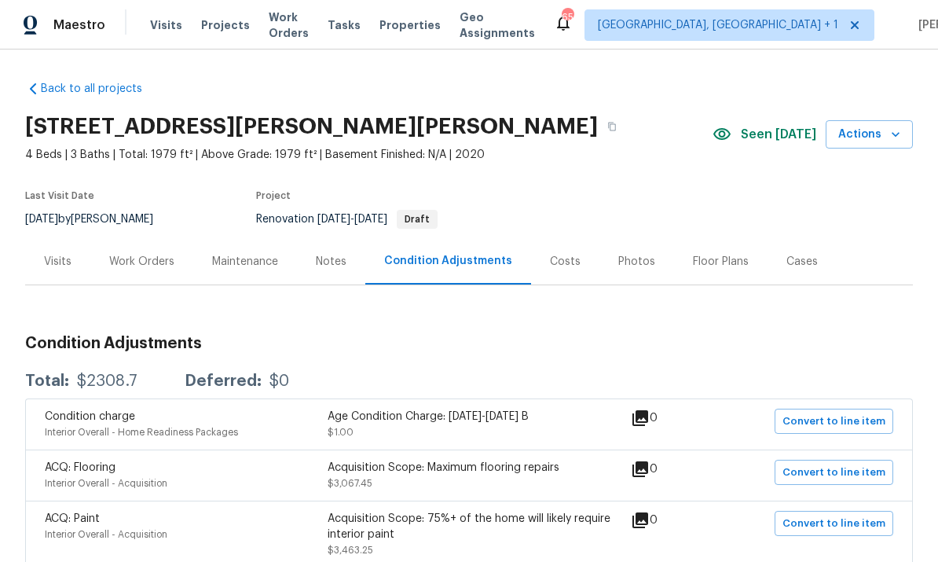
click at [138, 266] on div "Work Orders" at bounding box center [141, 262] width 65 height 16
